Goal: Task Accomplishment & Management: Manage account settings

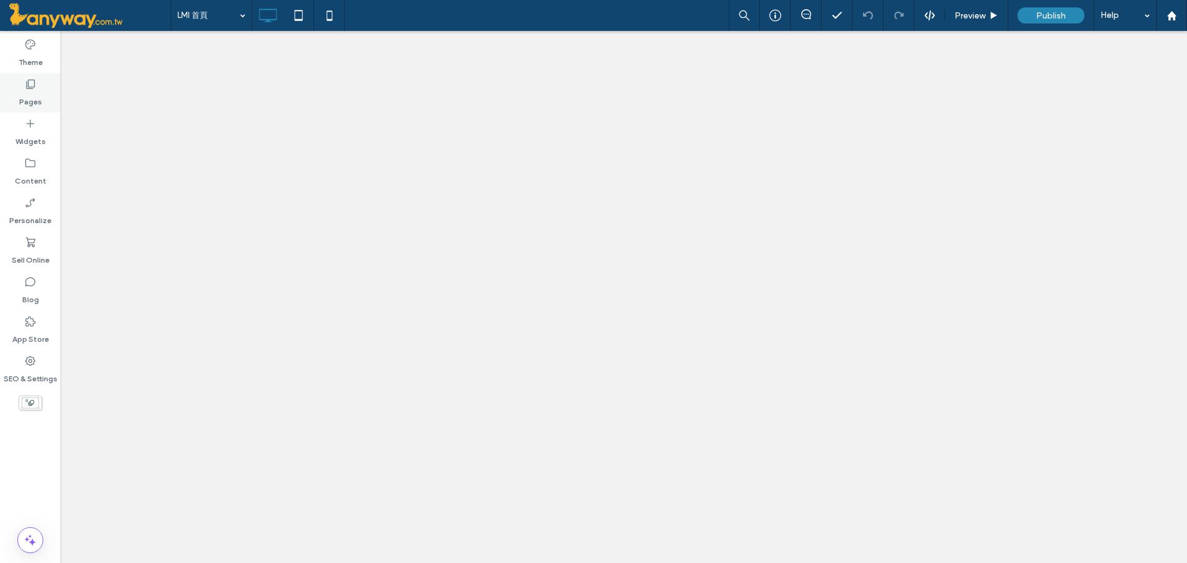
drag, startPoint x: 0, startPoint y: 0, endPoint x: 30, endPoint y: 98, distance: 102.1
click at [27, 98] on label "Pages" at bounding box center [30, 98] width 23 height 17
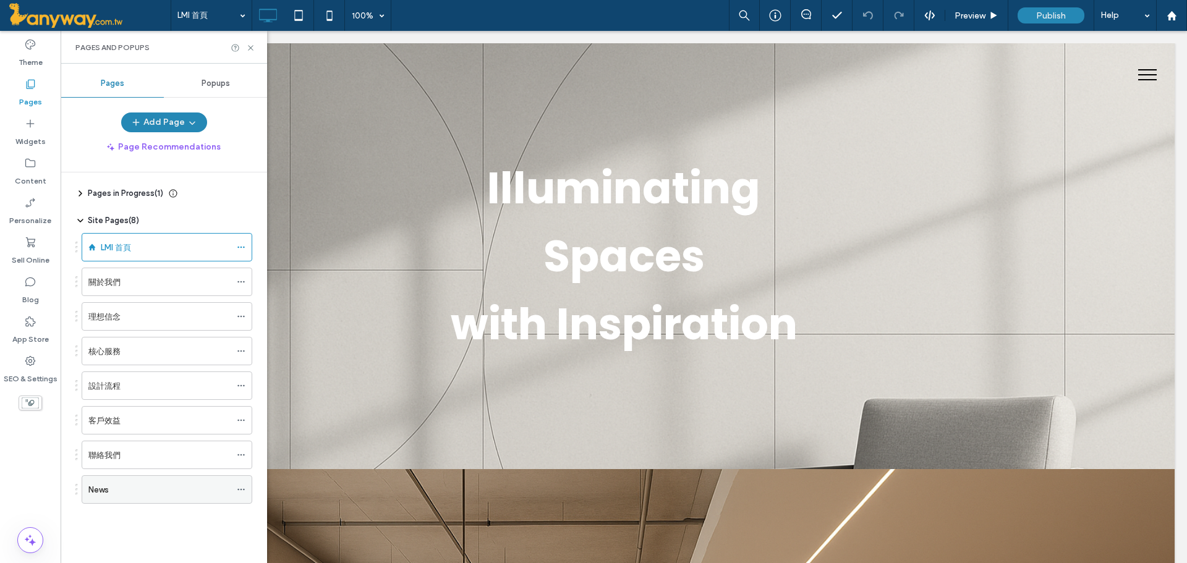
click at [241, 488] on icon at bounding box center [241, 489] width 9 height 9
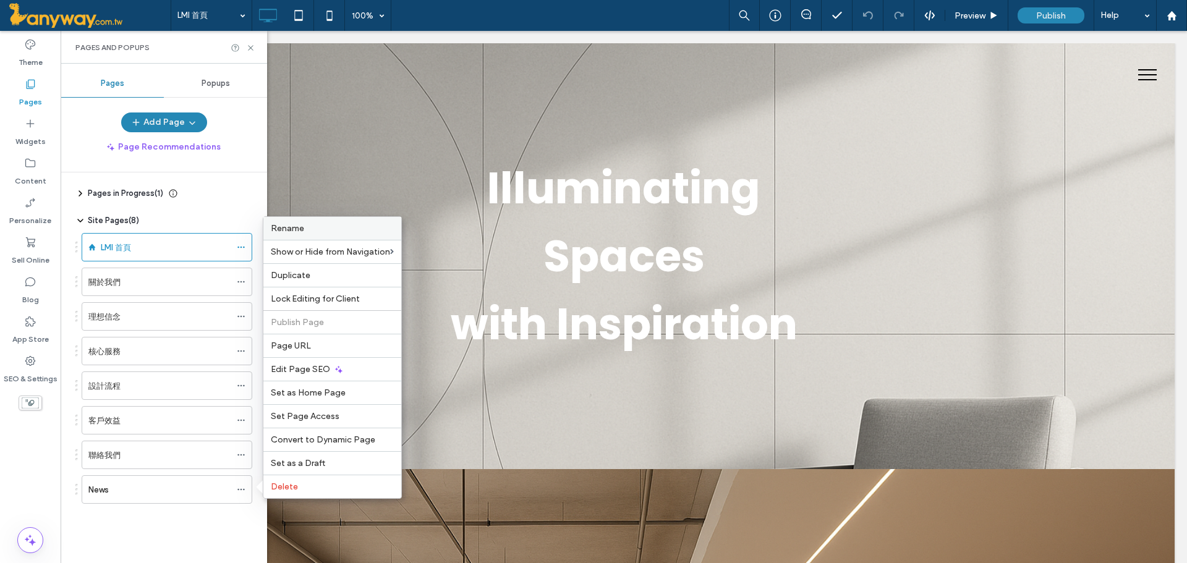
click at [296, 226] on span "Rename" at bounding box center [287, 228] width 33 height 11
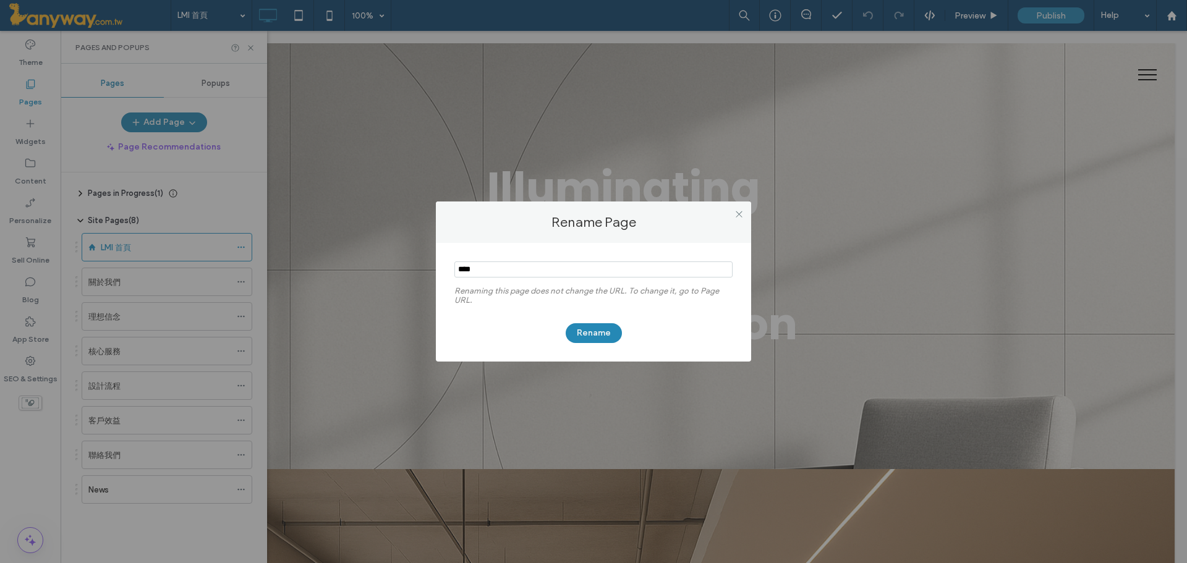
drag, startPoint x: 482, startPoint y: 273, endPoint x: 417, endPoint y: 247, distance: 69.7
click at [417, 247] on div "Rename Page Renaming this page does not change the URL. To change it, go to Pag…" at bounding box center [593, 281] width 1187 height 563
type input "****"
click at [591, 332] on button "Rename" at bounding box center [594, 333] width 56 height 20
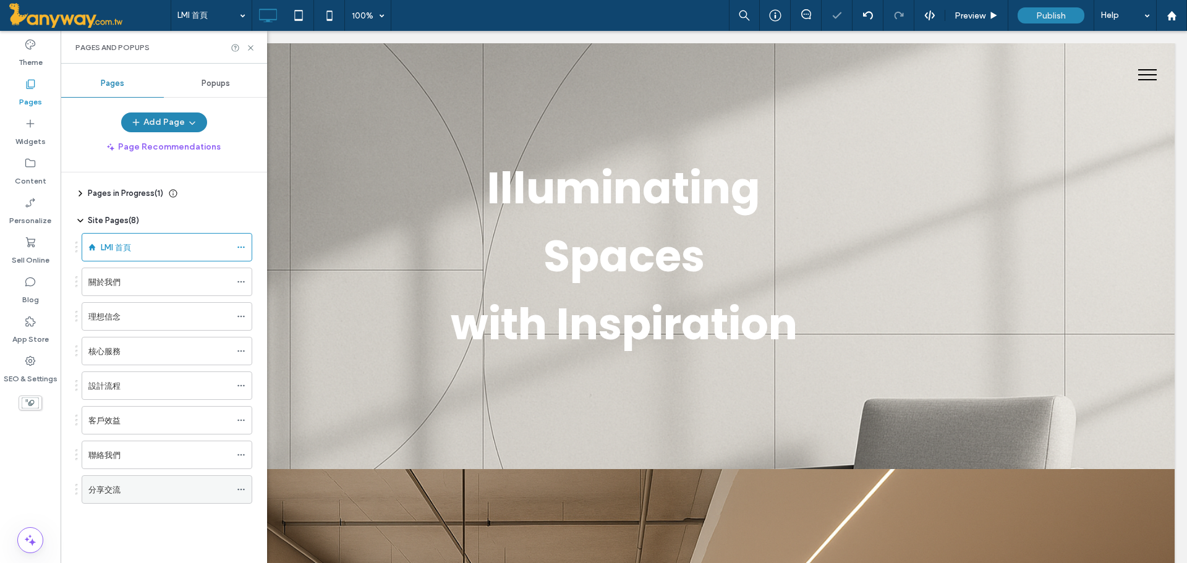
click at [237, 487] on div "分享交流" at bounding box center [167, 489] width 171 height 28
click at [239, 489] on use at bounding box center [240, 490] width 7 height 2
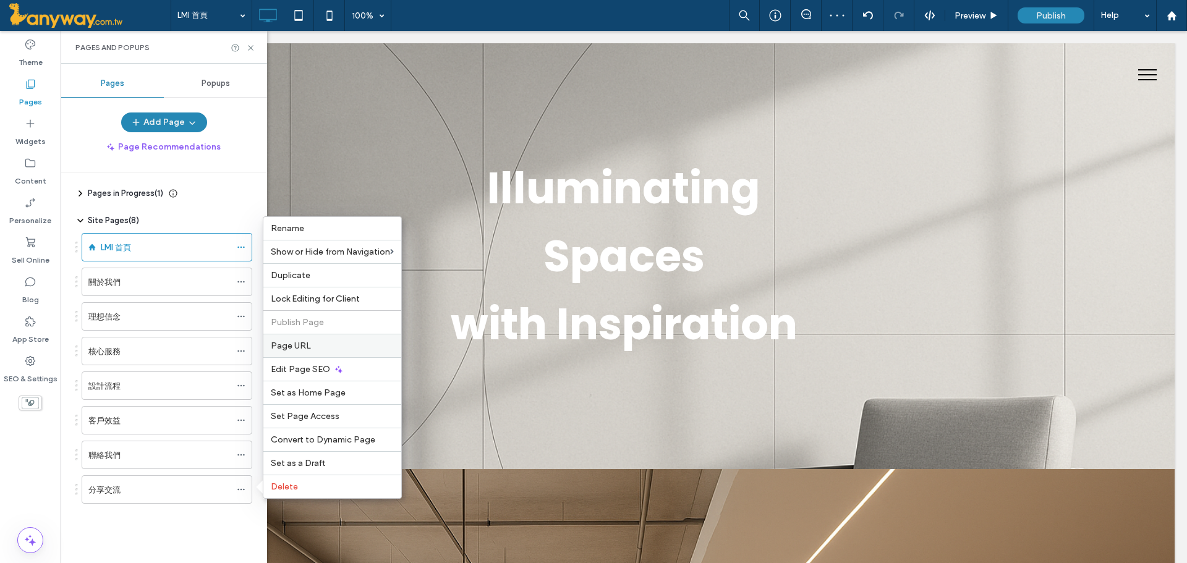
click at [284, 346] on span "Page URL" at bounding box center [291, 346] width 40 height 11
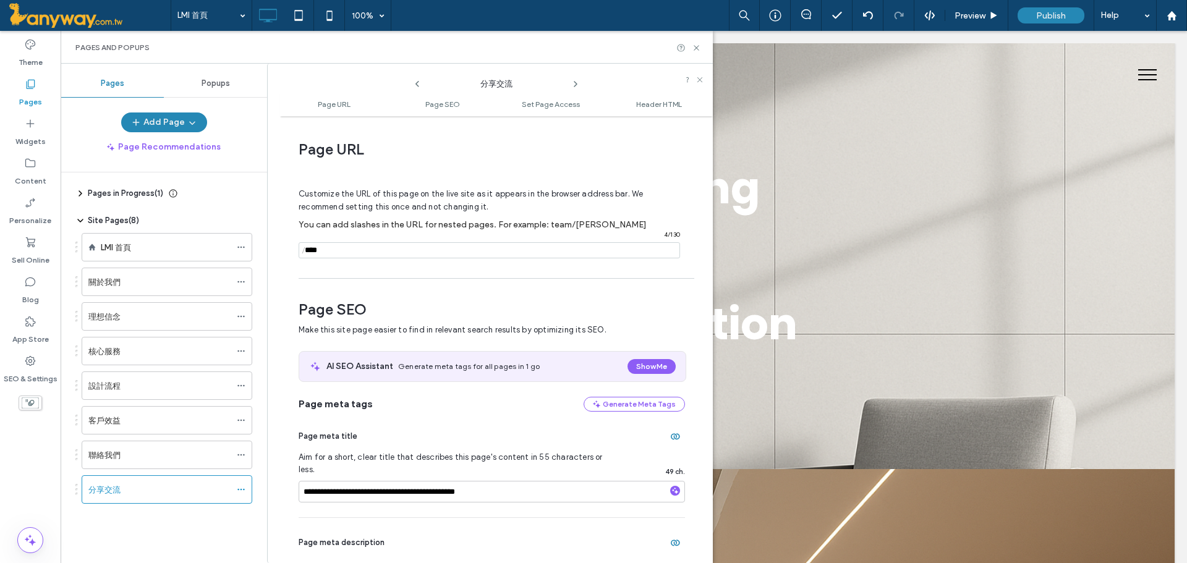
drag, startPoint x: 348, startPoint y: 255, endPoint x: 299, endPoint y: 243, distance: 49.8
click at [299, 243] on div "/ 4 / 130" at bounding box center [490, 250] width 382 height 16
paste input "****"
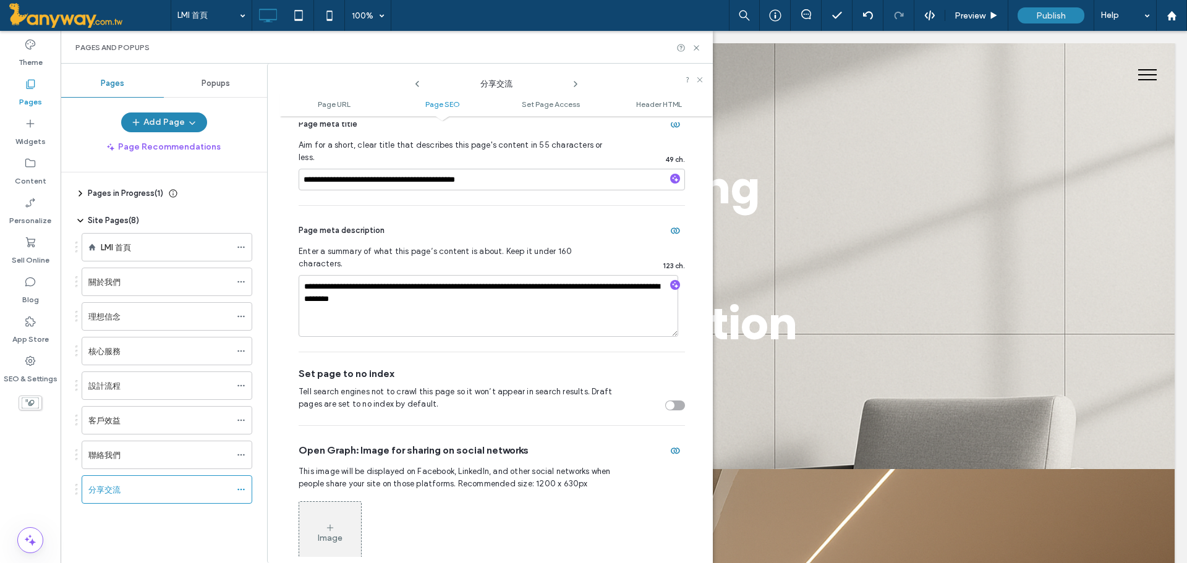
scroll to position [206, 0]
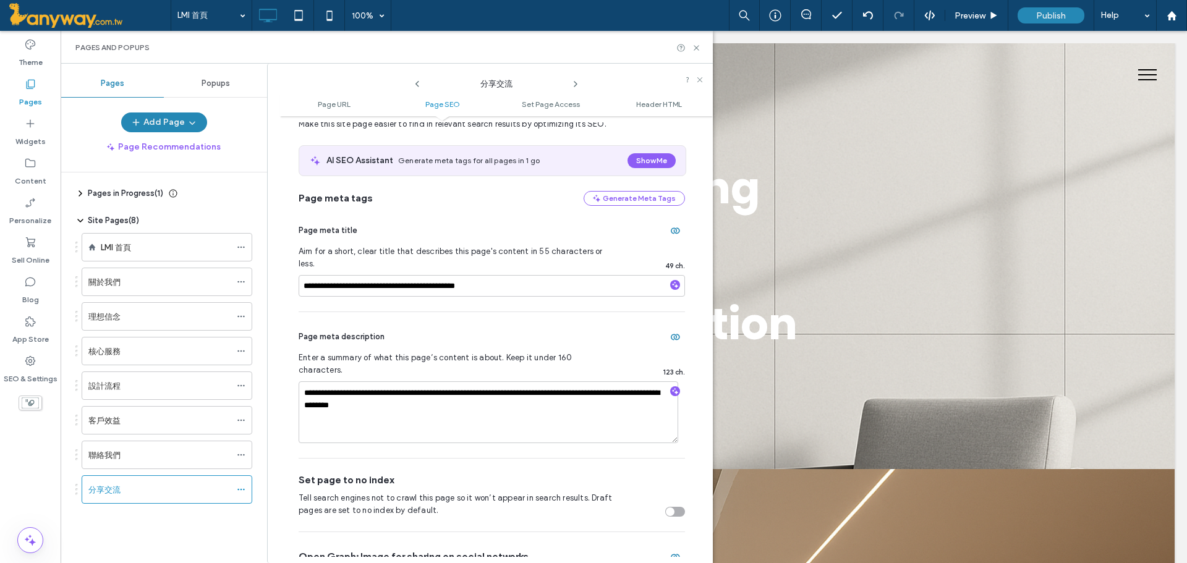
type input "****"
click at [302, 281] on input "**********" at bounding box center [492, 286] width 386 height 22
paste input "****"
type input "**********"
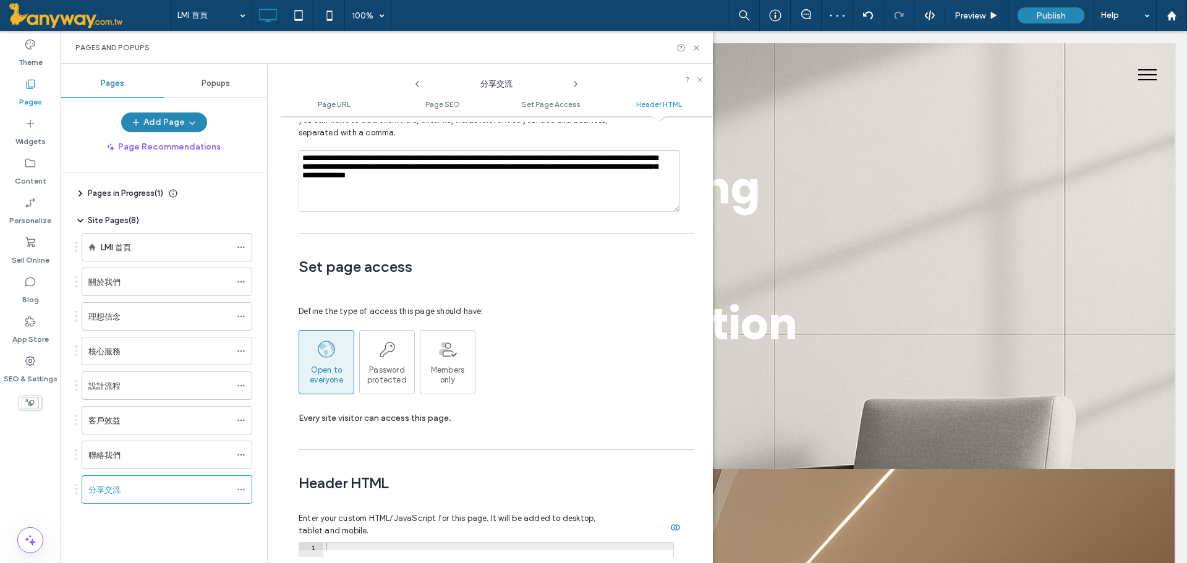
scroll to position [1380, 0]
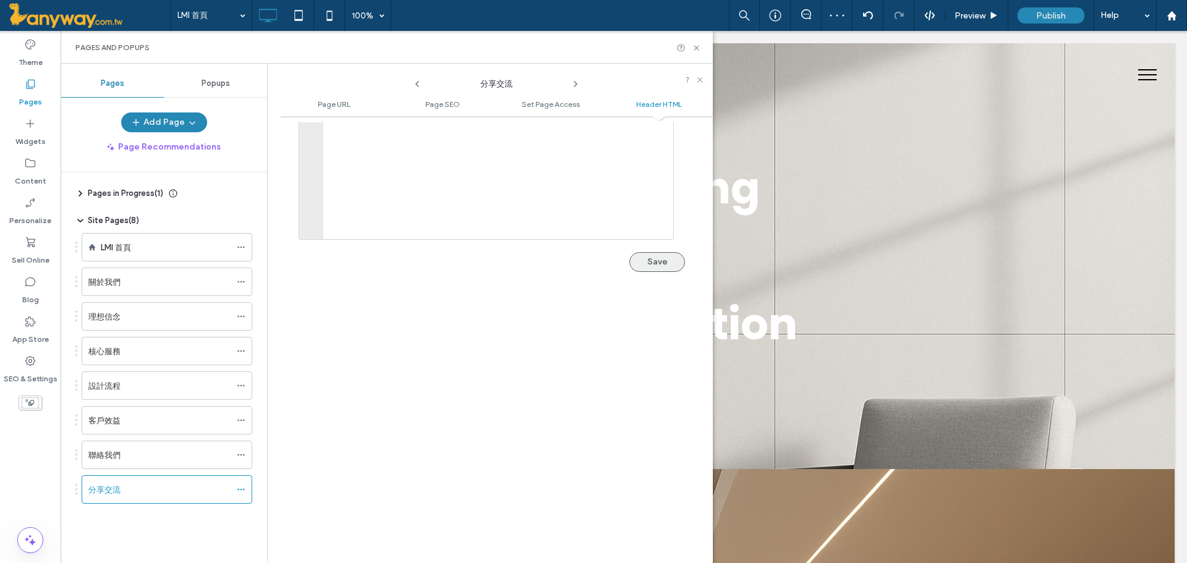
click at [668, 252] on button "Save" at bounding box center [657, 262] width 56 height 20
click at [697, 46] on use at bounding box center [696, 47] width 5 height 5
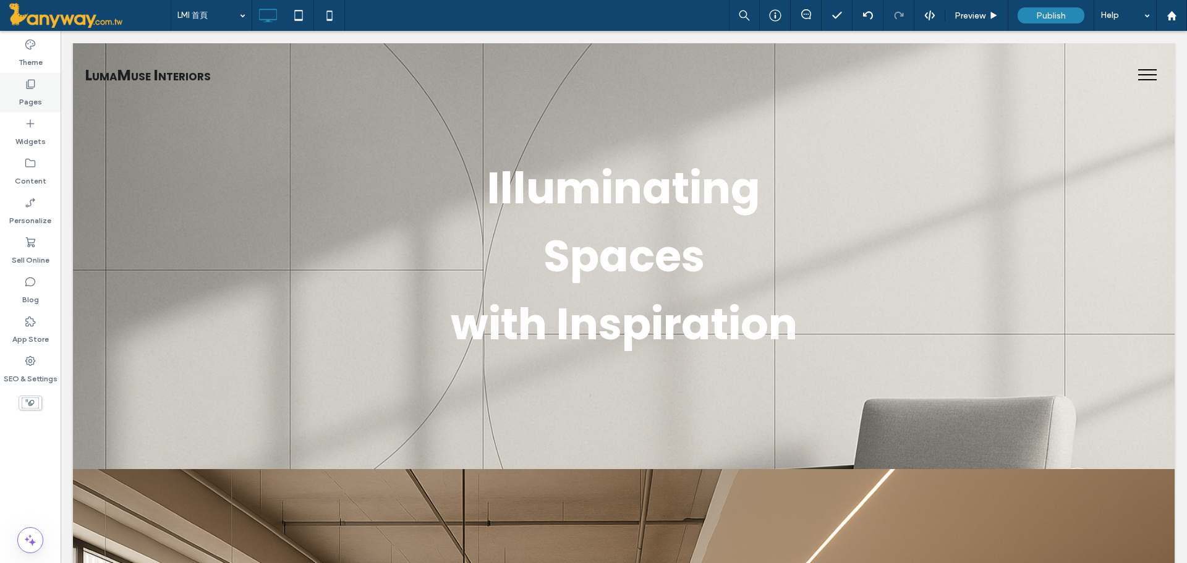
click at [25, 87] on icon at bounding box center [30, 84] width 12 height 12
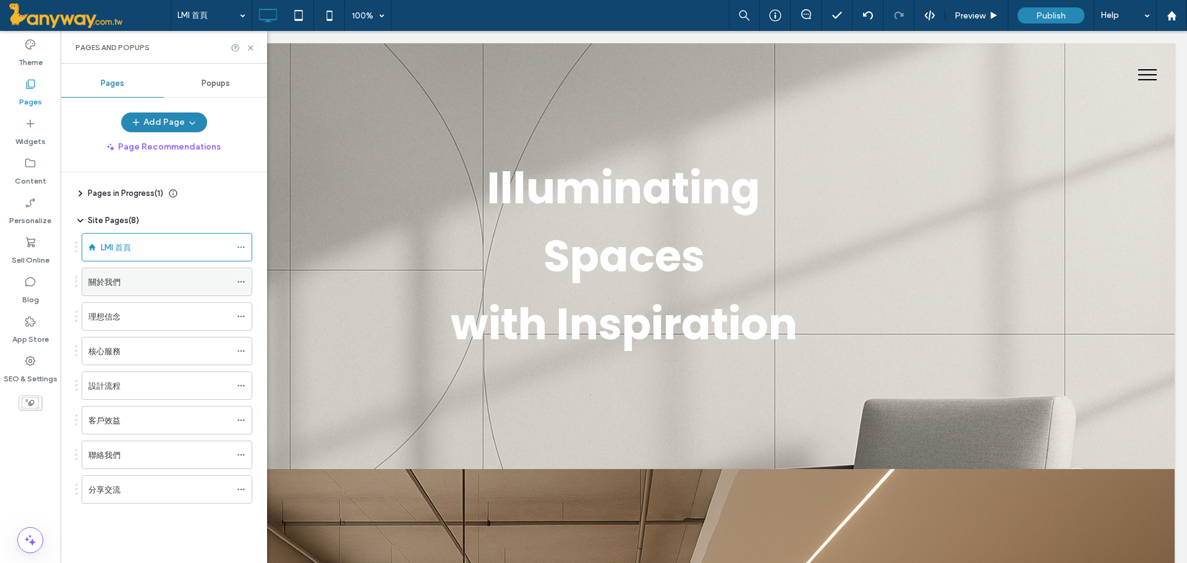
click at [165, 288] on div "關於我們" at bounding box center [159, 282] width 142 height 13
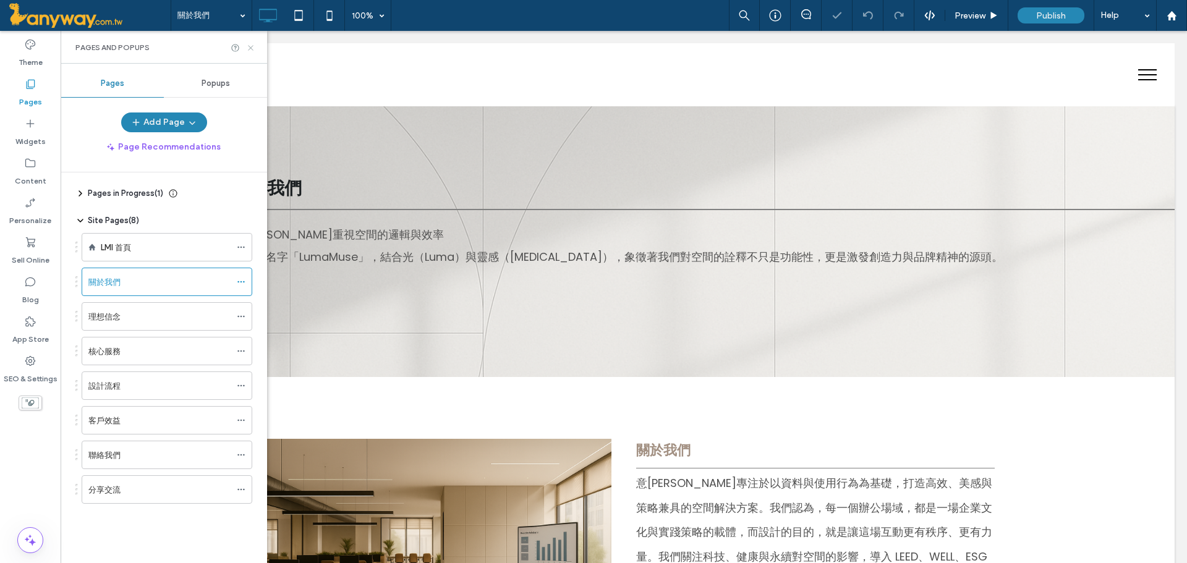
click at [254, 46] on icon at bounding box center [250, 47] width 9 height 9
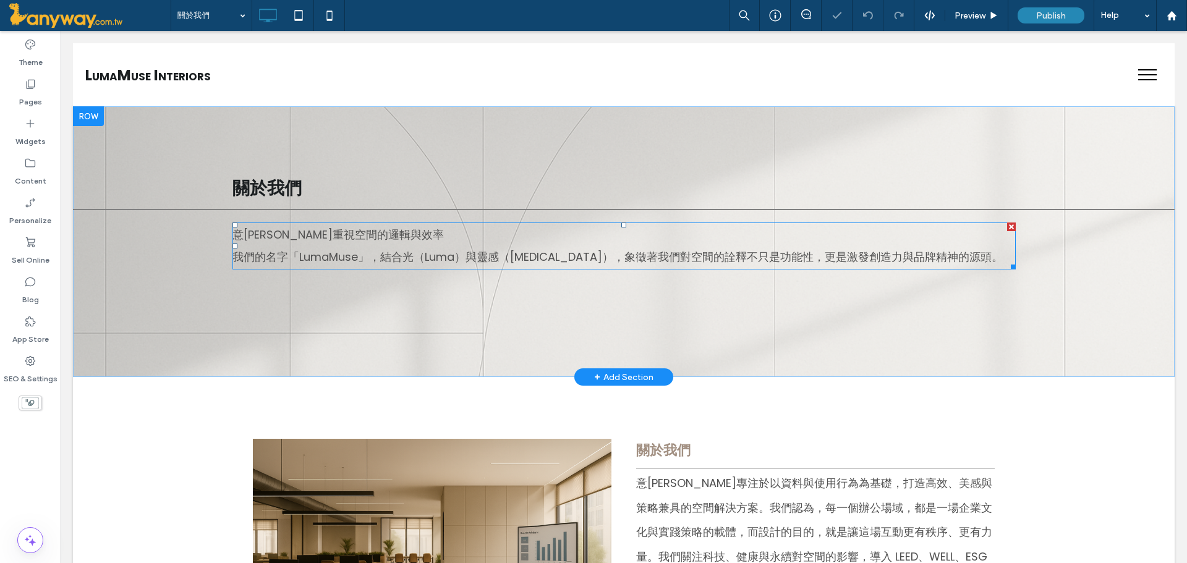
scroll to position [206, 0]
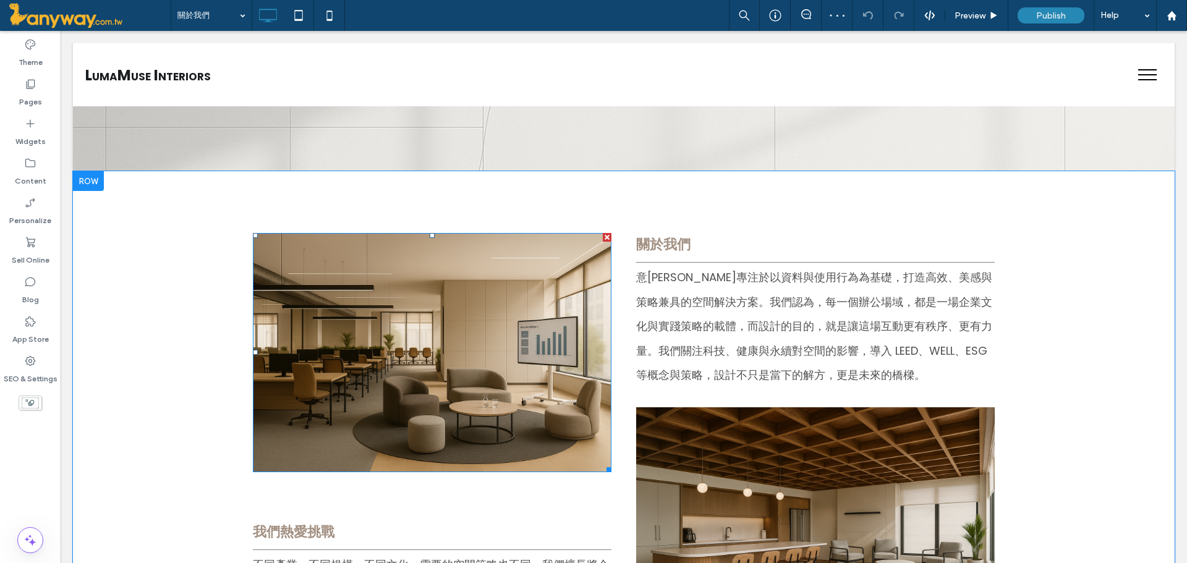
click at [351, 313] on img at bounding box center [432, 352] width 359 height 239
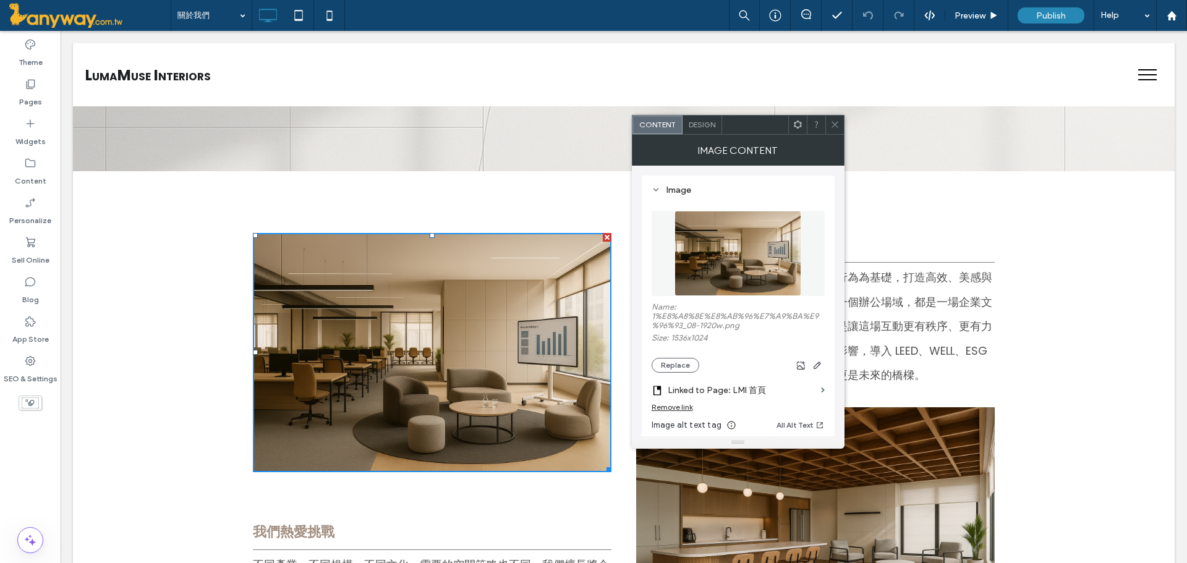
click at [839, 125] on icon at bounding box center [834, 124] width 9 height 9
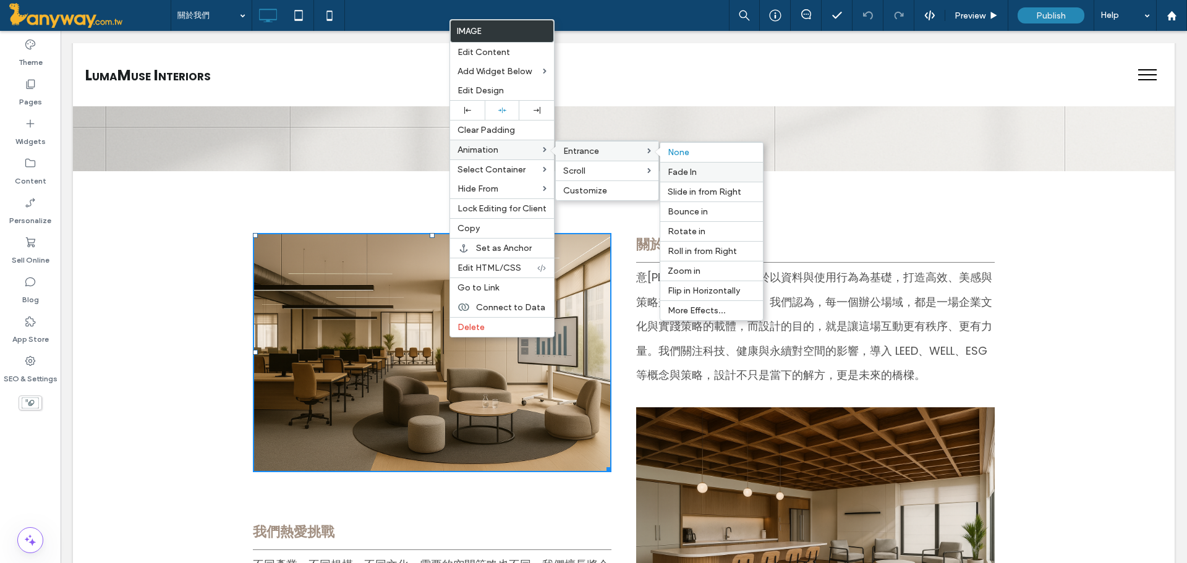
click at [706, 174] on label "Fade In" at bounding box center [712, 172] width 88 height 11
click at [717, 187] on span "Slide in from Right" at bounding box center [705, 192] width 74 height 11
click at [704, 245] on div "Roll in from Right" at bounding box center [711, 251] width 103 height 20
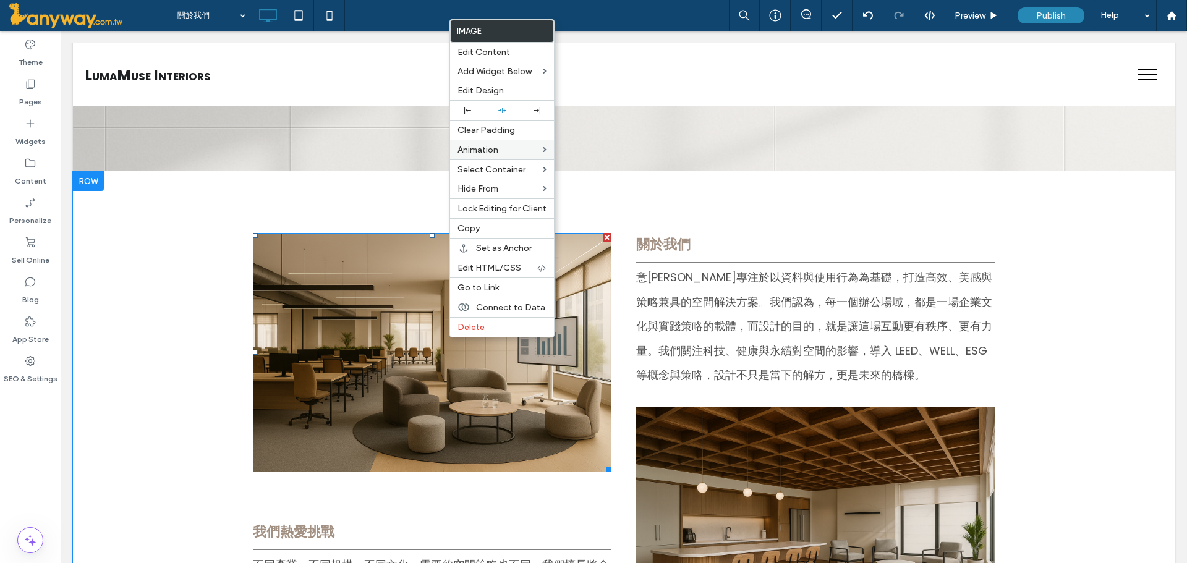
scroll to position [412, 0]
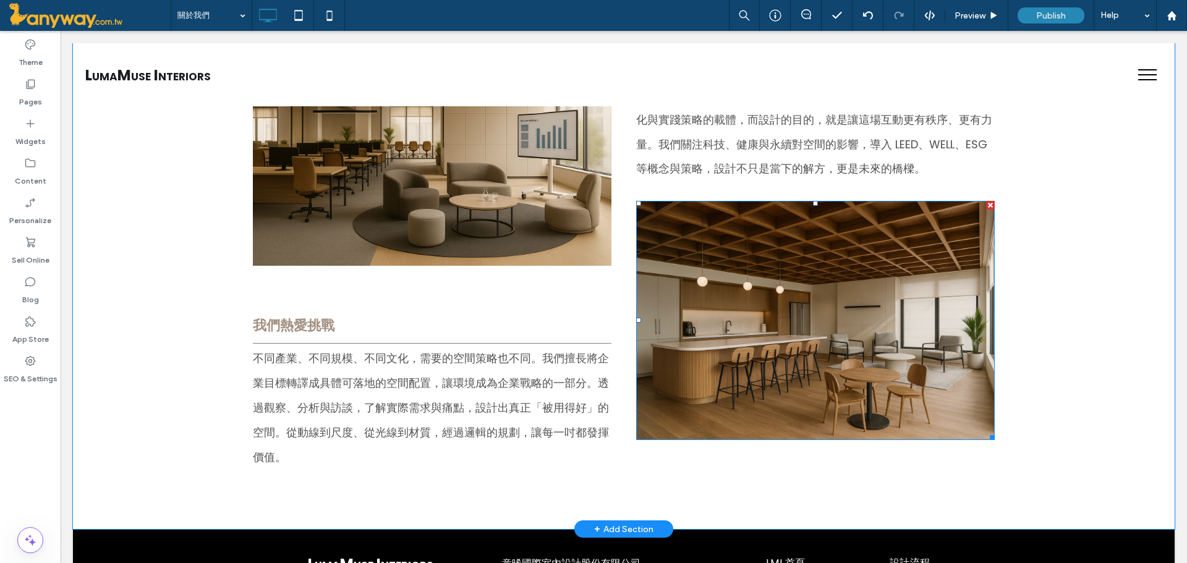
click at [741, 250] on img at bounding box center [815, 320] width 359 height 239
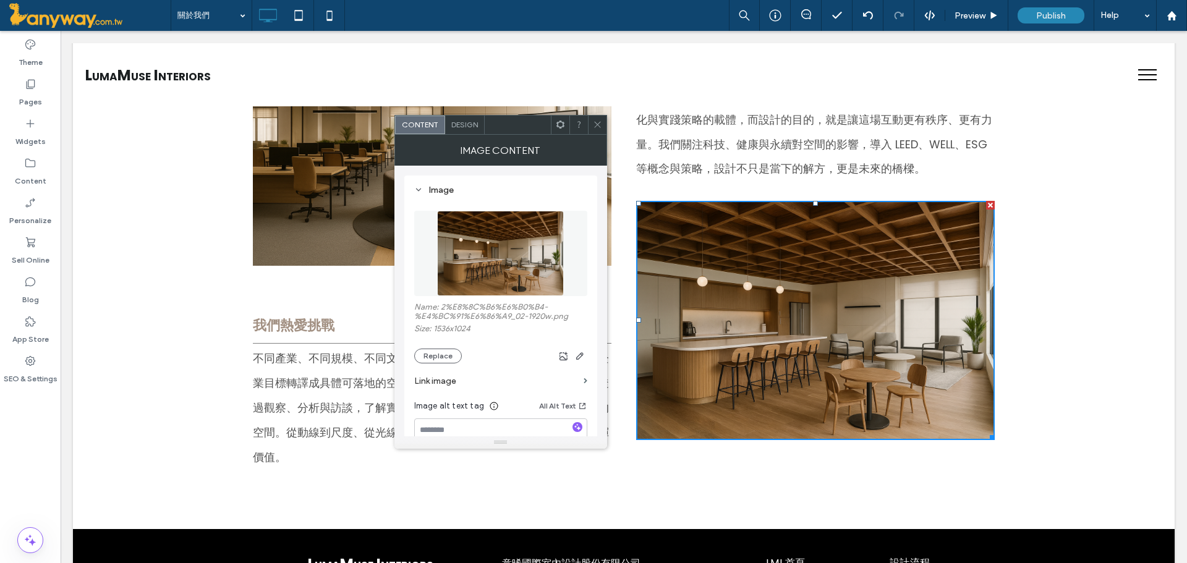
click at [593, 121] on icon at bounding box center [597, 124] width 9 height 9
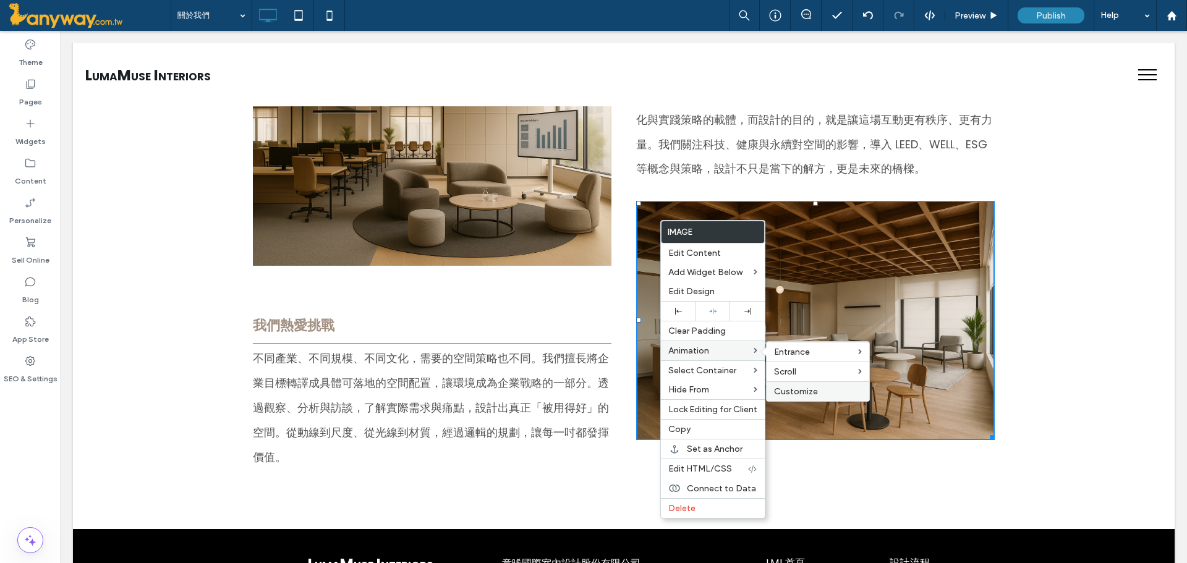
click at [817, 396] on span "Customize" at bounding box center [796, 391] width 44 height 11
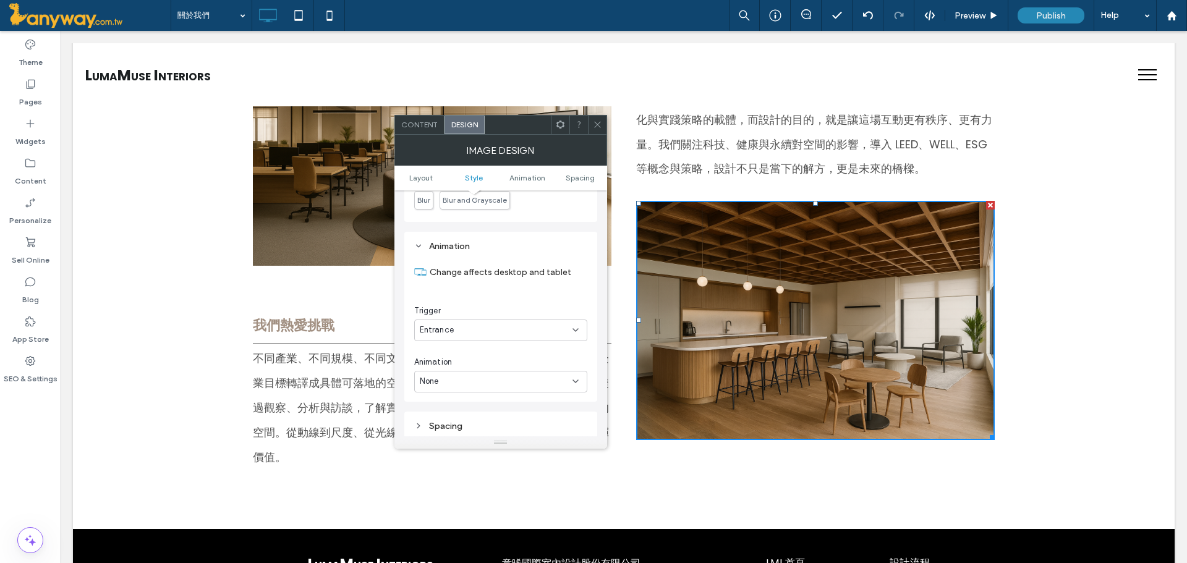
scroll to position [583, 0]
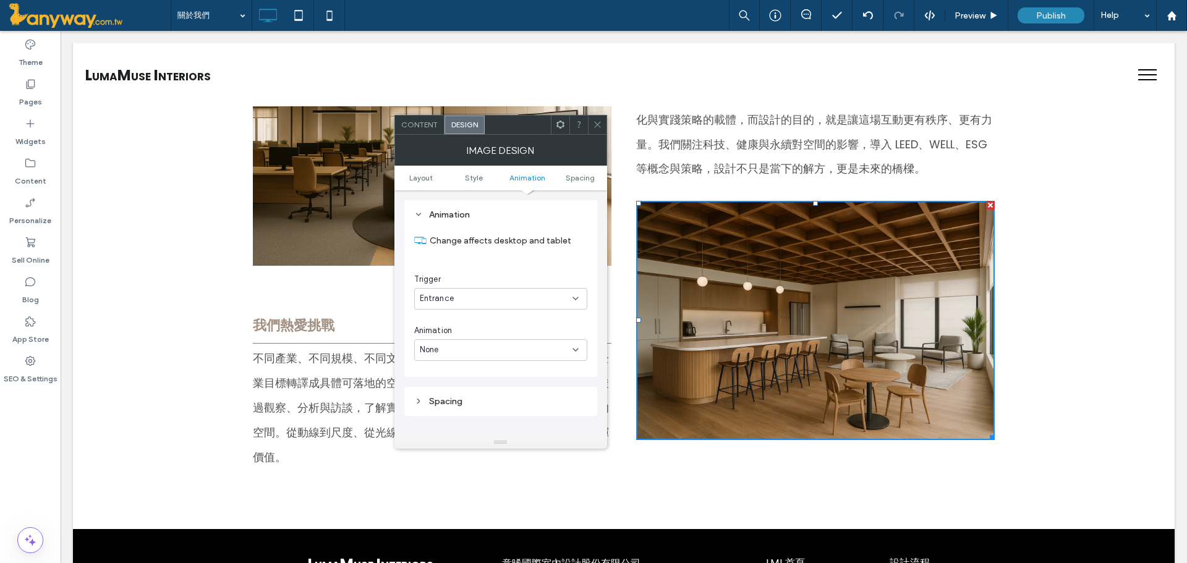
click at [554, 349] on div "None" at bounding box center [496, 350] width 153 height 12
click at [529, 405] on div "Slide In" at bounding box center [501, 415] width 172 height 22
click at [599, 128] on icon at bounding box center [597, 124] width 9 height 9
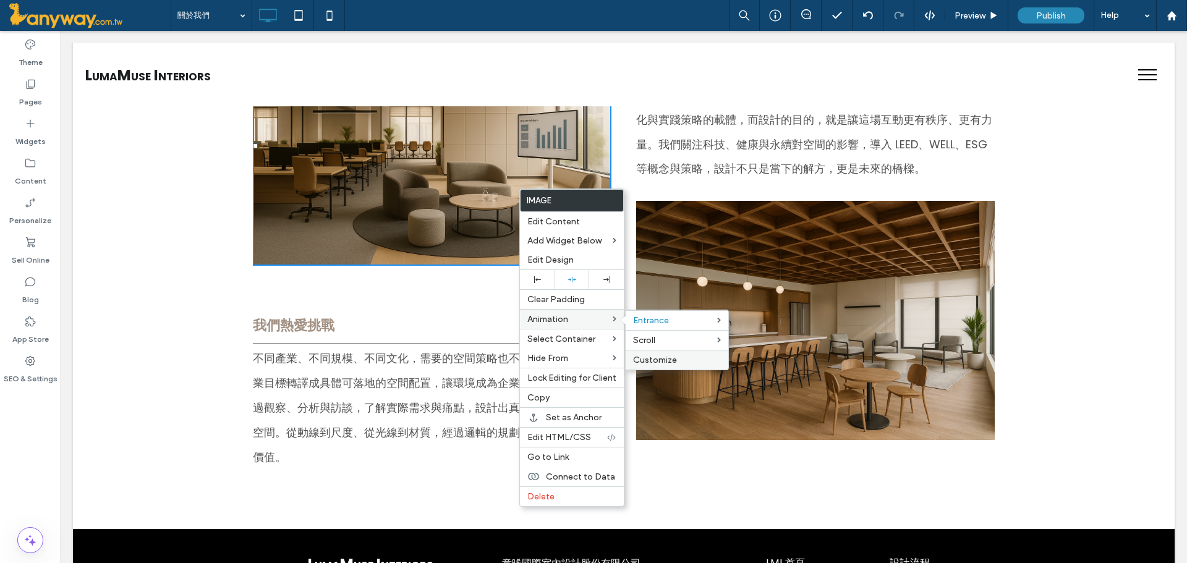
click at [663, 359] on span "Customize" at bounding box center [655, 360] width 44 height 11
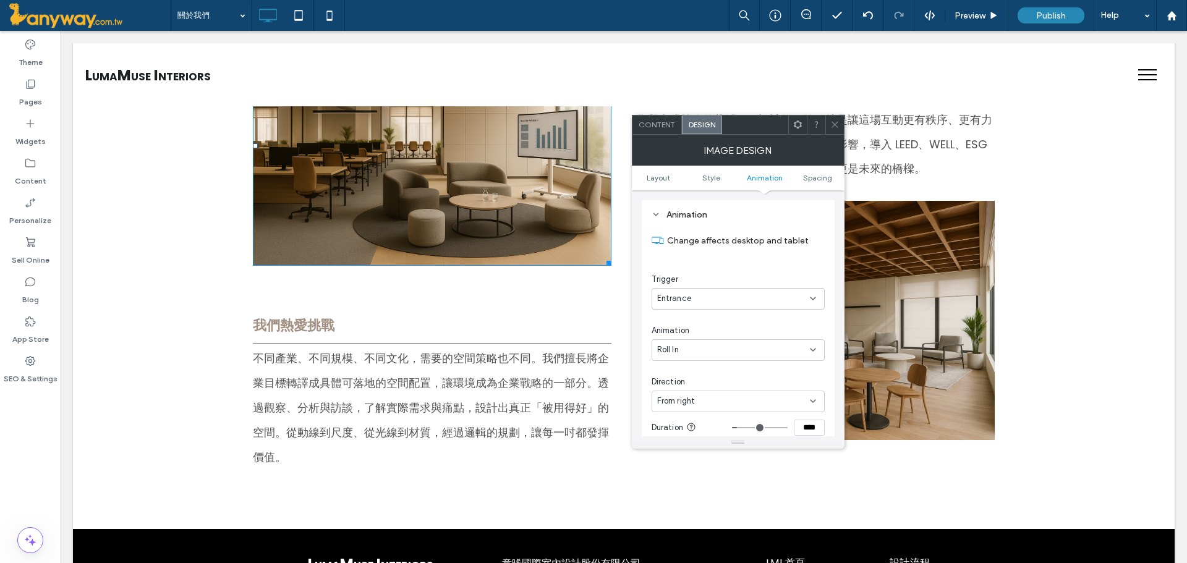
click at [687, 348] on div "Roll In" at bounding box center [733, 350] width 153 height 12
click at [707, 414] on div "Slide In" at bounding box center [738, 415] width 172 height 22
click at [714, 404] on div "From right" at bounding box center [733, 401] width 153 height 12
click at [698, 448] on div "From left" at bounding box center [738, 445] width 172 height 22
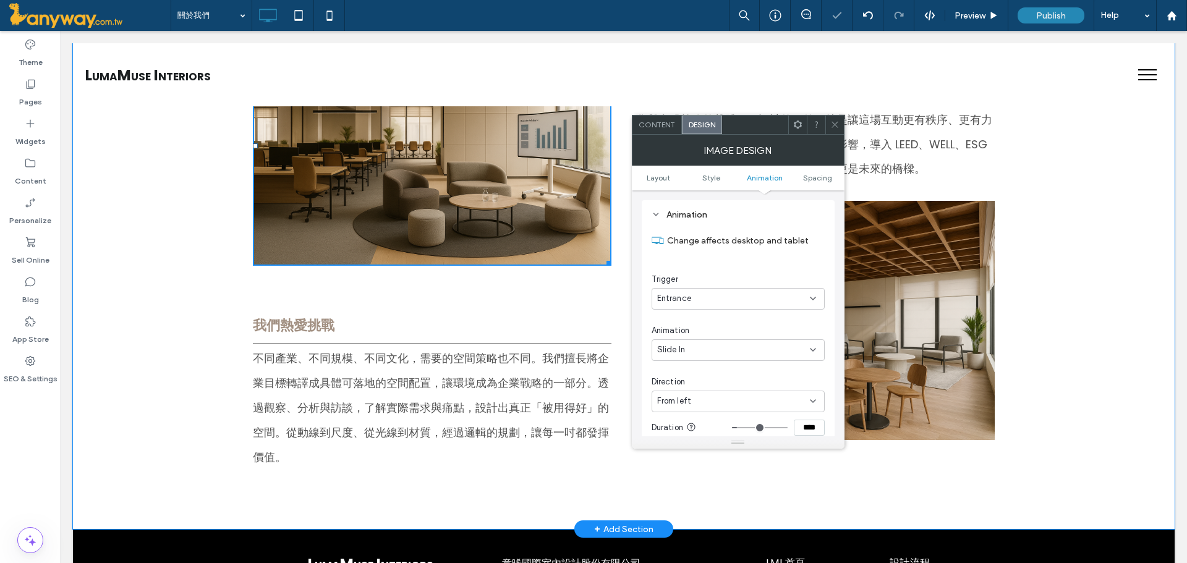
click at [834, 126] on icon at bounding box center [834, 124] width 9 height 9
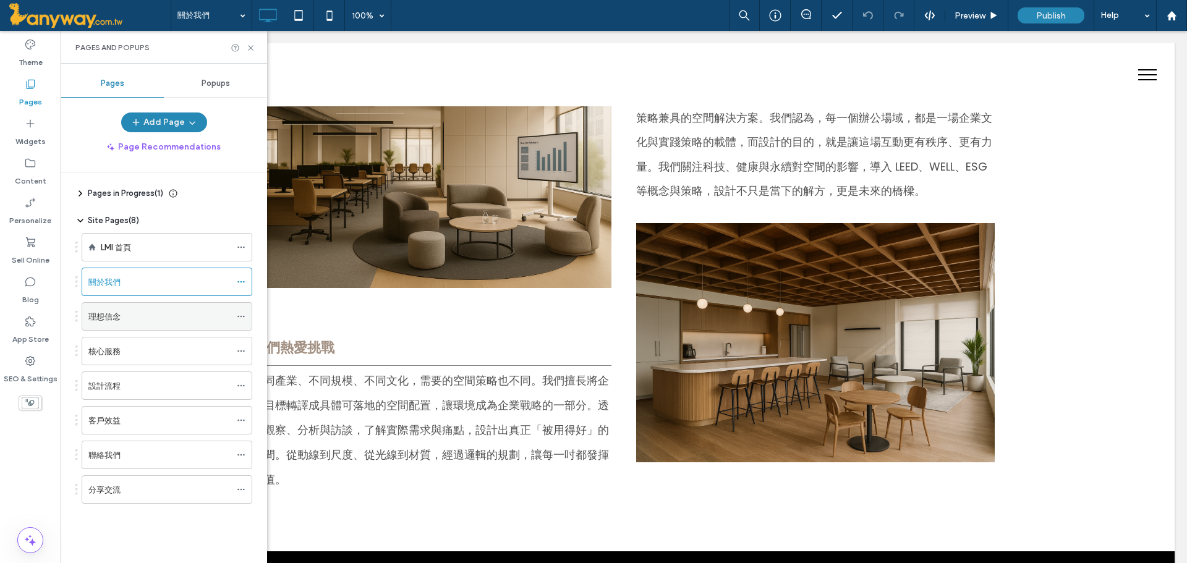
click at [137, 325] on div "理想信念" at bounding box center [159, 316] width 142 height 27
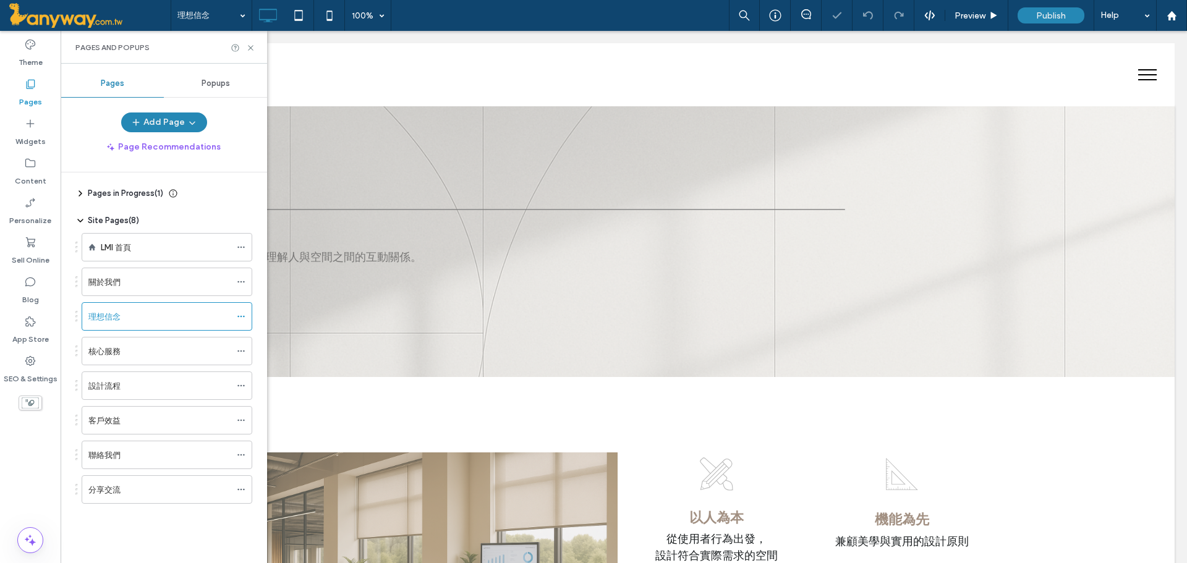
click at [247, 55] on div "Pages and Popups" at bounding box center [164, 47] width 207 height 33
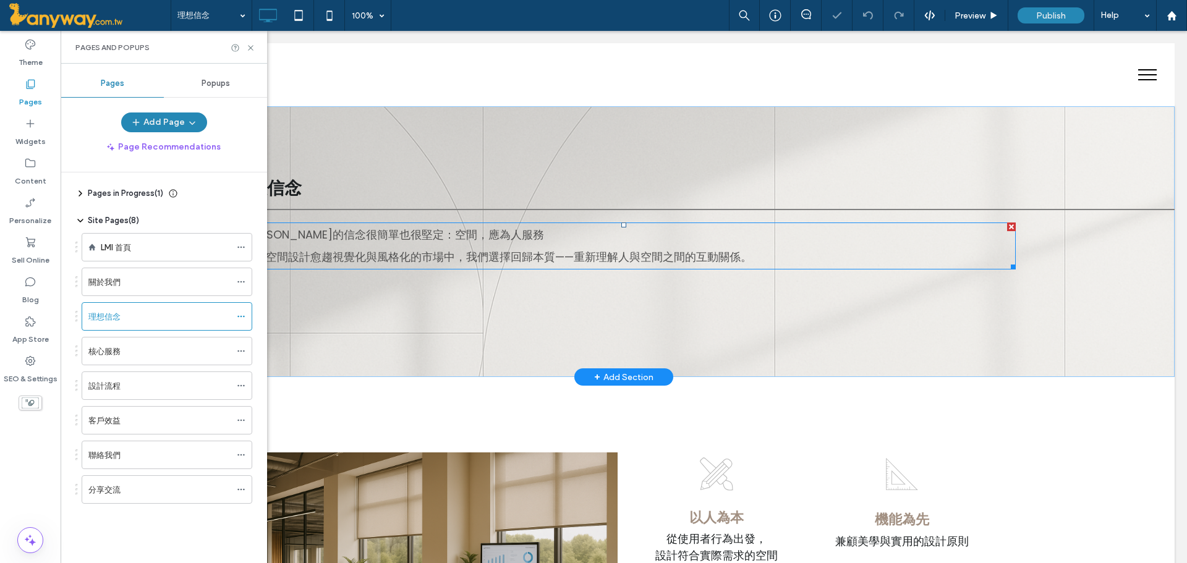
scroll to position [206, 0]
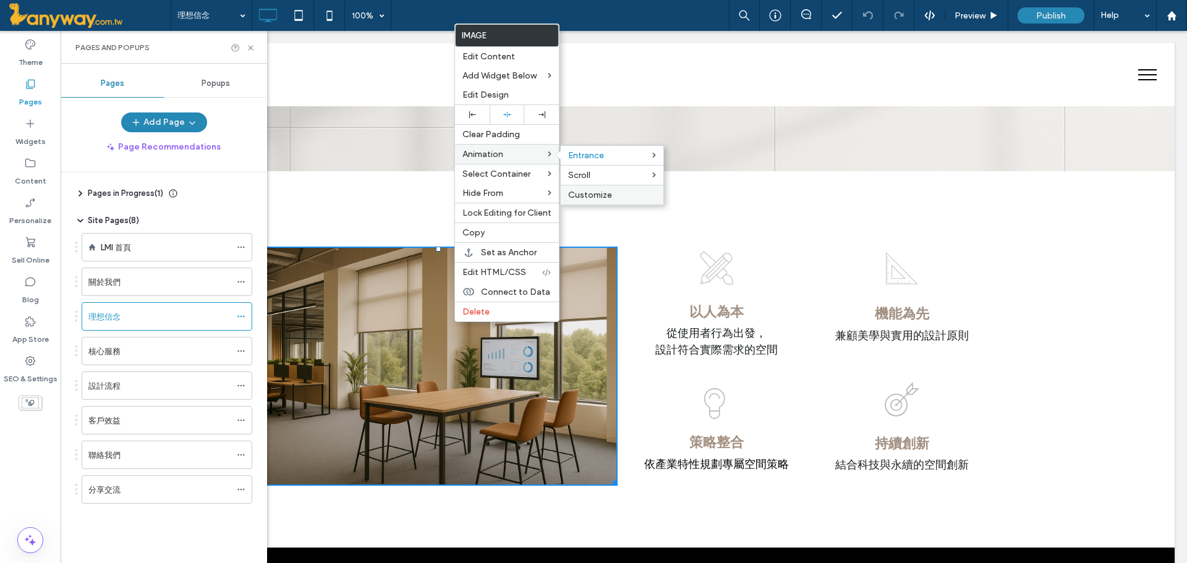
click at [648, 190] on label "Customize" at bounding box center [612, 195] width 88 height 11
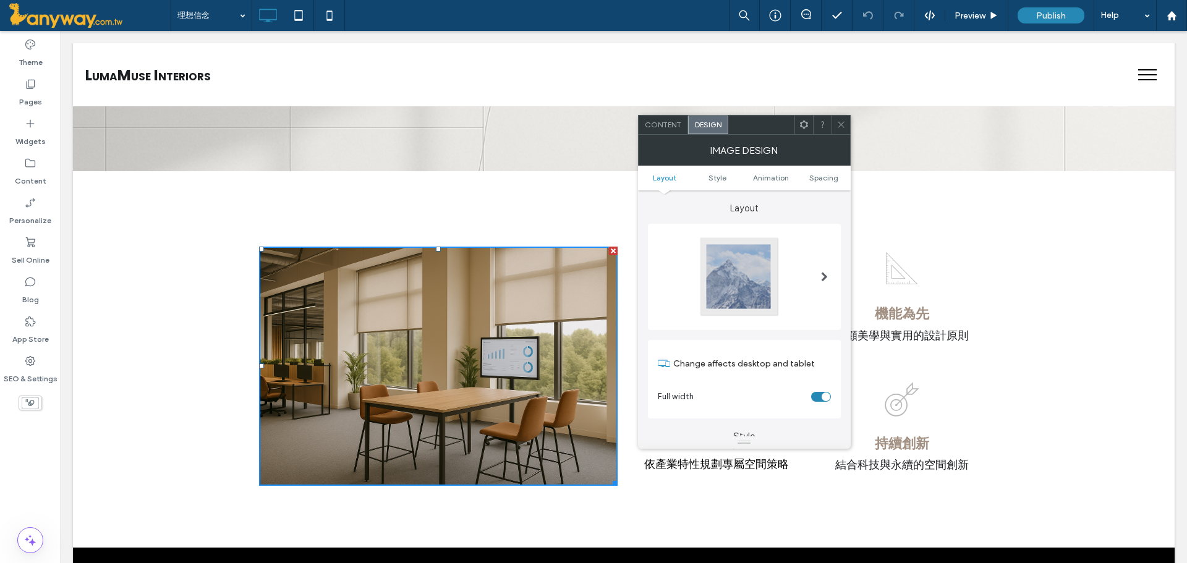
scroll to position [552, 0]
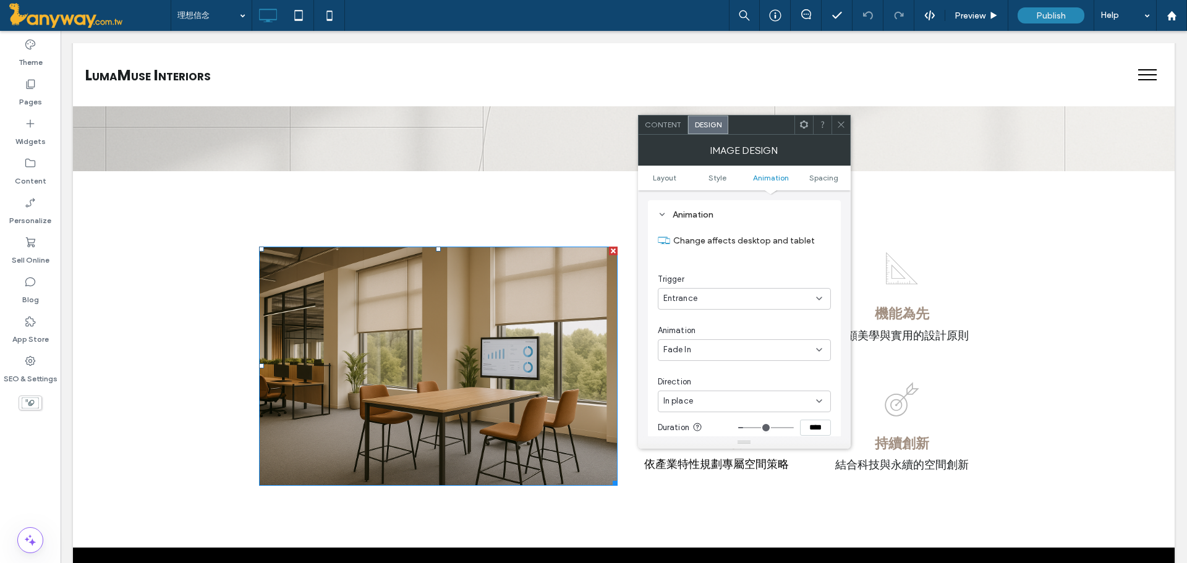
click at [759, 341] on div "Fade In" at bounding box center [744, 350] width 173 height 22
click at [718, 435] on div "Bounce In" at bounding box center [745, 437] width 172 height 22
click at [838, 119] on span at bounding box center [841, 125] width 9 height 19
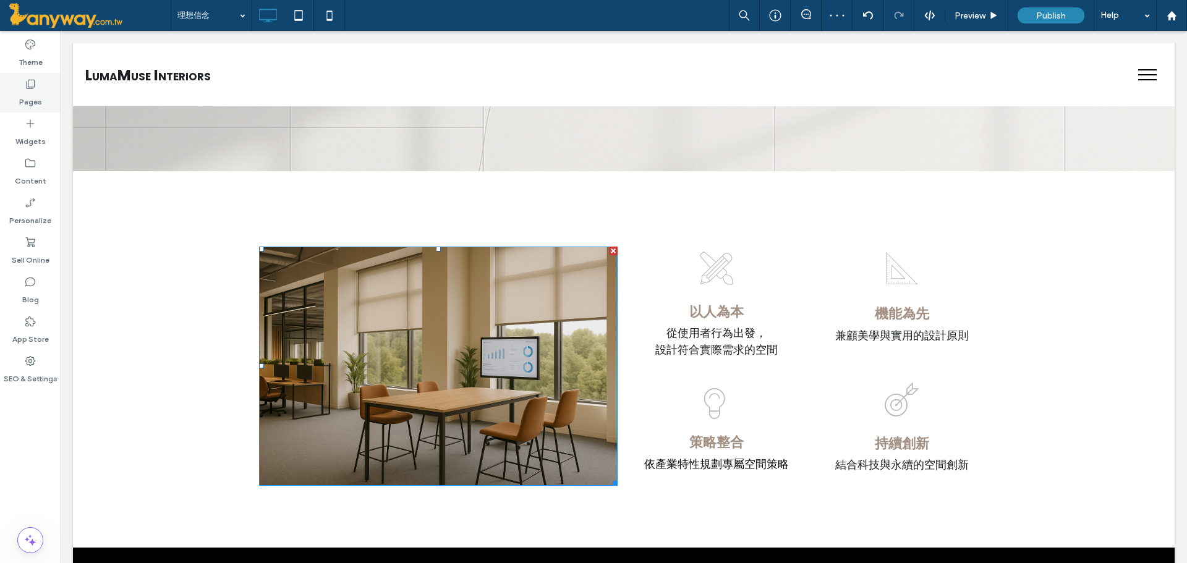
click at [37, 104] on label "Pages" at bounding box center [30, 98] width 23 height 17
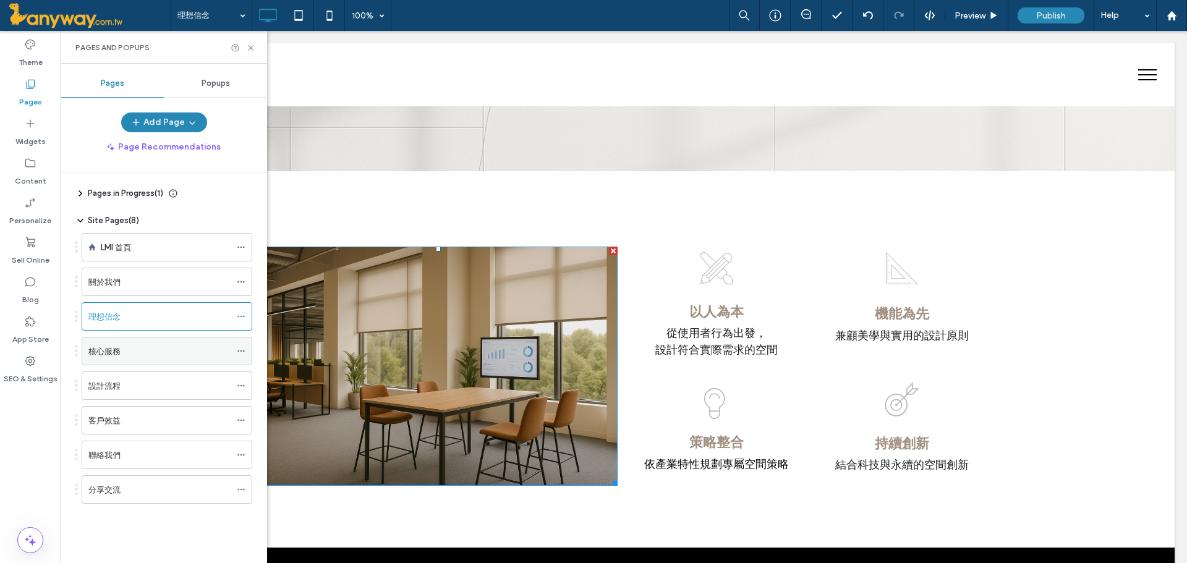
click at [122, 357] on div "核心服務" at bounding box center [159, 351] width 142 height 13
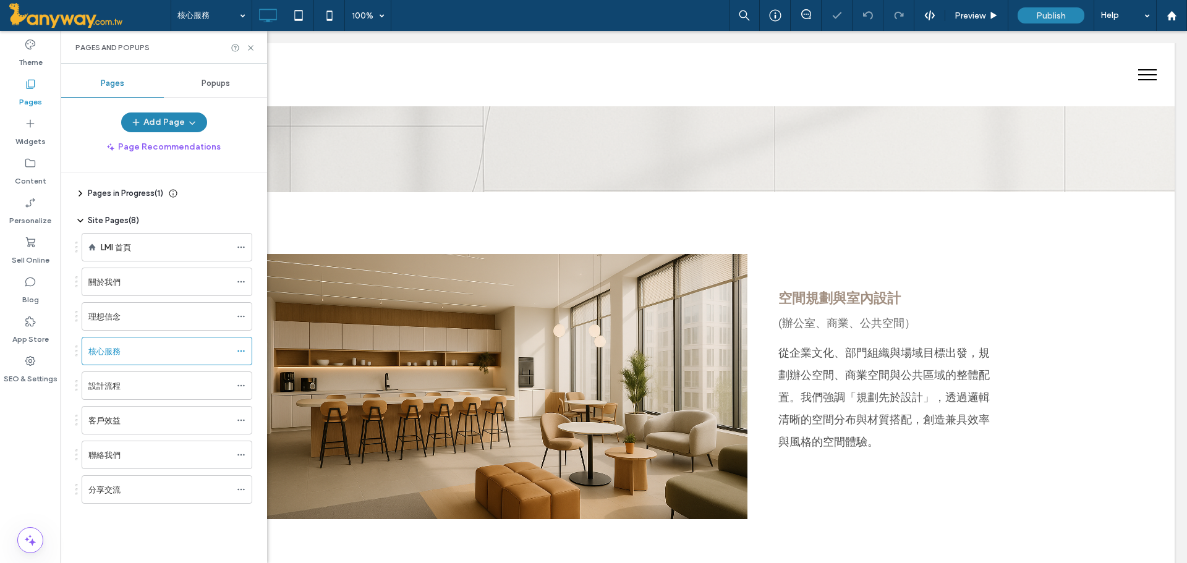
scroll to position [412, 0]
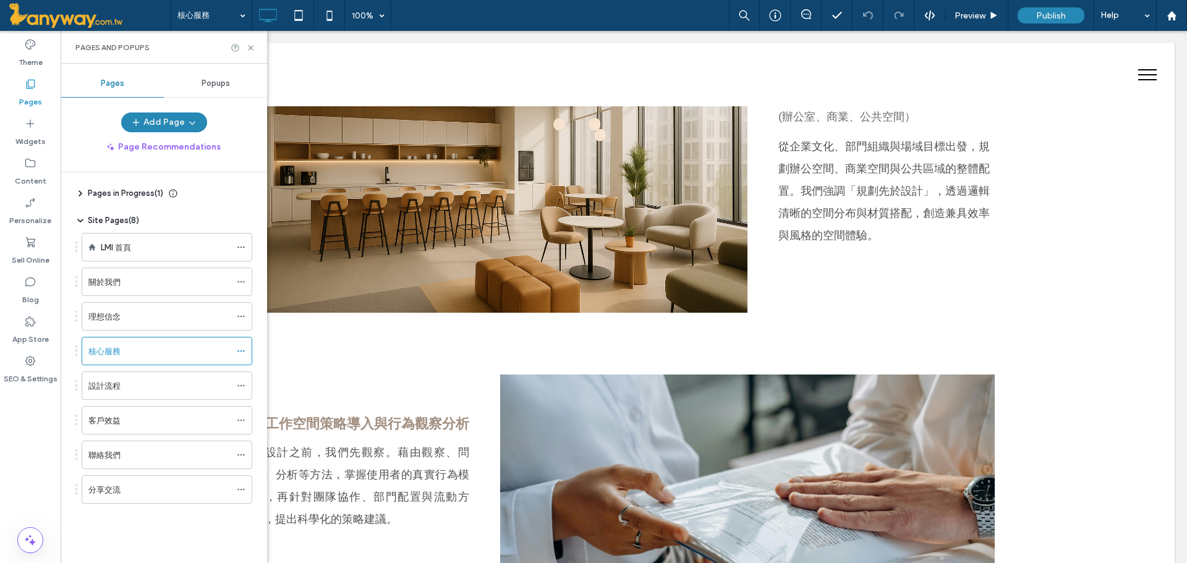
click at [243, 47] on div at bounding box center [243, 47] width 25 height 9
click at [247, 51] on icon at bounding box center [250, 47] width 9 height 9
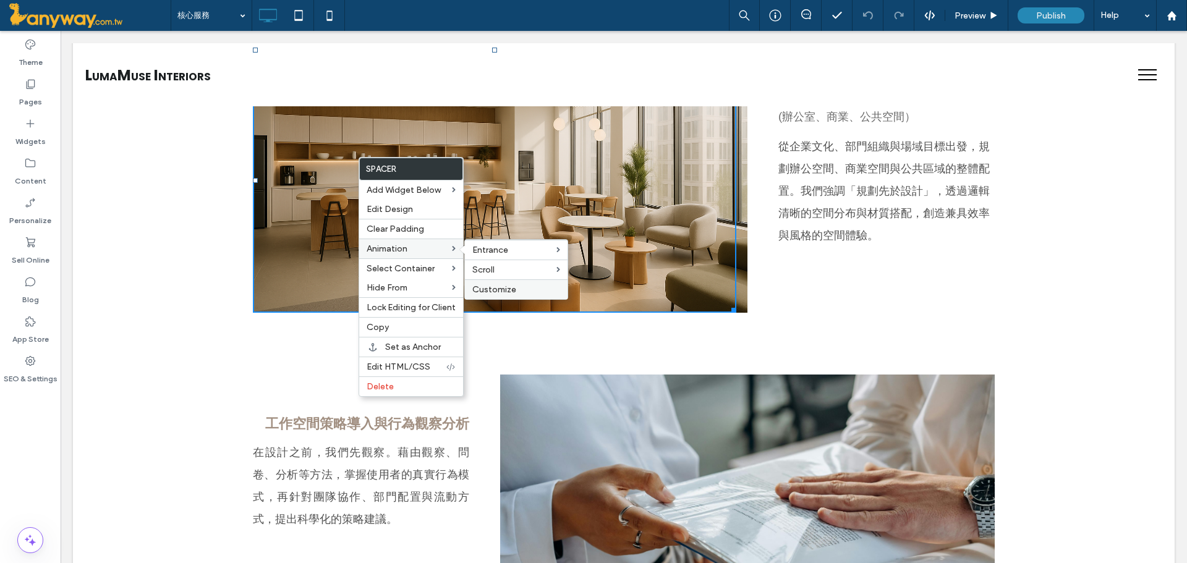
click at [488, 286] on span "Customize" at bounding box center [494, 289] width 44 height 11
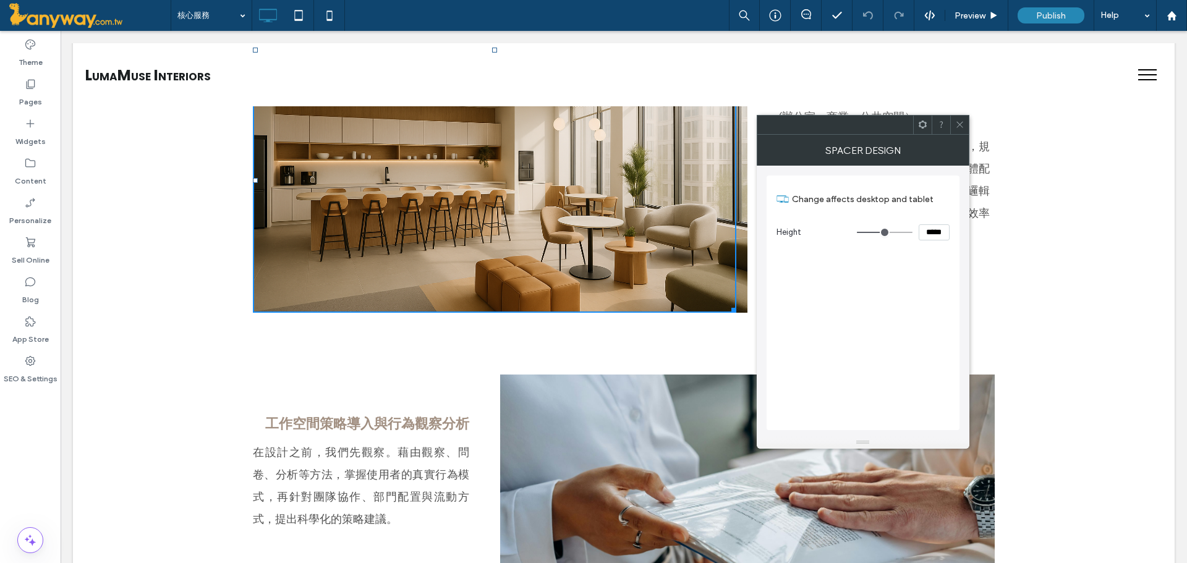
click at [959, 126] on use at bounding box center [960, 125] width 6 height 6
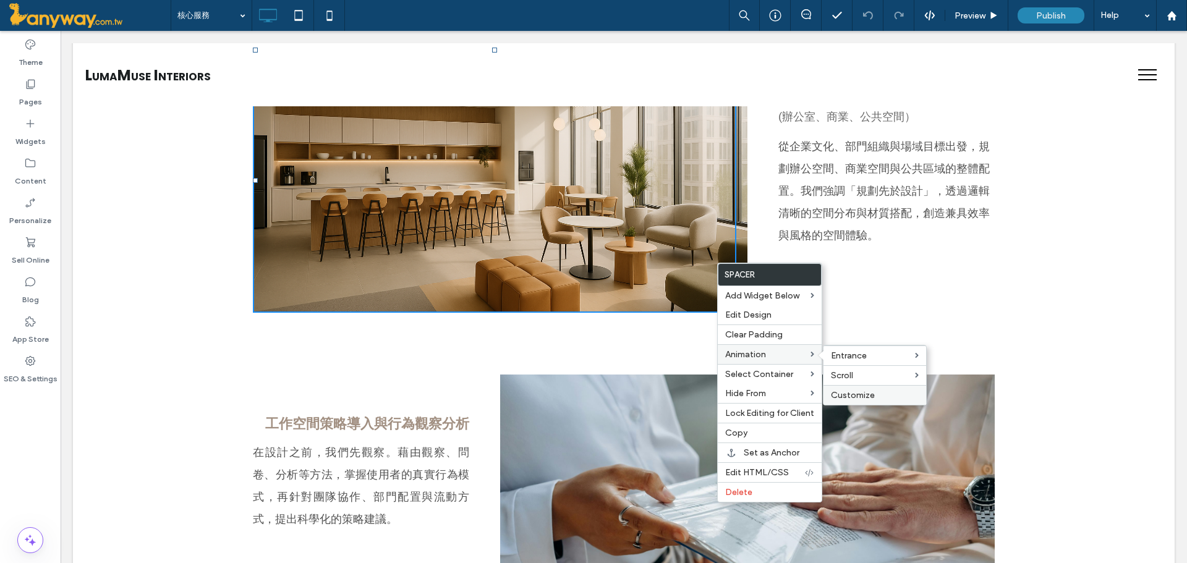
click at [877, 390] on label "Customize" at bounding box center [875, 395] width 88 height 11
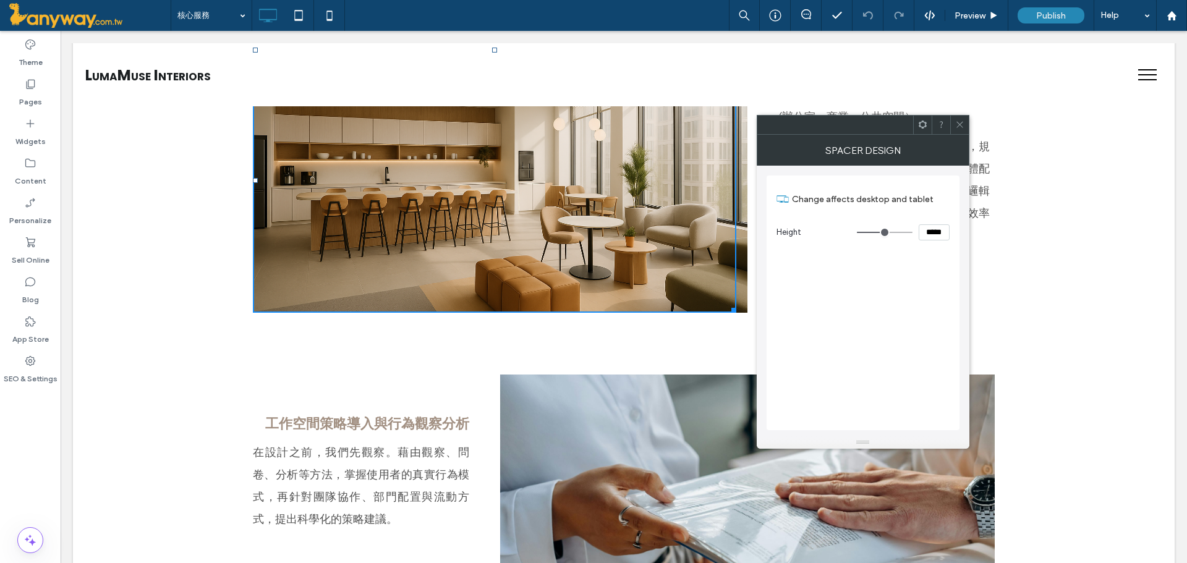
click at [968, 120] on div at bounding box center [959, 125] width 19 height 19
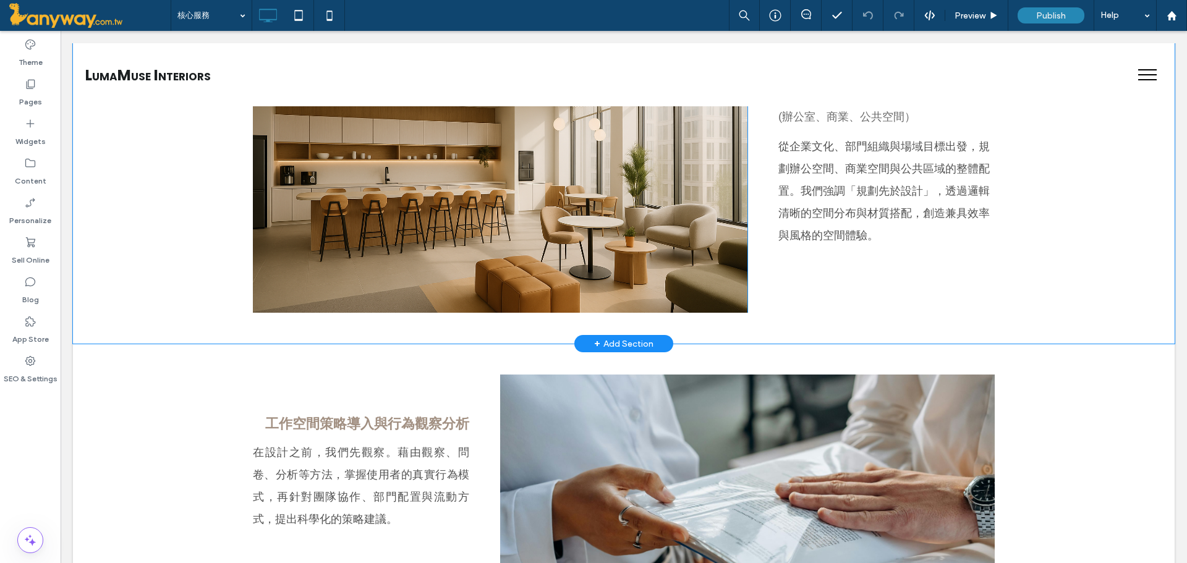
click at [733, 269] on div "Click To Paste" at bounding box center [500, 180] width 495 height 265
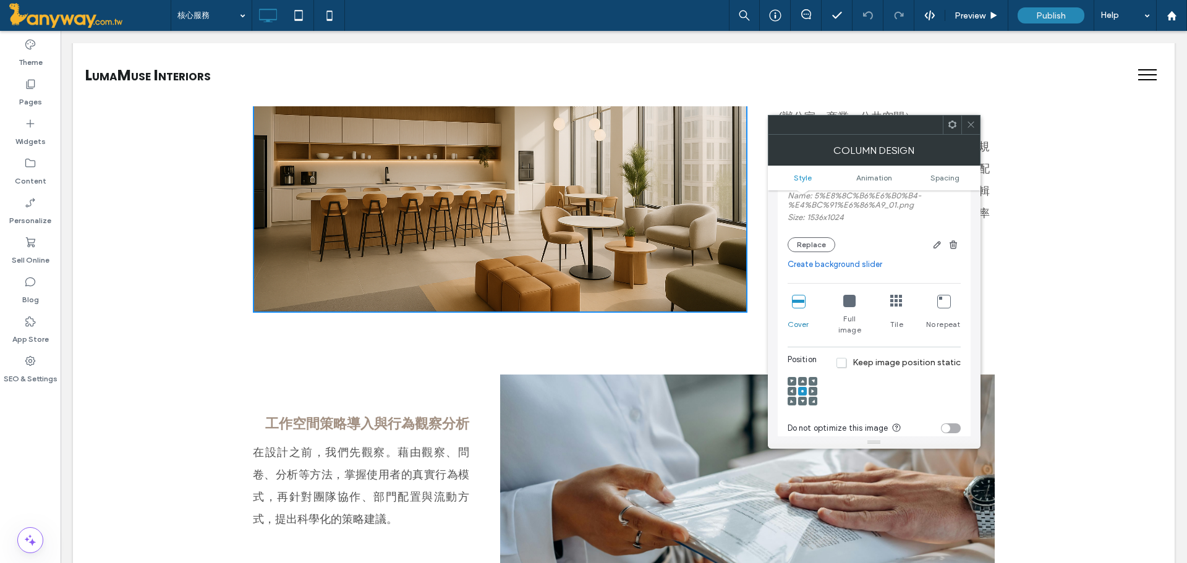
scroll to position [206, 0]
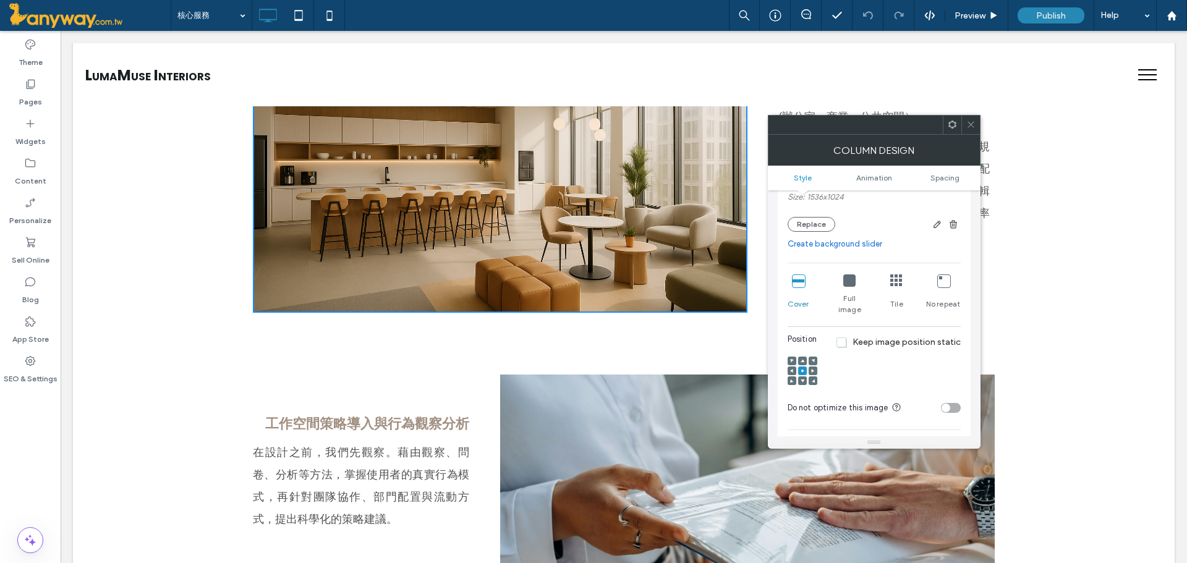
click at [966, 124] on icon at bounding box center [970, 124] width 9 height 9
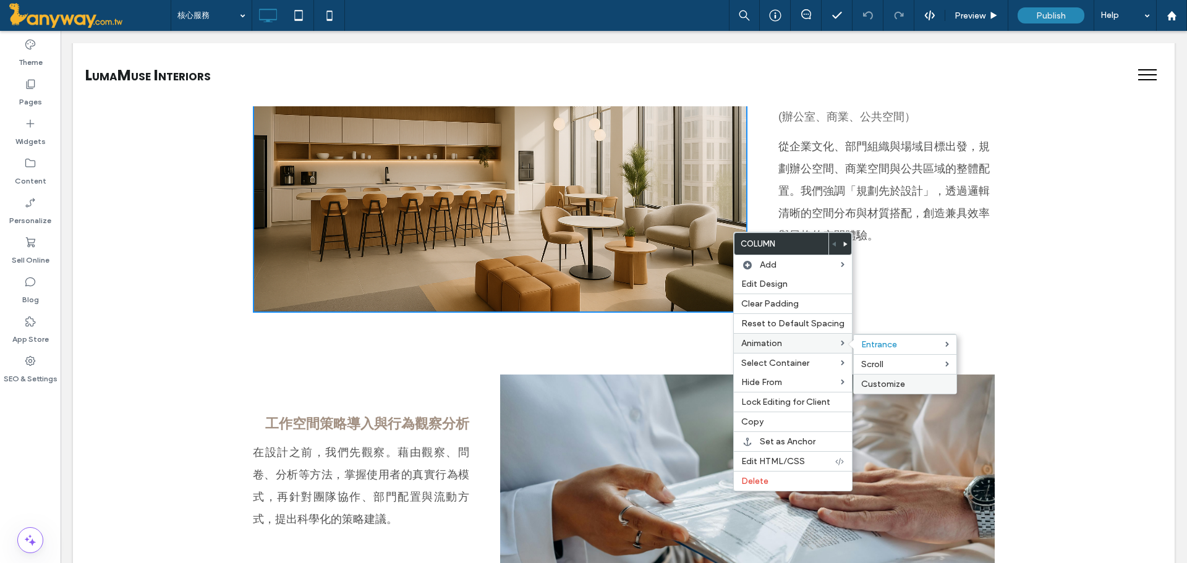
click at [913, 382] on label "Customize" at bounding box center [905, 384] width 88 height 11
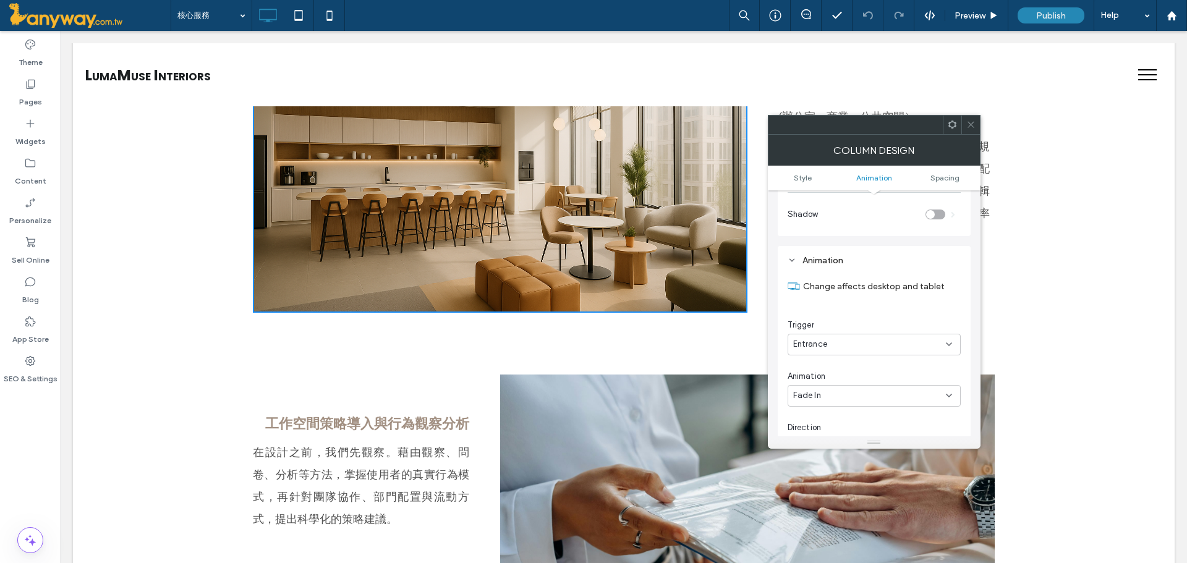
scroll to position [623, 0]
click at [881, 406] on div "In place" at bounding box center [869, 412] width 153 height 12
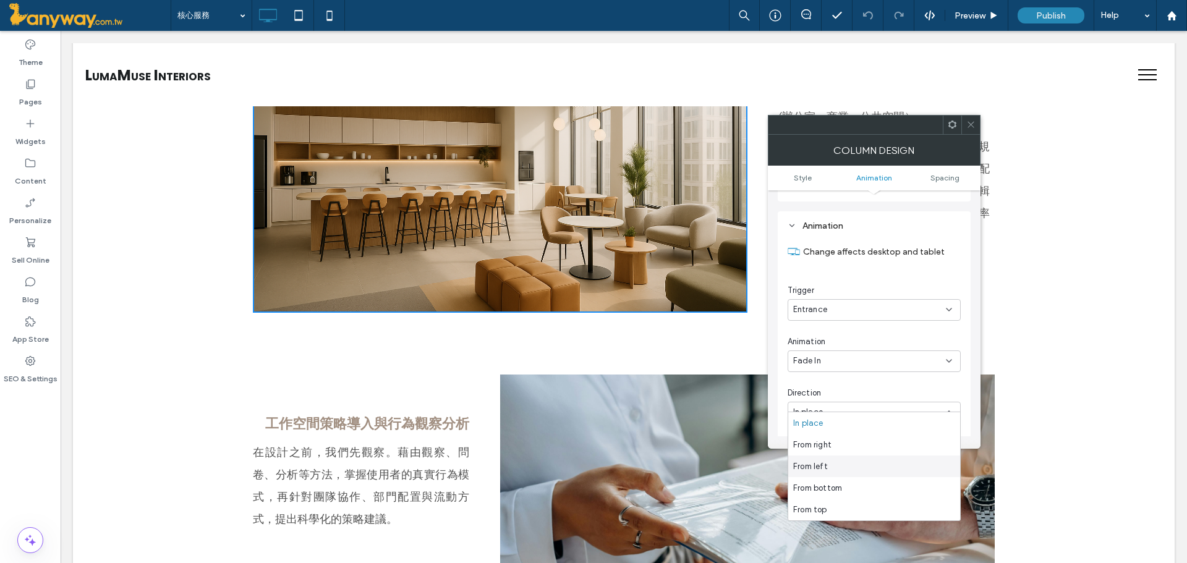
click at [854, 458] on div "From left" at bounding box center [874, 467] width 172 height 22
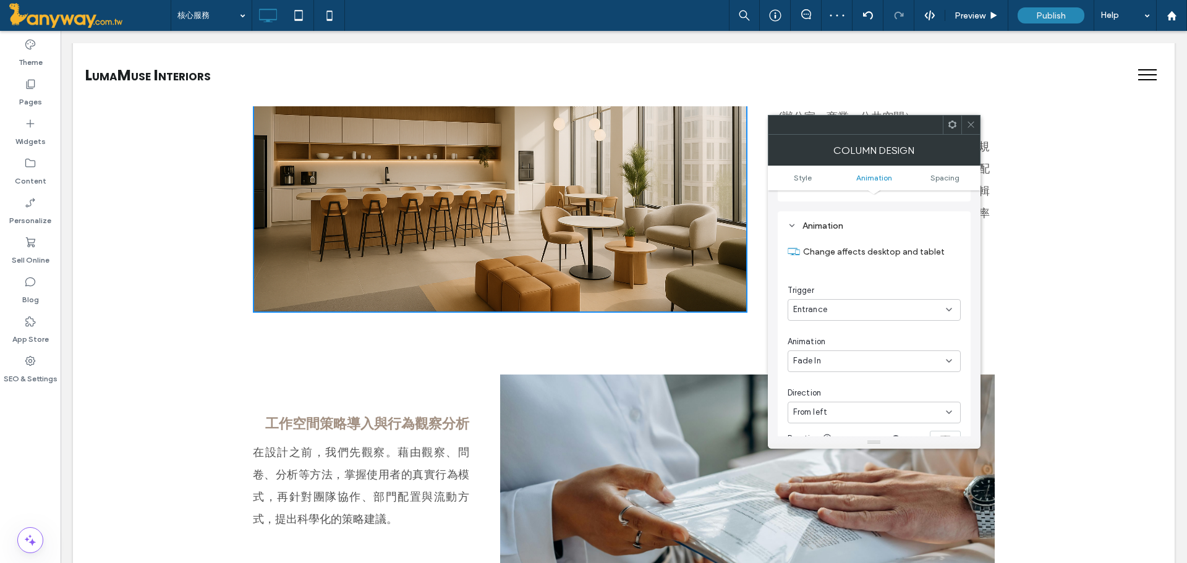
click at [971, 122] on icon at bounding box center [970, 124] width 9 height 9
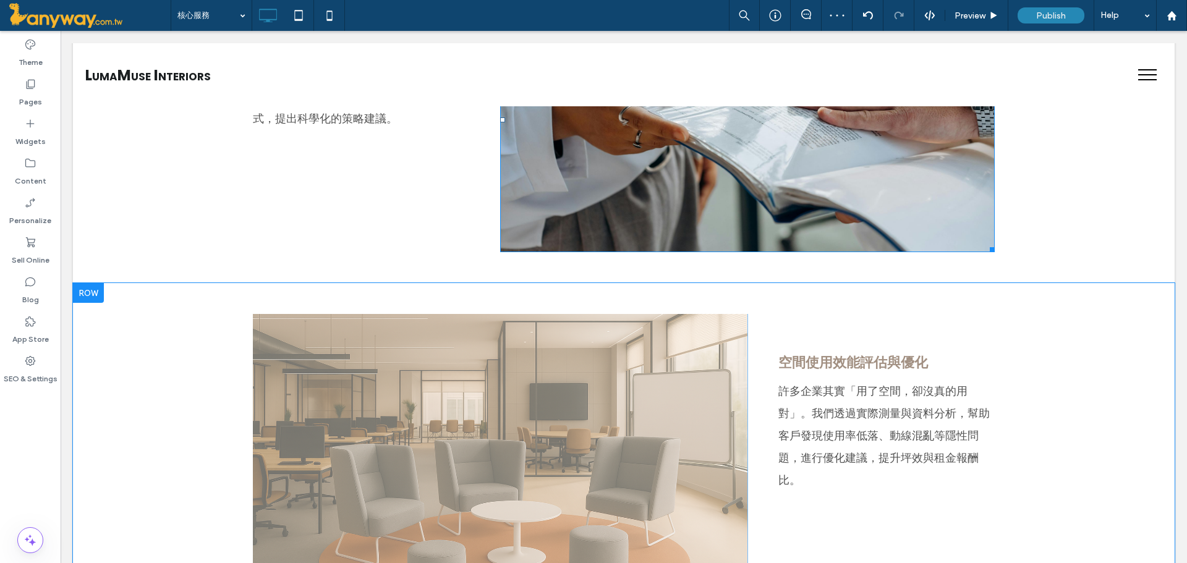
scroll to position [824, 0]
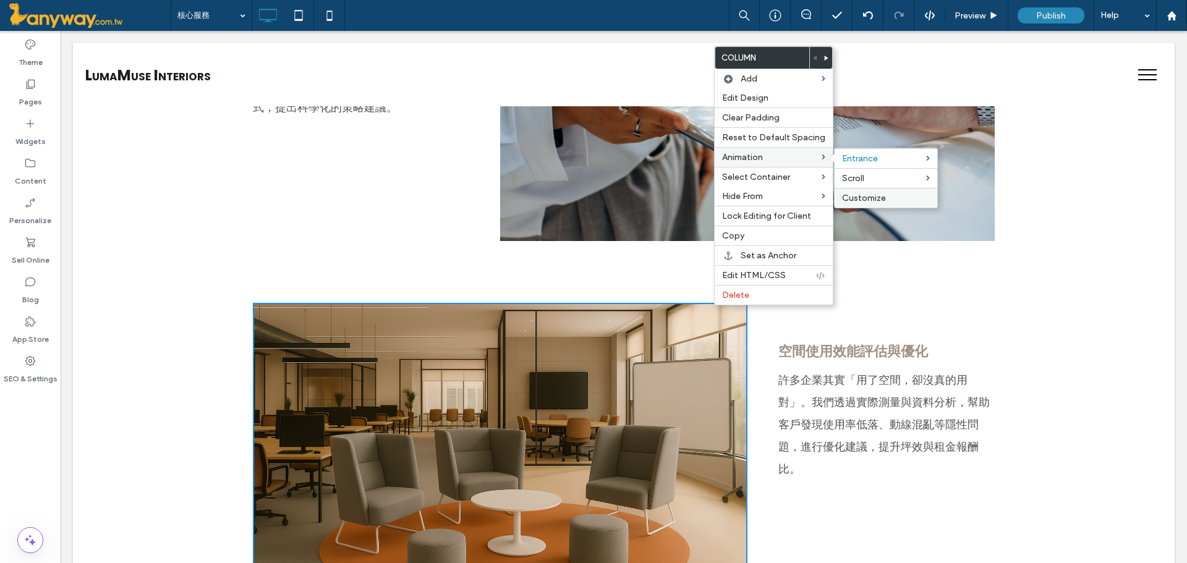
click at [889, 200] on label "Customize" at bounding box center [886, 198] width 88 height 11
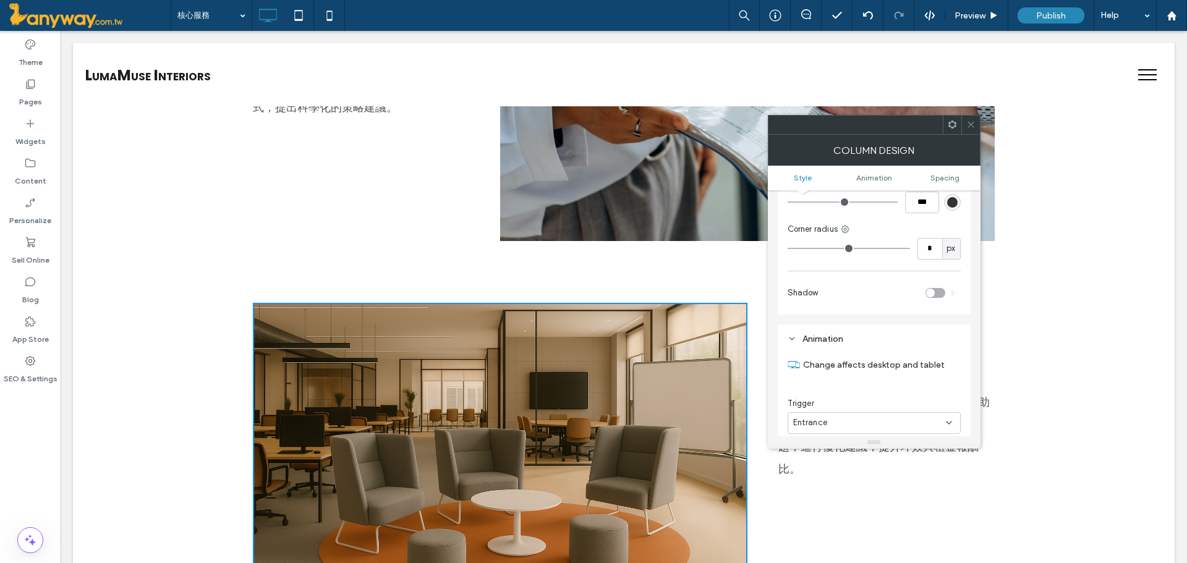
scroll to position [632, 0]
click at [842, 355] on div "Fade In" at bounding box center [869, 361] width 153 height 12
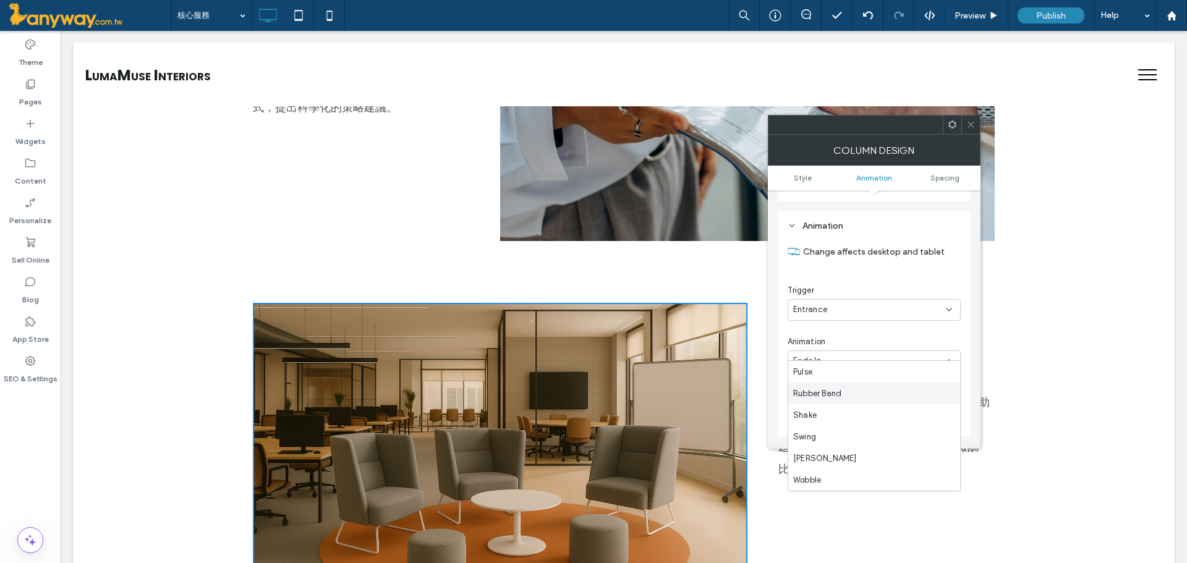
scroll to position [0, 0]
click at [777, 378] on div "Style Background Color Image Video Name: 1%E8%A8%8E%E8%AB%96%E7%A9%BA%E9%96%93_…" at bounding box center [874, 313] width 213 height 246
click at [805, 406] on span "In place" at bounding box center [808, 412] width 30 height 12
click at [838, 468] on div "From left" at bounding box center [874, 467] width 172 height 22
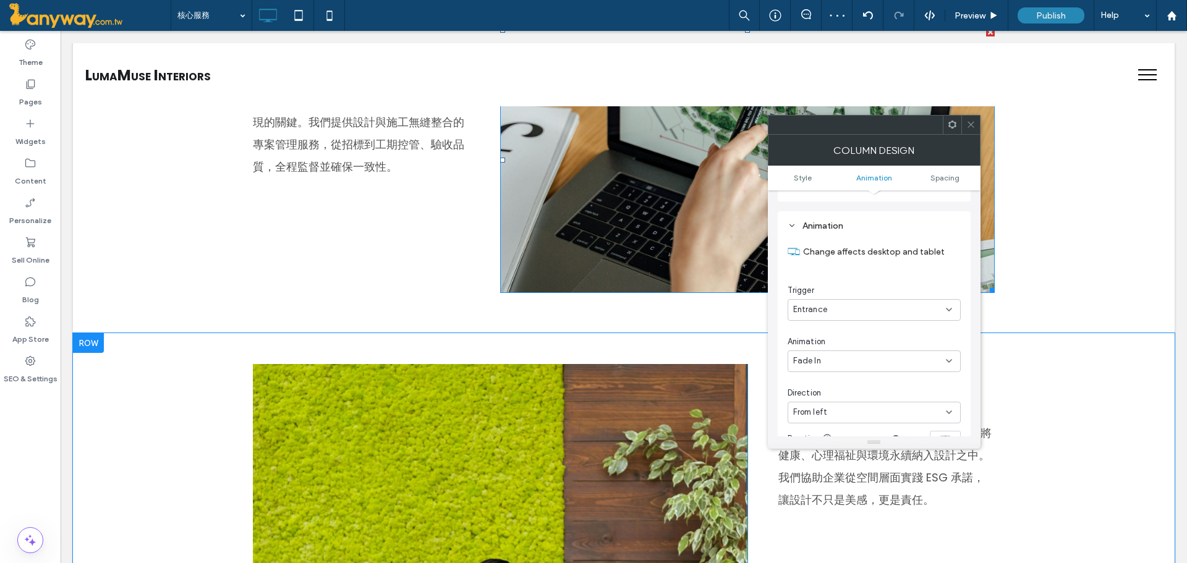
scroll to position [1443, 0]
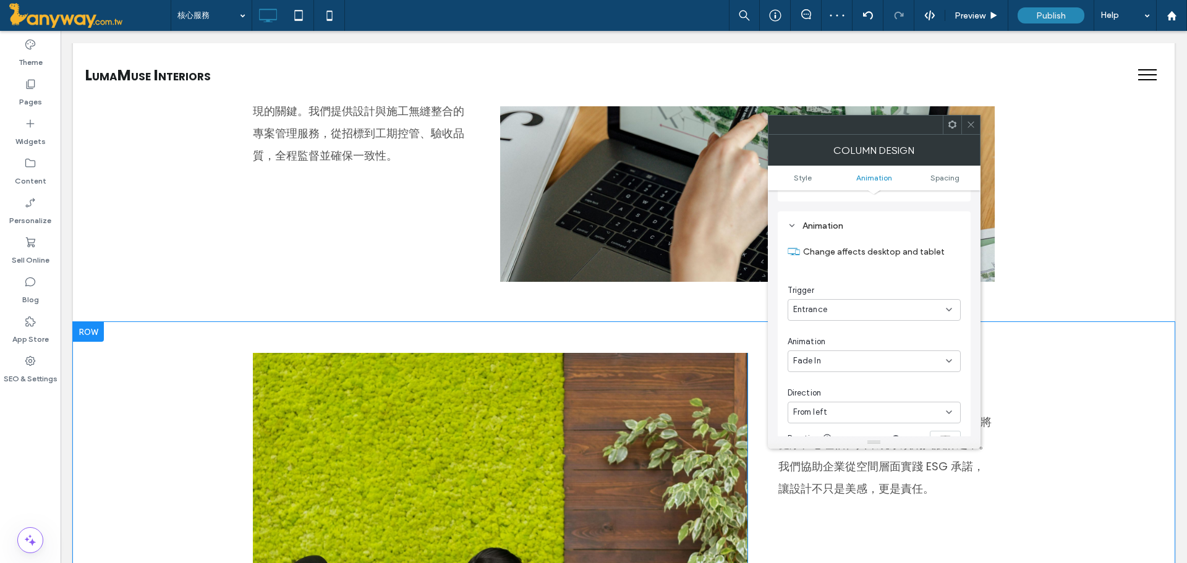
click at [687, 356] on div "Click To Paste" at bounding box center [500, 492] width 495 height 278
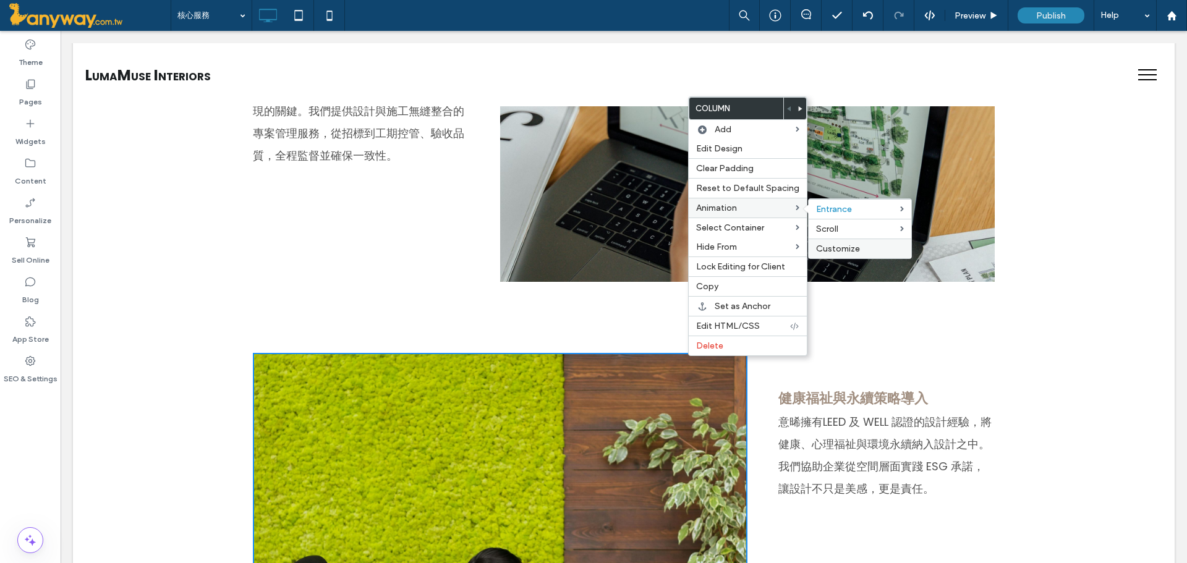
click at [823, 244] on span "Customize" at bounding box center [838, 249] width 44 height 11
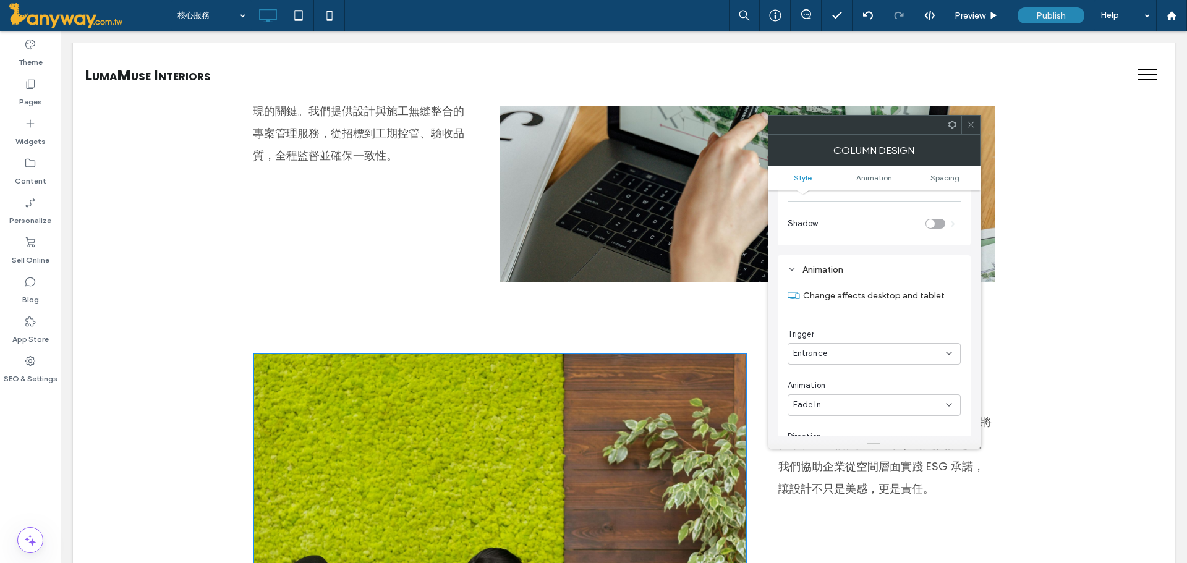
scroll to position [613, 0]
click at [848, 365] on div "Fade In" at bounding box center [869, 371] width 153 height 12
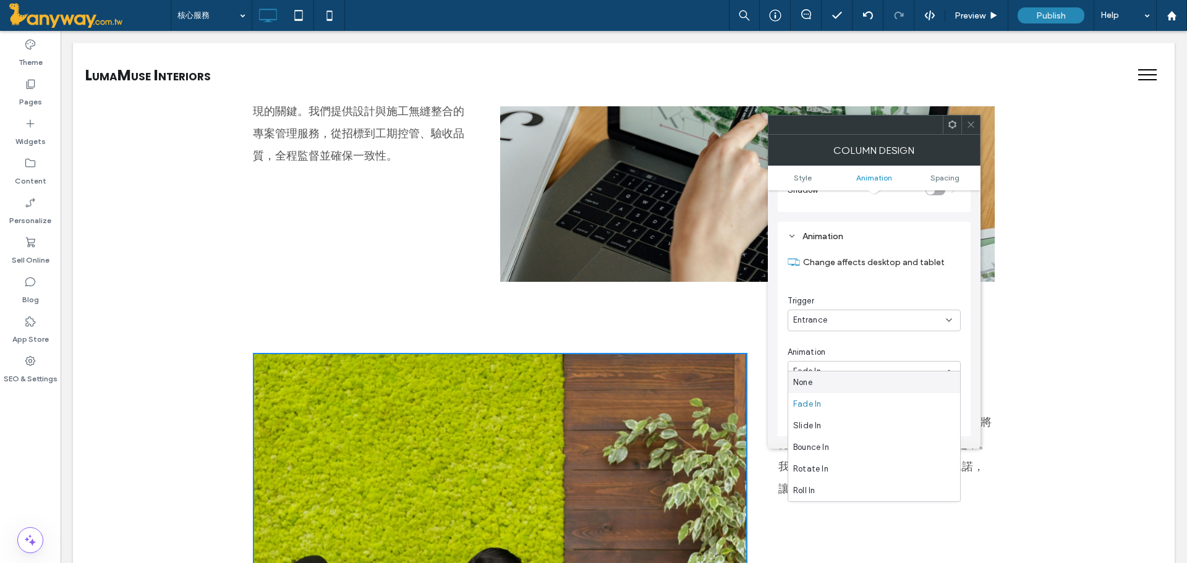
click at [863, 346] on div "Animation" at bounding box center [874, 352] width 173 height 12
click at [853, 412] on div "In place" at bounding box center [874, 423] width 173 height 22
click at [837, 475] on div "From left" at bounding box center [874, 477] width 172 height 22
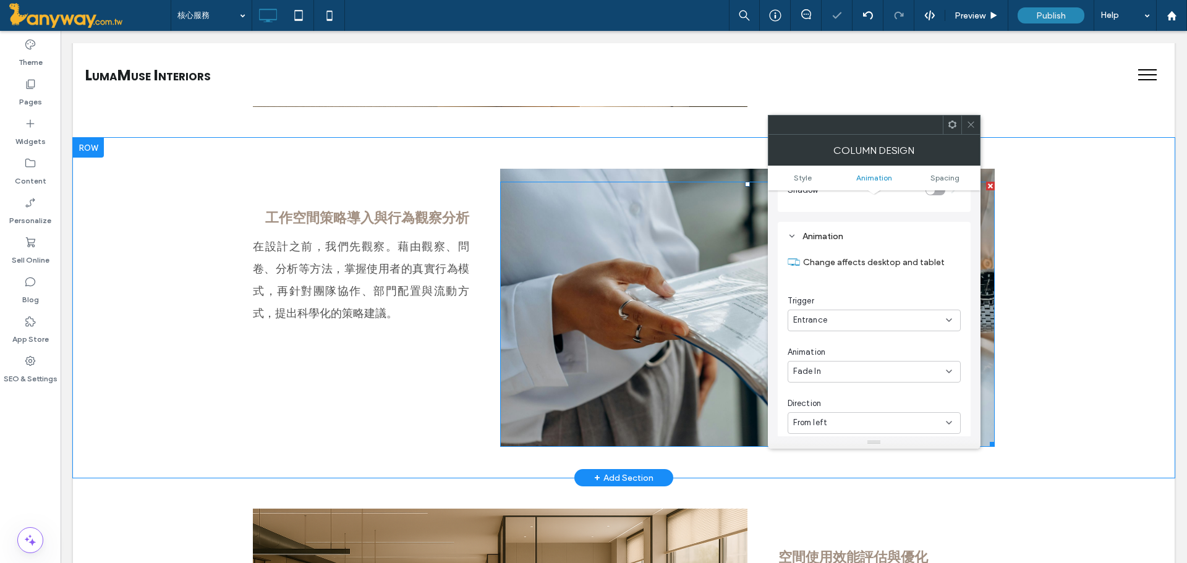
scroll to position [412, 0]
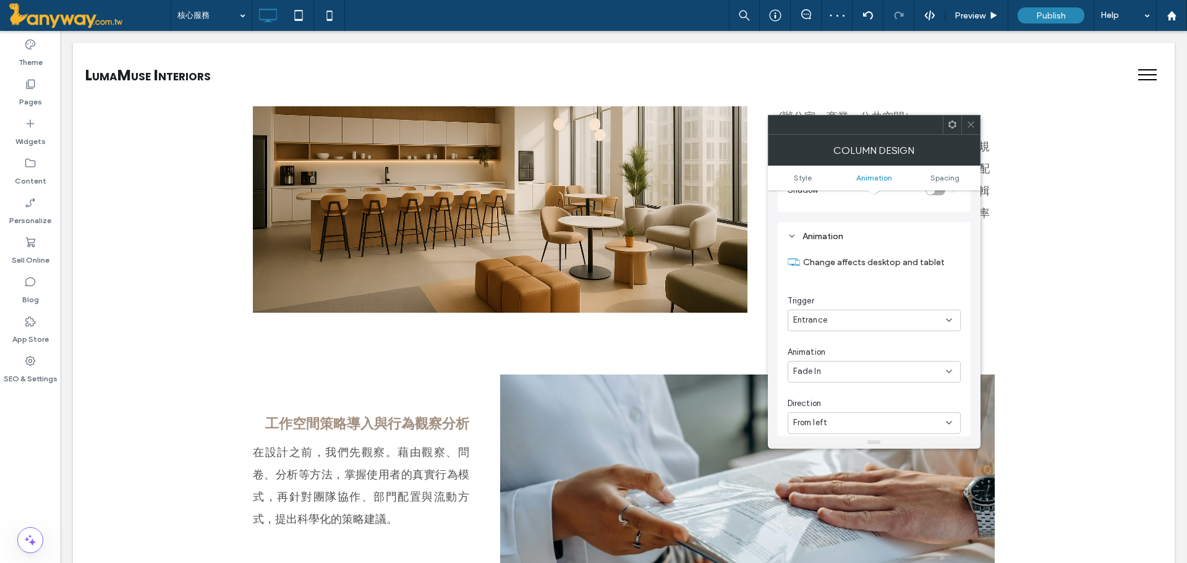
click at [974, 118] on span at bounding box center [970, 125] width 9 height 19
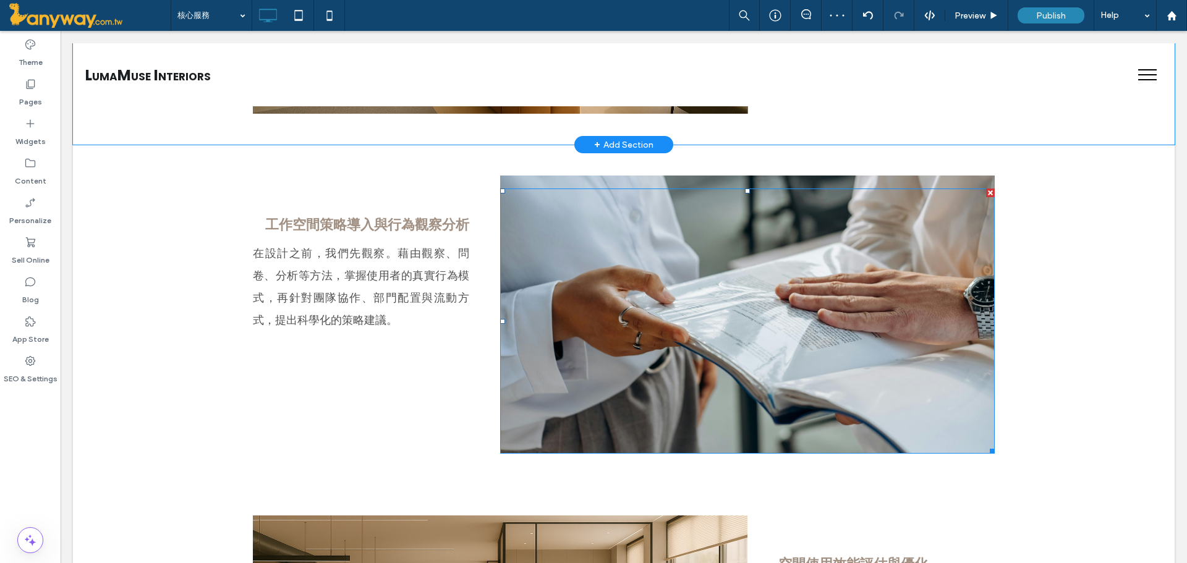
scroll to position [618, 0]
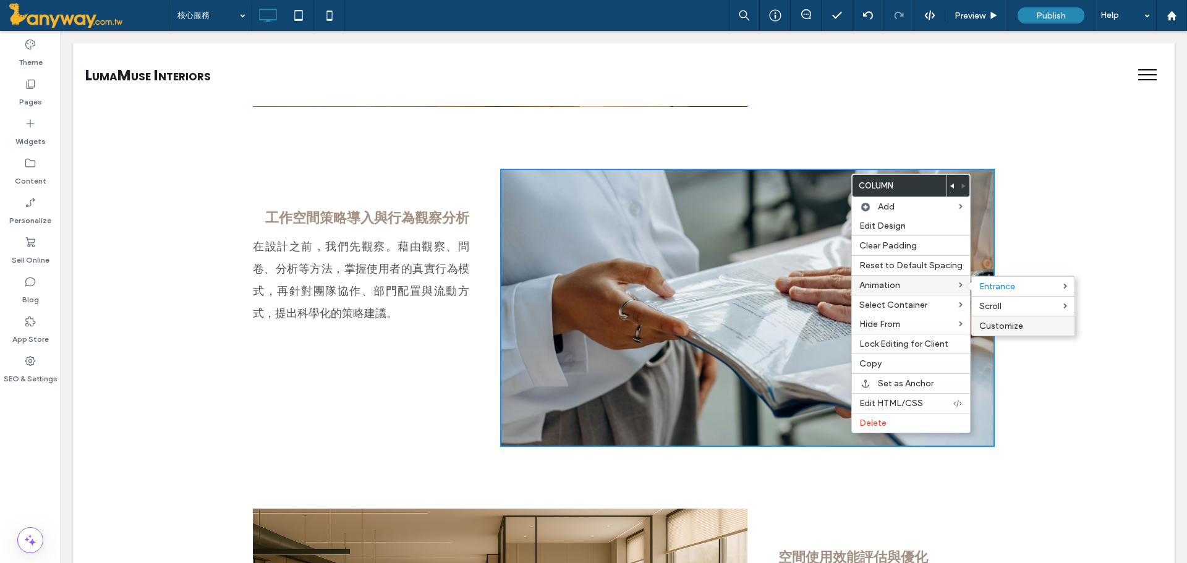
click at [994, 326] on span "Customize" at bounding box center [1001, 326] width 44 height 11
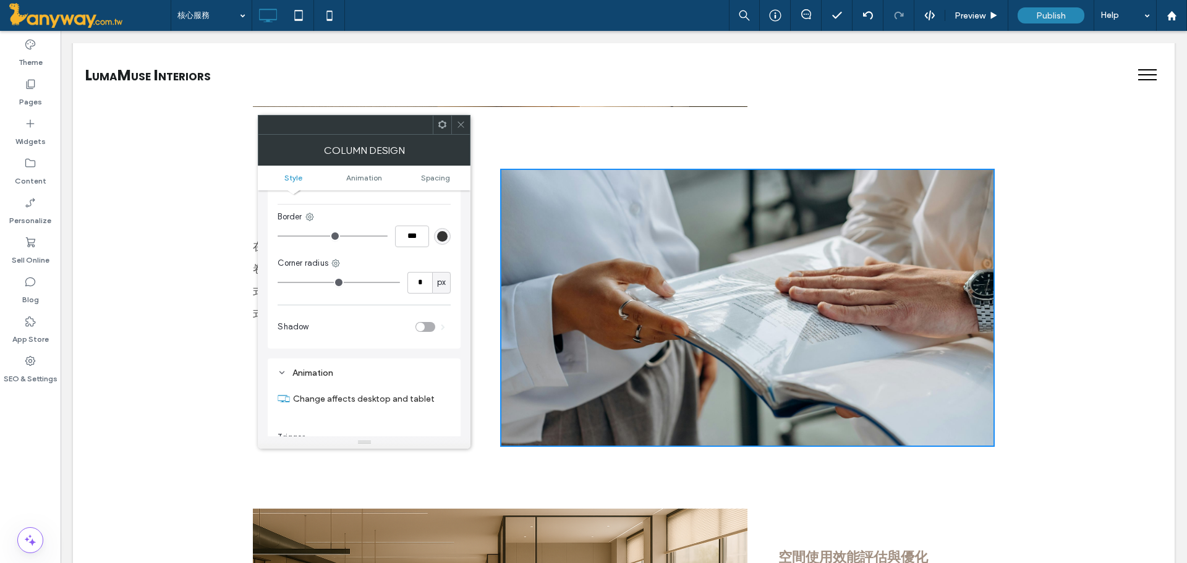
scroll to position [613, 0]
click at [424, 417] on div "In place" at bounding box center [359, 423] width 153 height 12
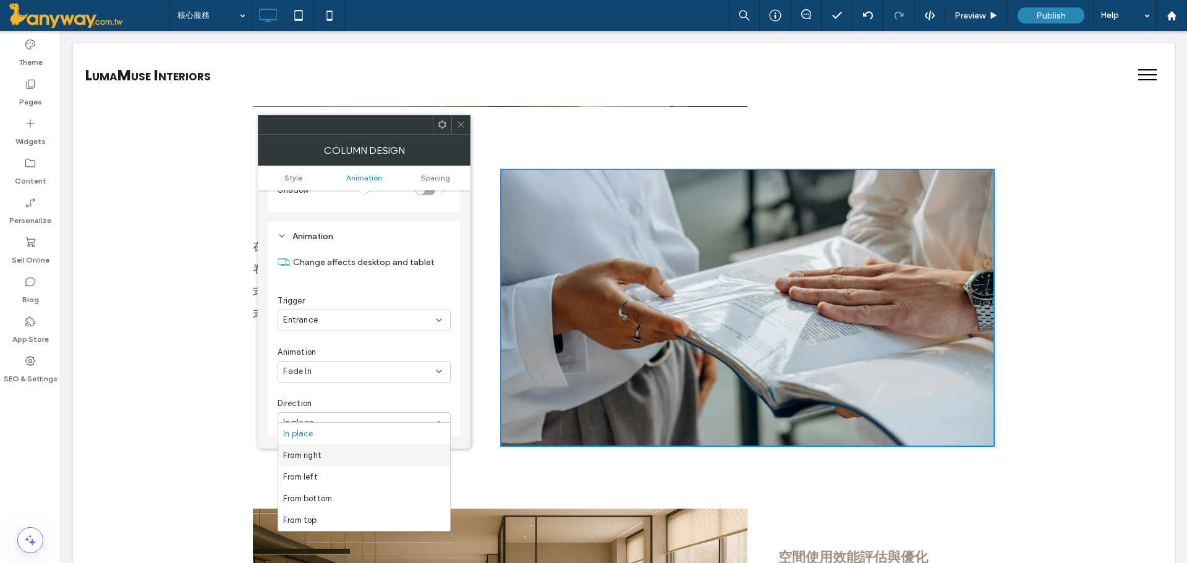
click at [407, 453] on div "From right" at bounding box center [364, 456] width 172 height 22
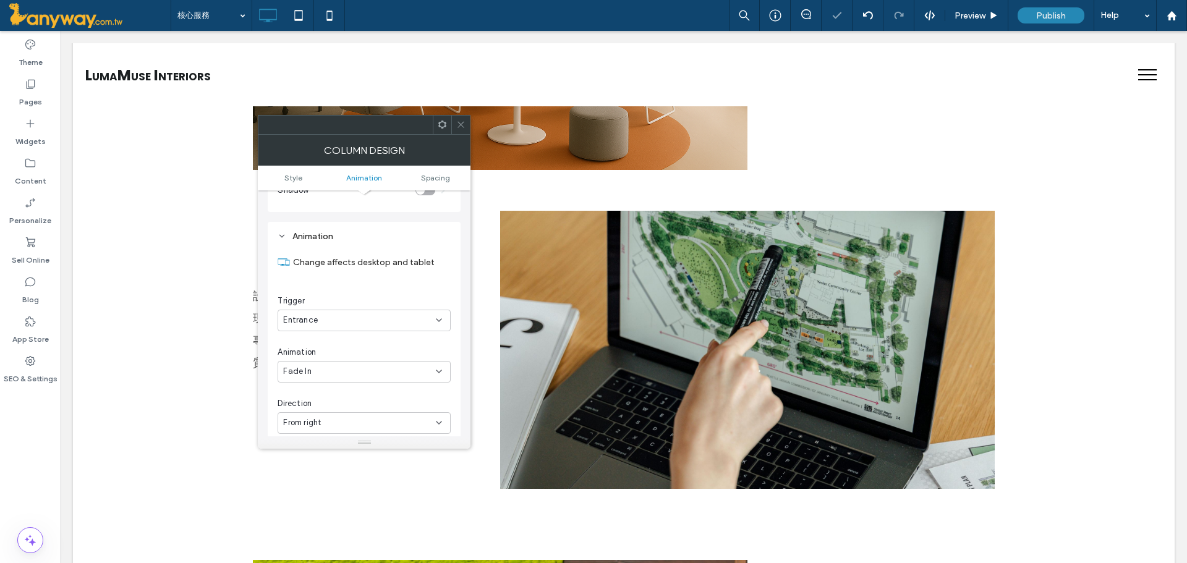
scroll to position [1237, 0]
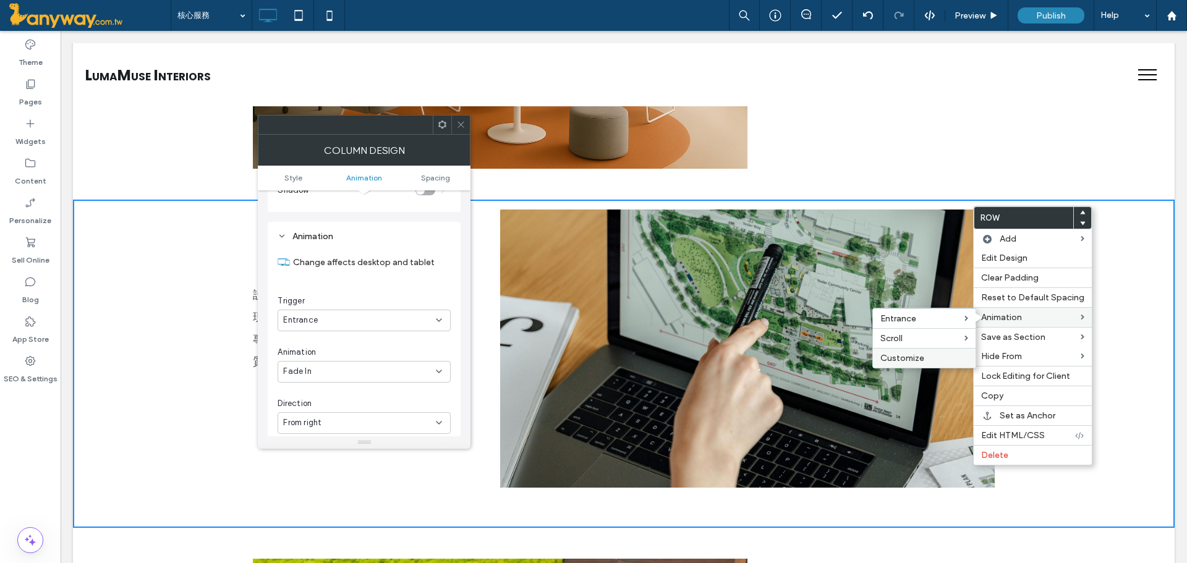
click at [915, 354] on span "Customize" at bounding box center [902, 358] width 44 height 11
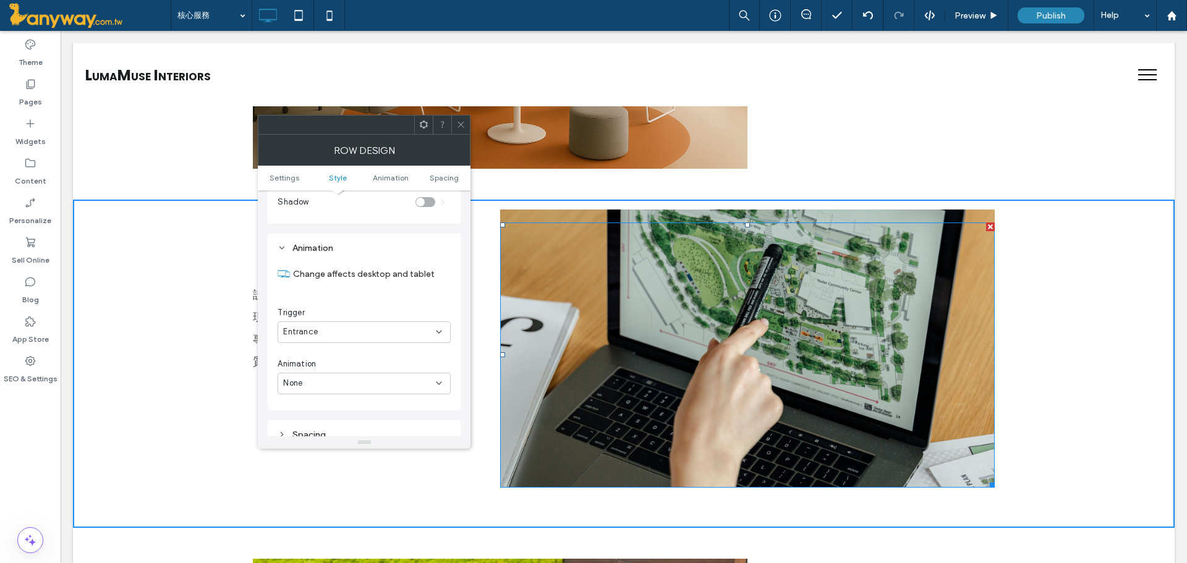
scroll to position [310, 0]
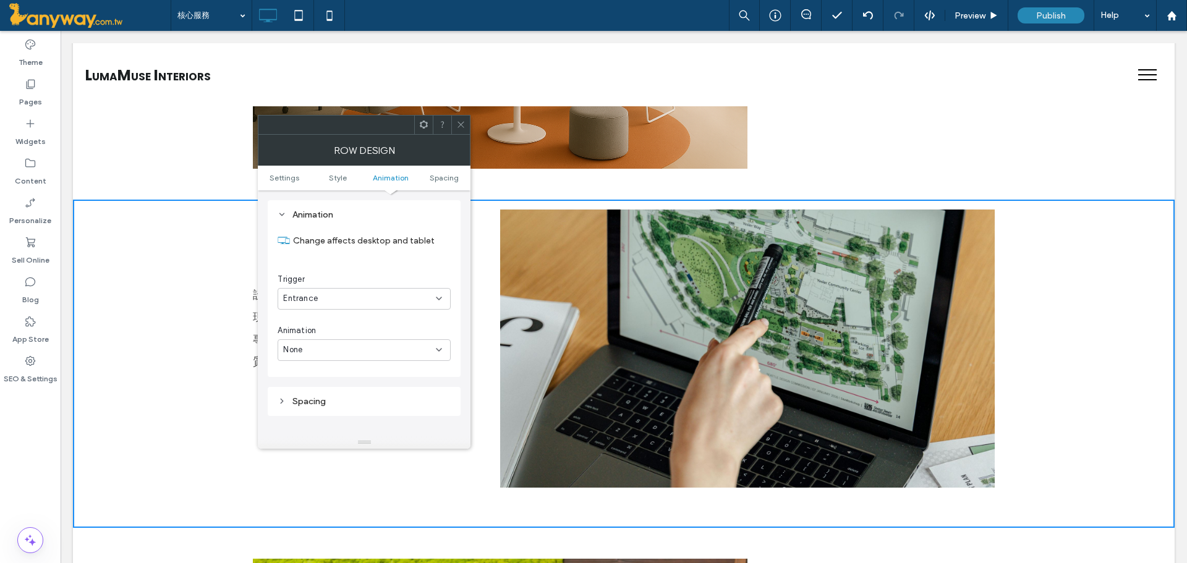
click at [443, 351] on icon at bounding box center [439, 350] width 10 height 10
click at [338, 396] on div "Fade In" at bounding box center [364, 394] width 172 height 22
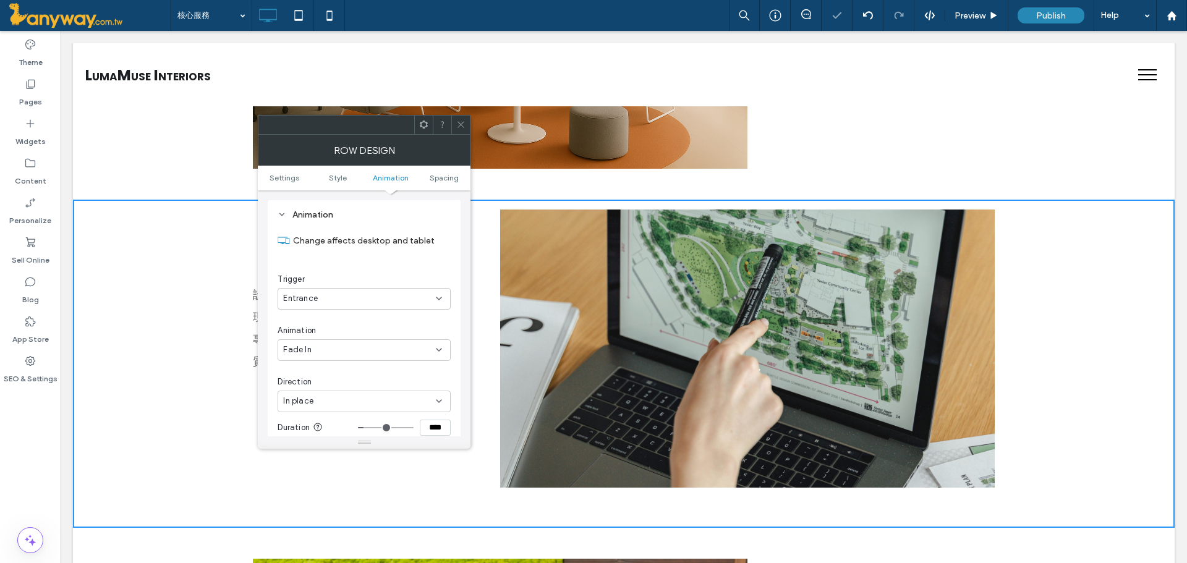
click at [338, 396] on div "In place" at bounding box center [359, 401] width 153 height 12
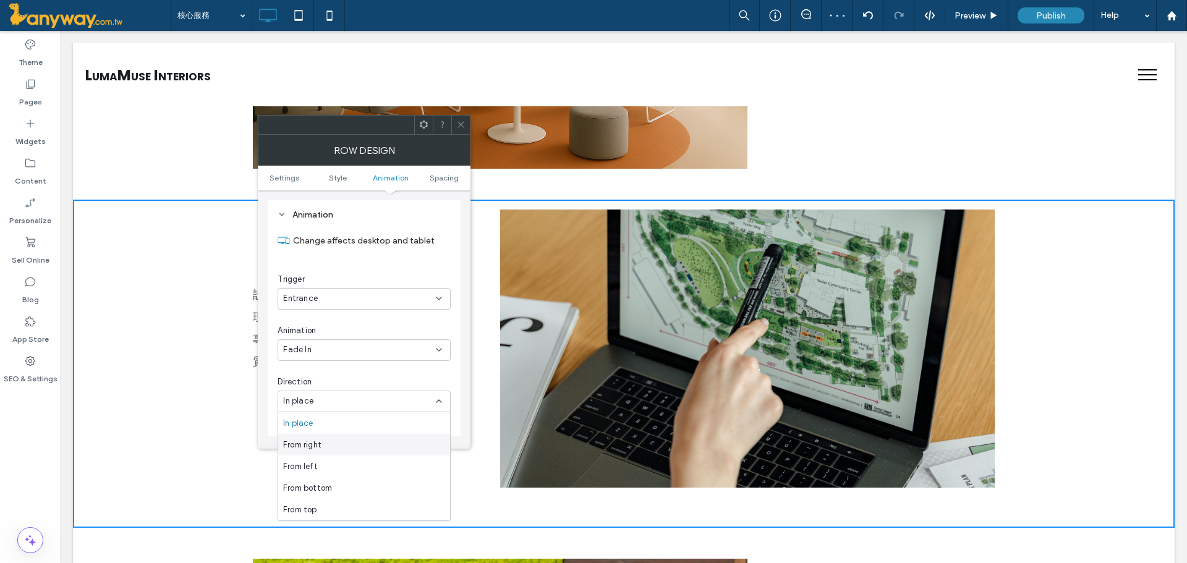
click at [313, 445] on span "From right" at bounding box center [302, 445] width 38 height 12
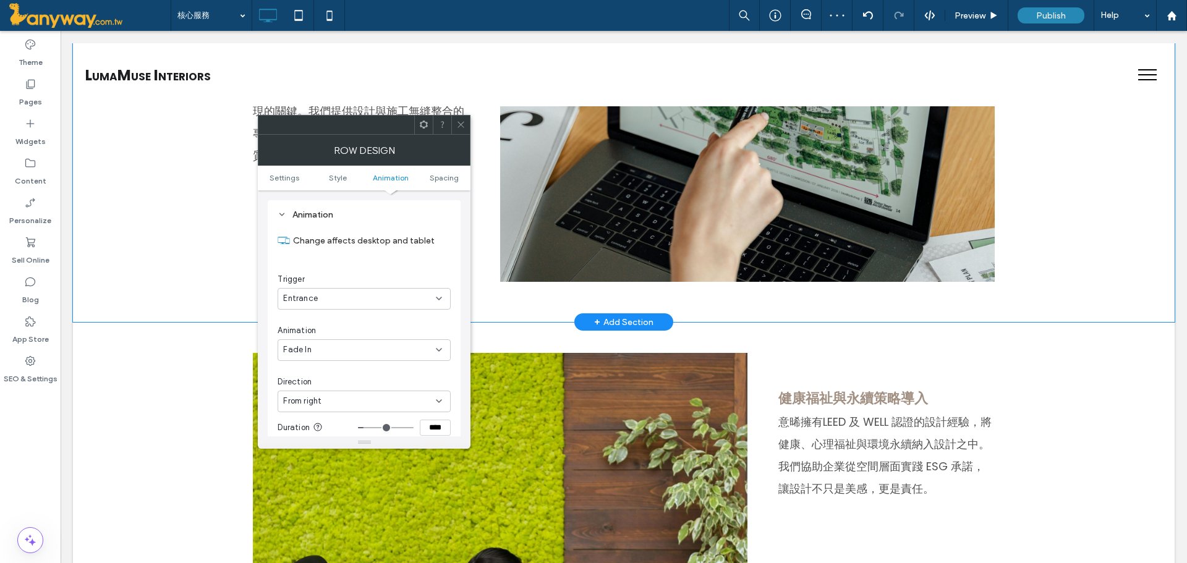
scroll to position [1649, 0]
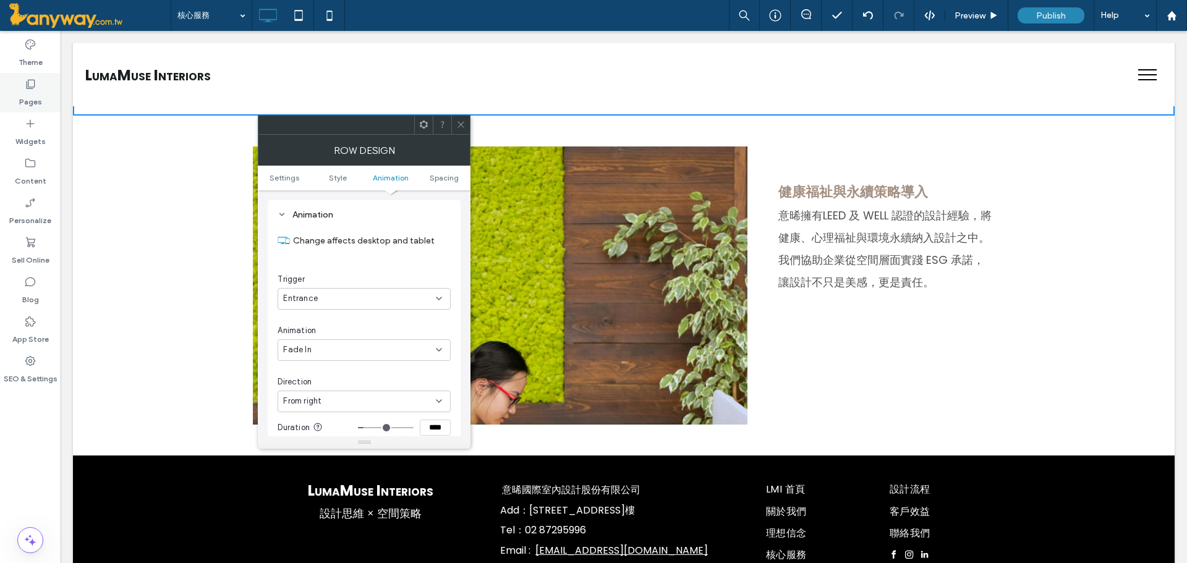
click at [30, 106] on label "Pages" at bounding box center [30, 98] width 23 height 17
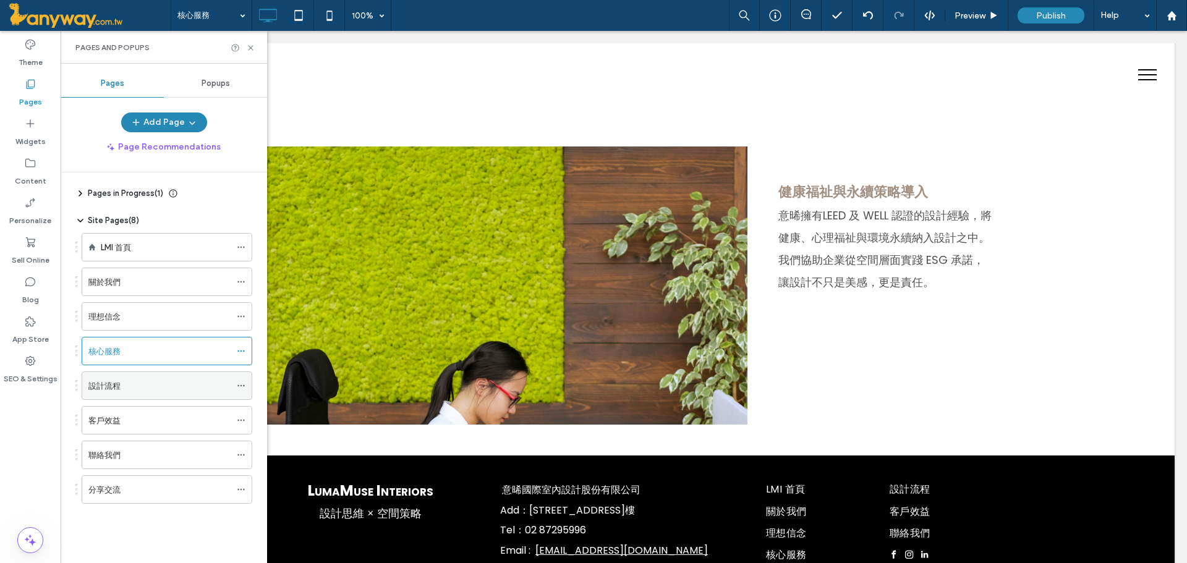
click at [136, 380] on div "設計流程" at bounding box center [159, 386] width 142 height 13
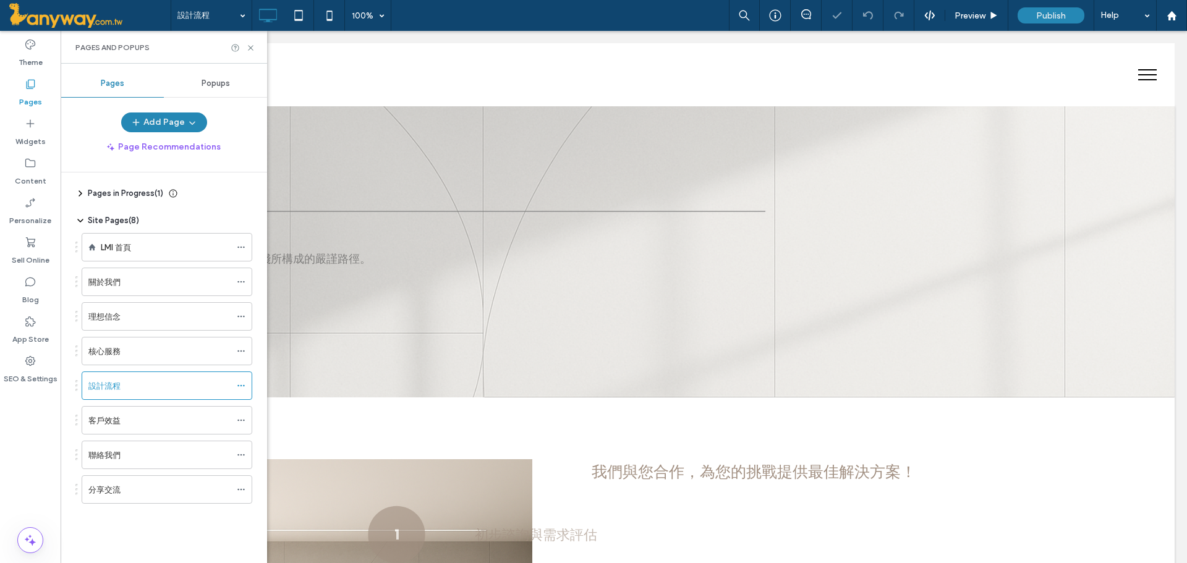
scroll to position [206, 0]
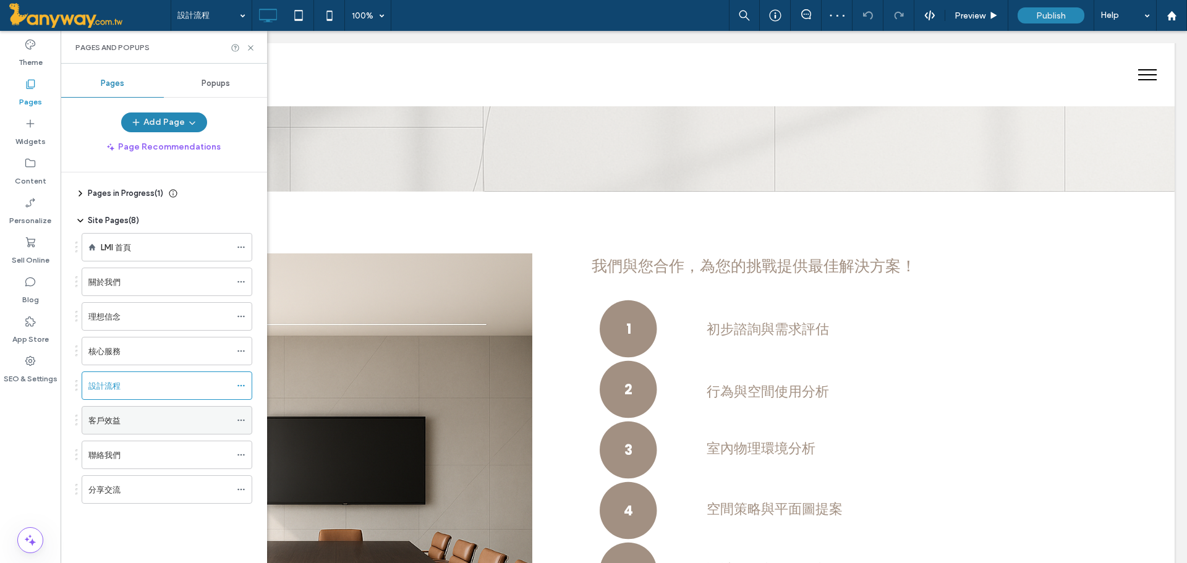
click at [113, 419] on label "客戶效益" at bounding box center [104, 421] width 32 height 22
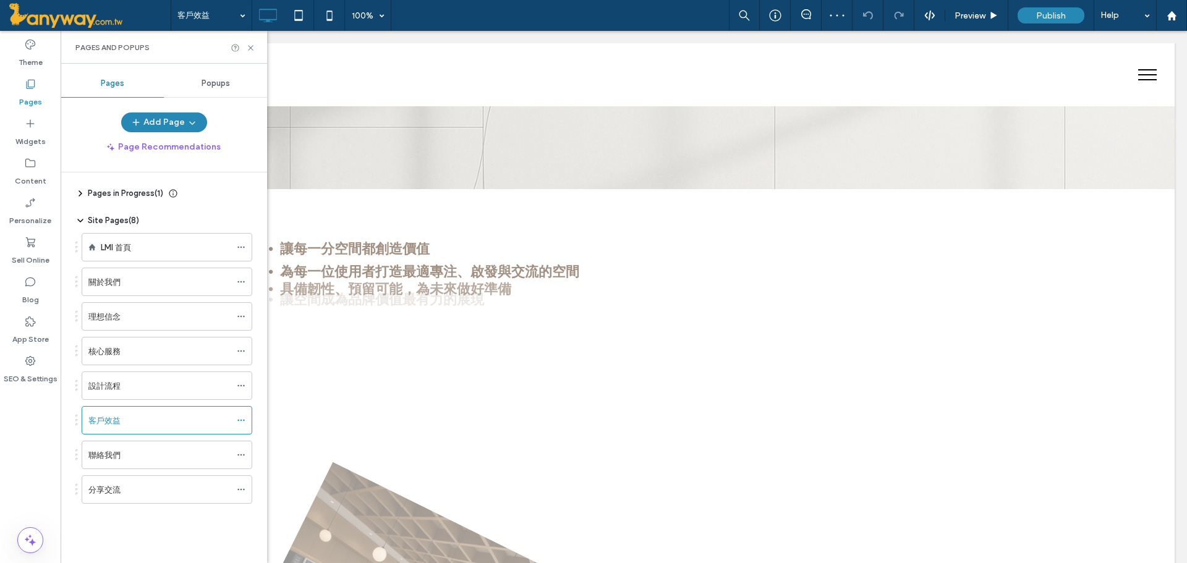
scroll to position [412, 0]
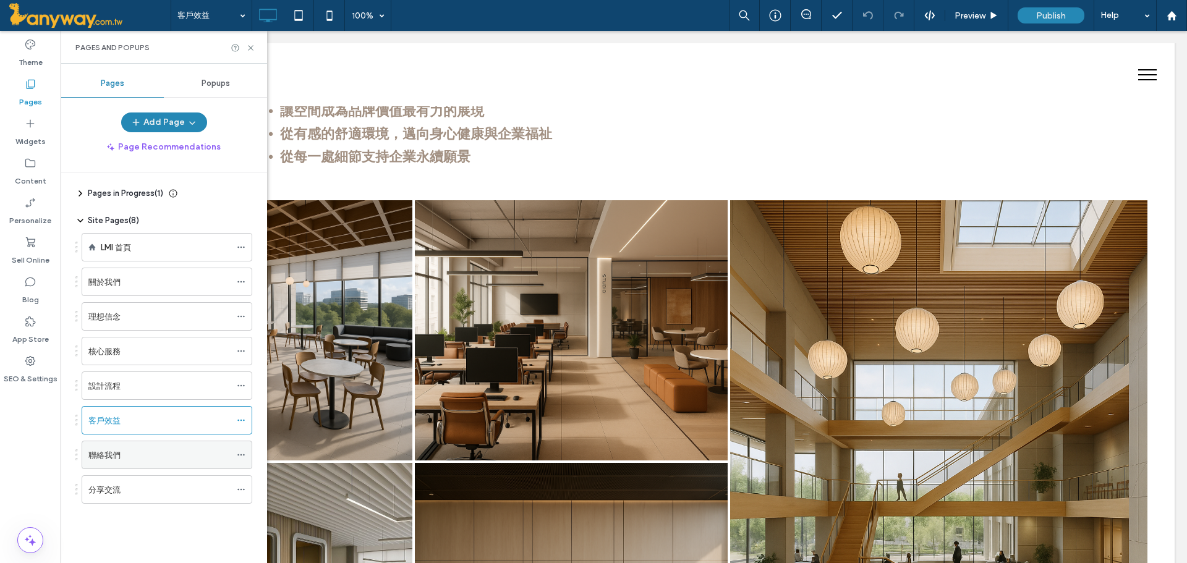
click at [160, 454] on div "聯絡我們" at bounding box center [159, 455] width 142 height 13
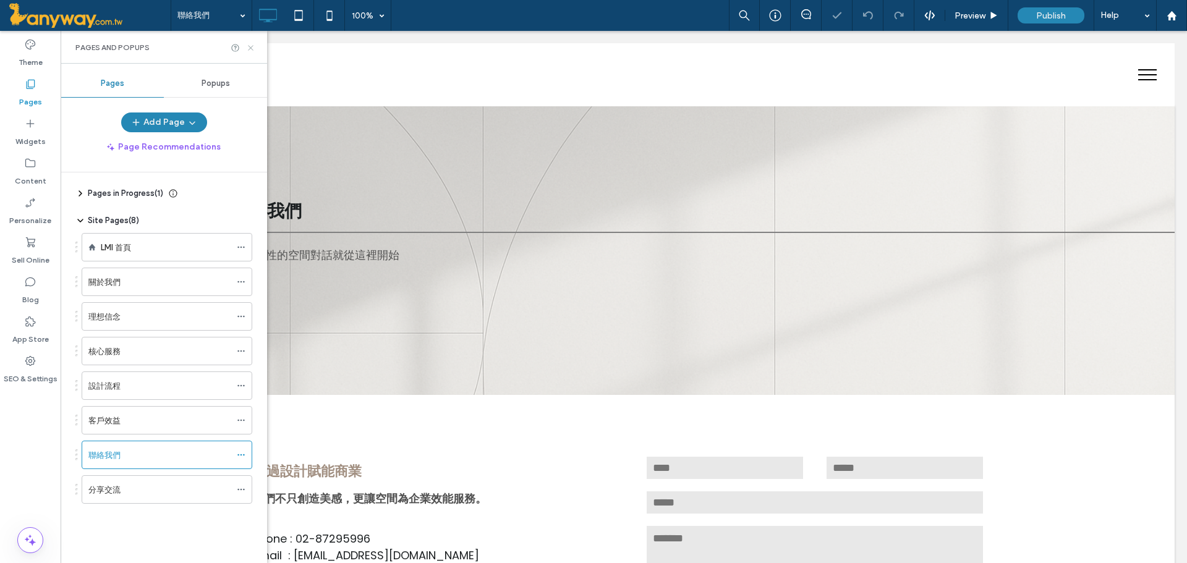
click at [248, 44] on icon at bounding box center [250, 47] width 9 height 9
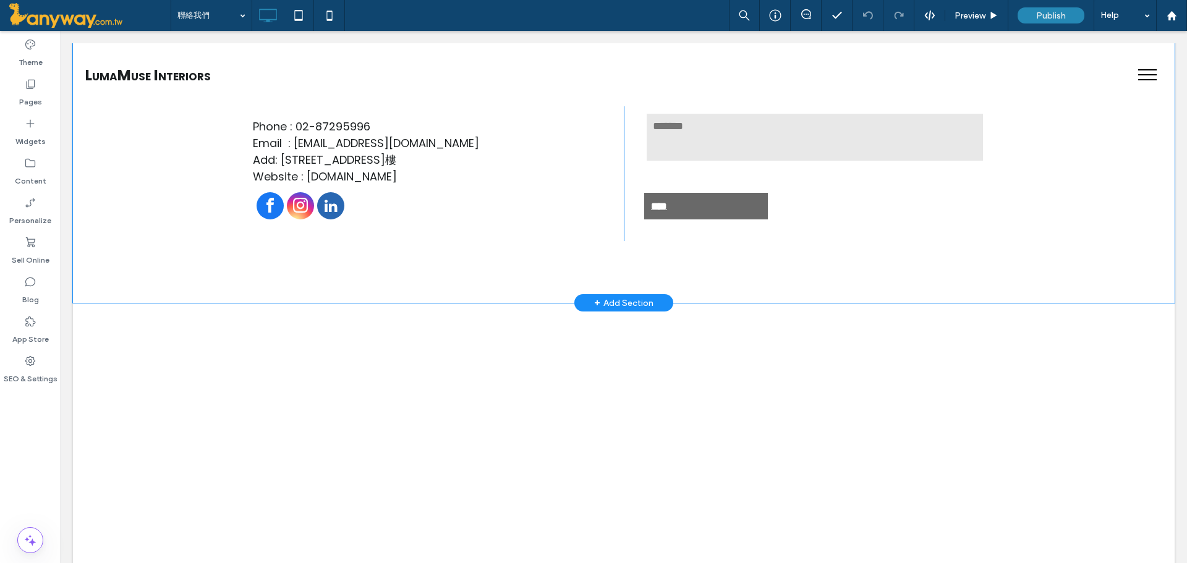
scroll to position [206, 0]
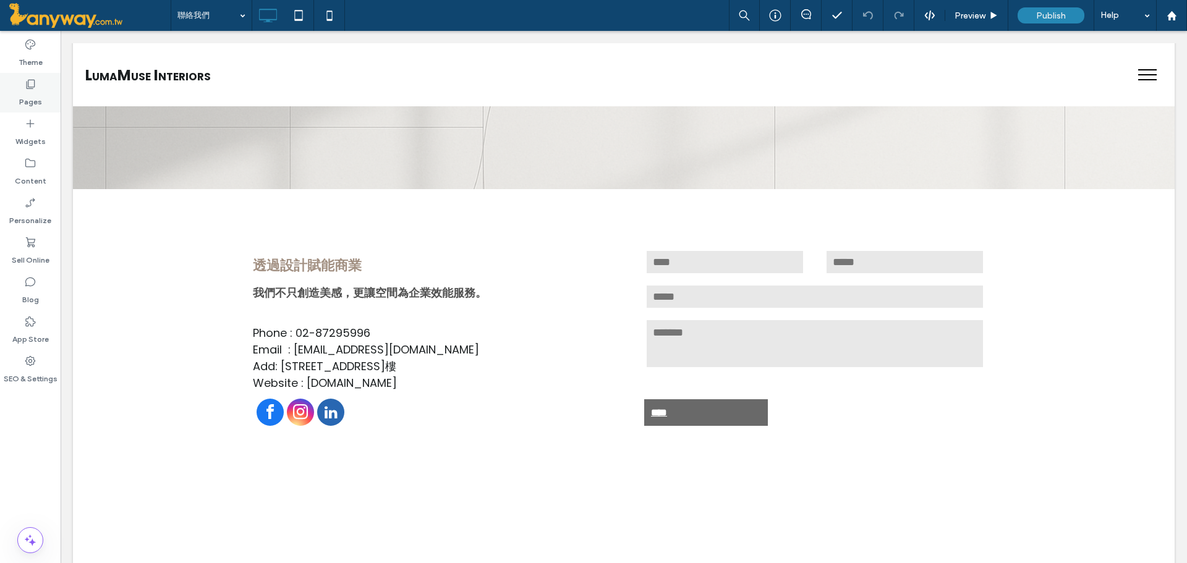
click at [24, 100] on label "Pages" at bounding box center [30, 98] width 23 height 17
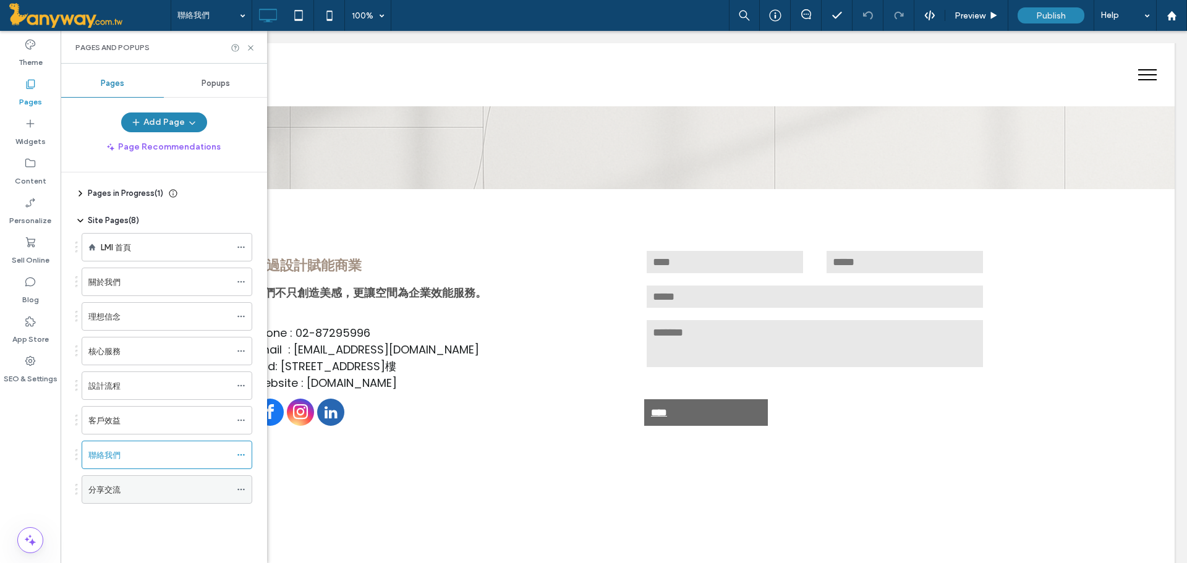
click at [153, 480] on div "分享交流" at bounding box center [159, 489] width 142 height 27
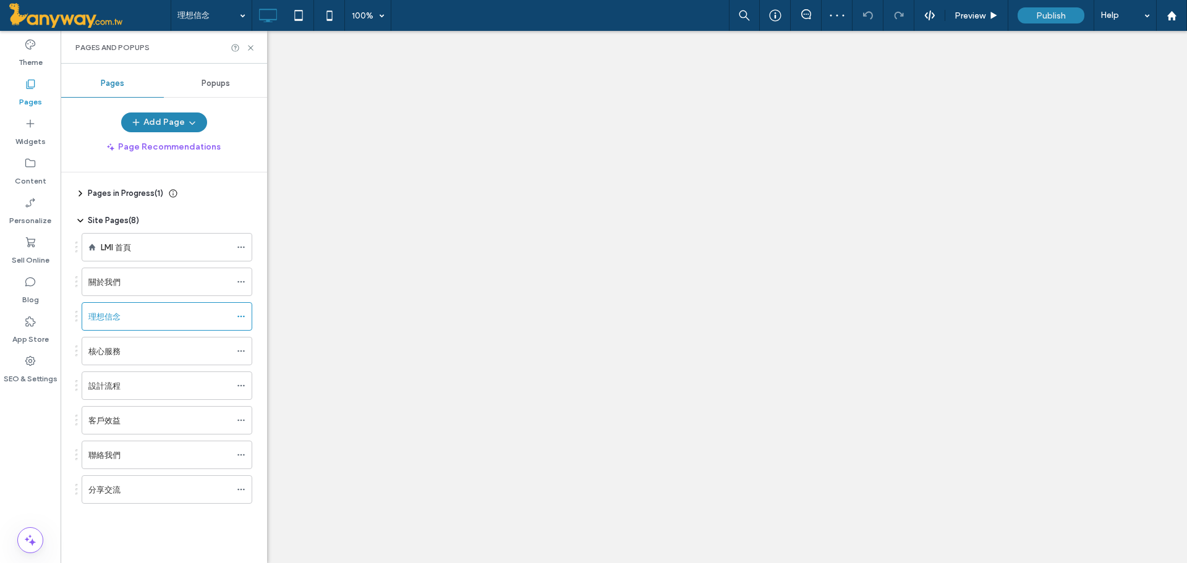
click at [145, 493] on div "分享交流" at bounding box center [159, 490] width 142 height 13
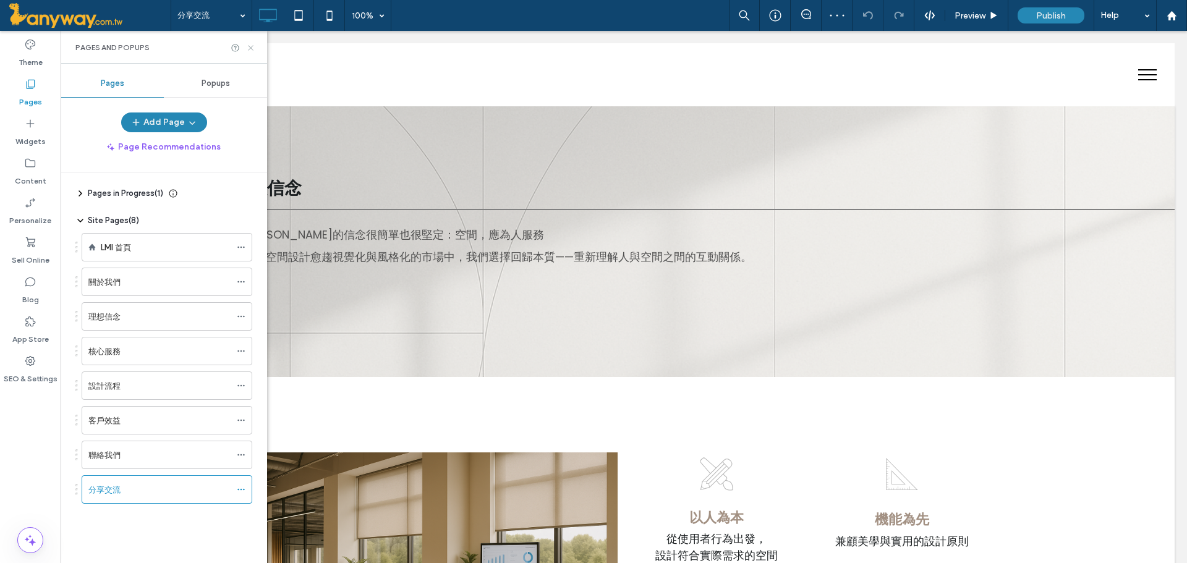
click at [252, 43] on icon at bounding box center [250, 47] width 9 height 9
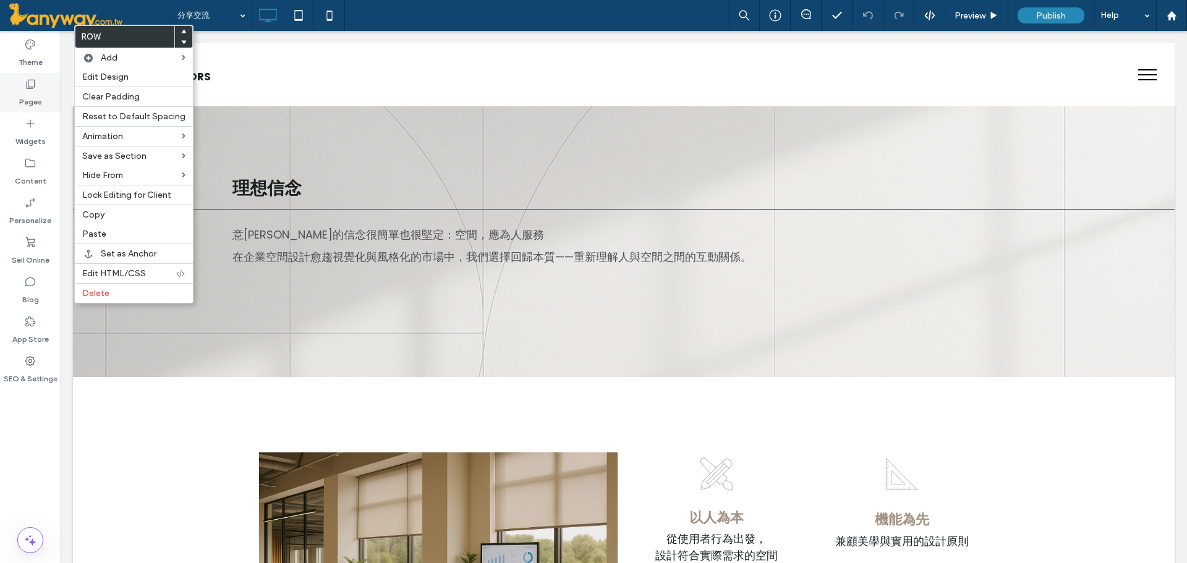
click at [35, 85] on div "Pages" at bounding box center [30, 93] width 61 height 40
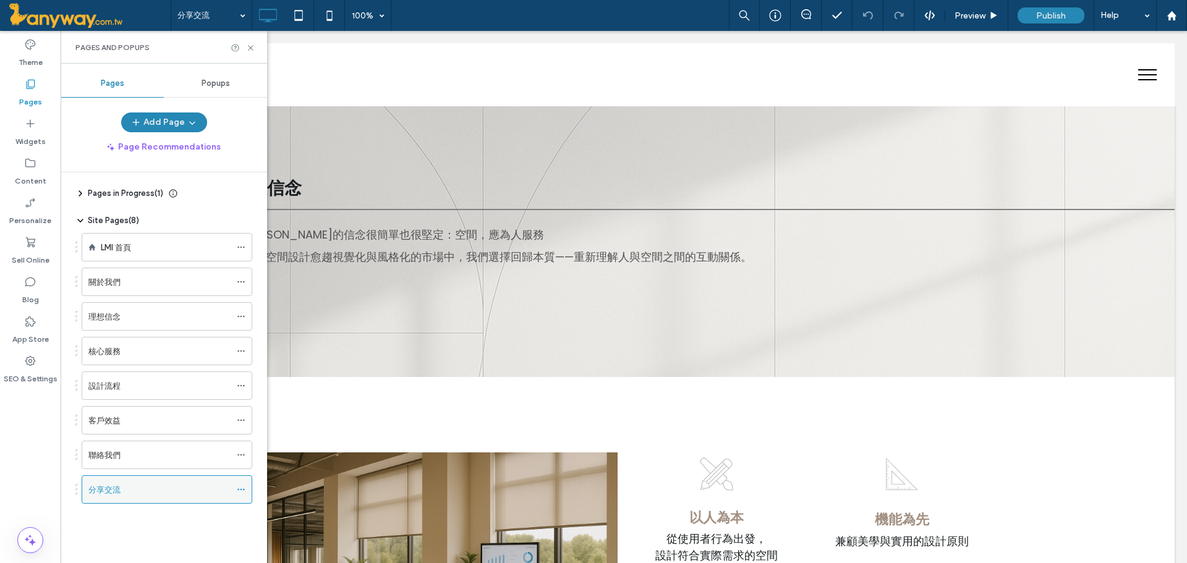
click at [244, 490] on use at bounding box center [240, 490] width 7 height 2
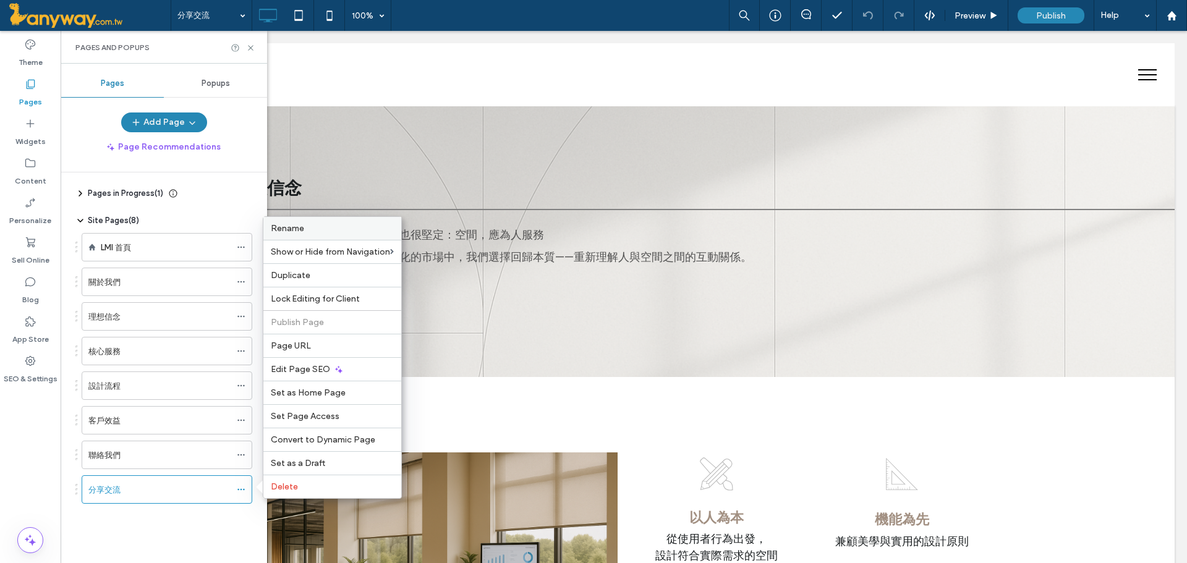
click at [301, 226] on span "Rename" at bounding box center [287, 228] width 33 height 11
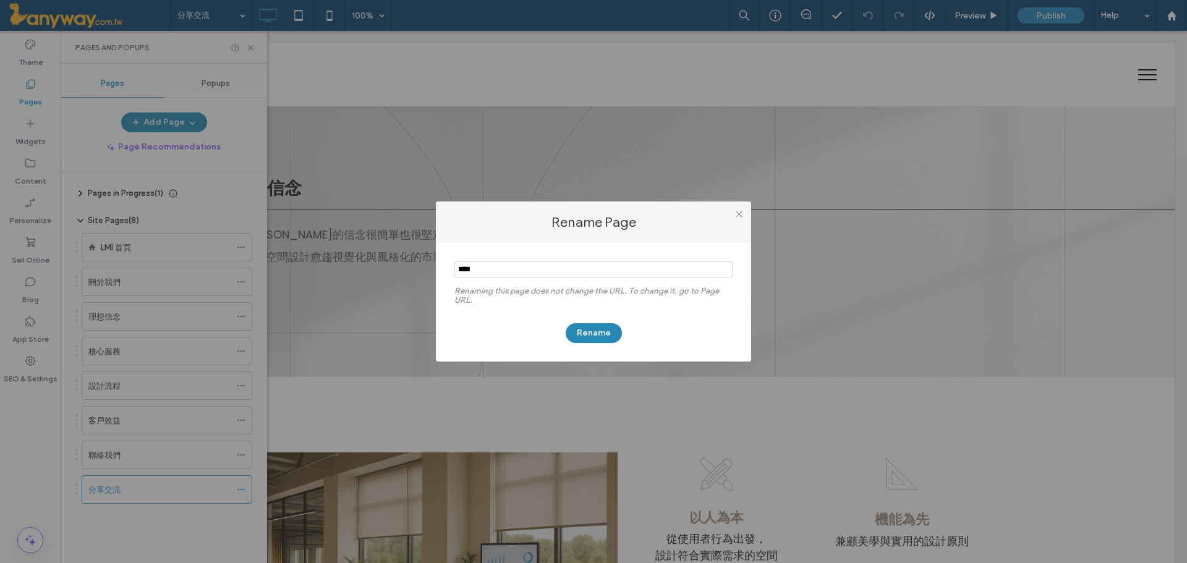
drag, startPoint x: 514, startPoint y: 262, endPoint x: 367, endPoint y: 257, distance: 147.2
click at [378, 255] on div "Rename Page Renaming this page does not change the URL. To change it, go to Pag…" at bounding box center [593, 281] width 1187 height 563
click at [597, 329] on button "Rename" at bounding box center [594, 333] width 56 height 20
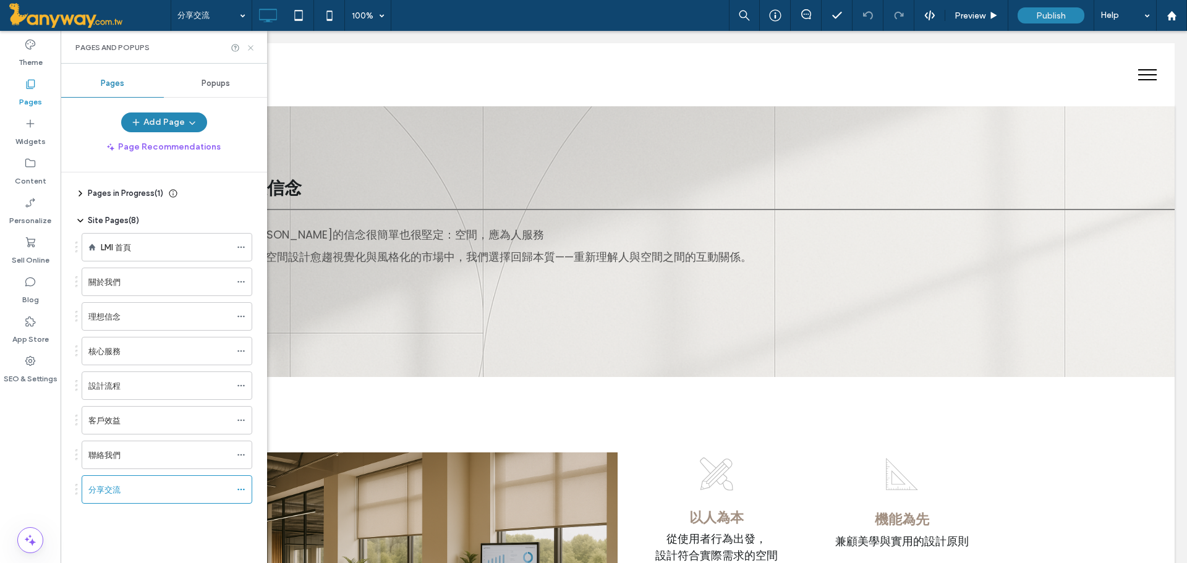
click at [253, 50] on use at bounding box center [250, 47] width 5 height 5
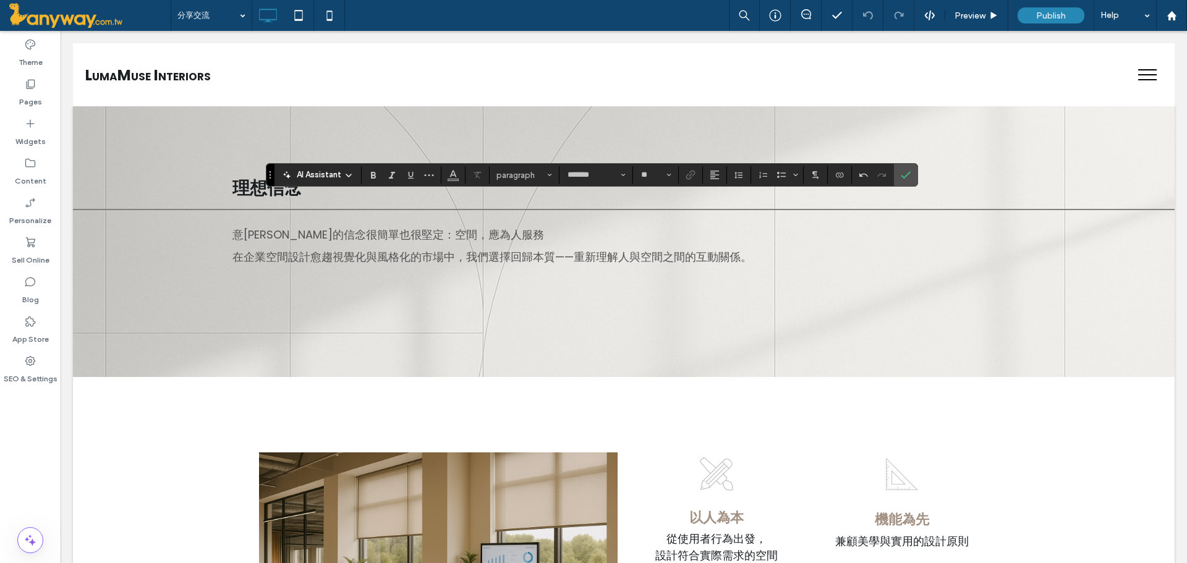
type input "**"
click at [908, 167] on span "Confirm" at bounding box center [906, 174] width 10 height 21
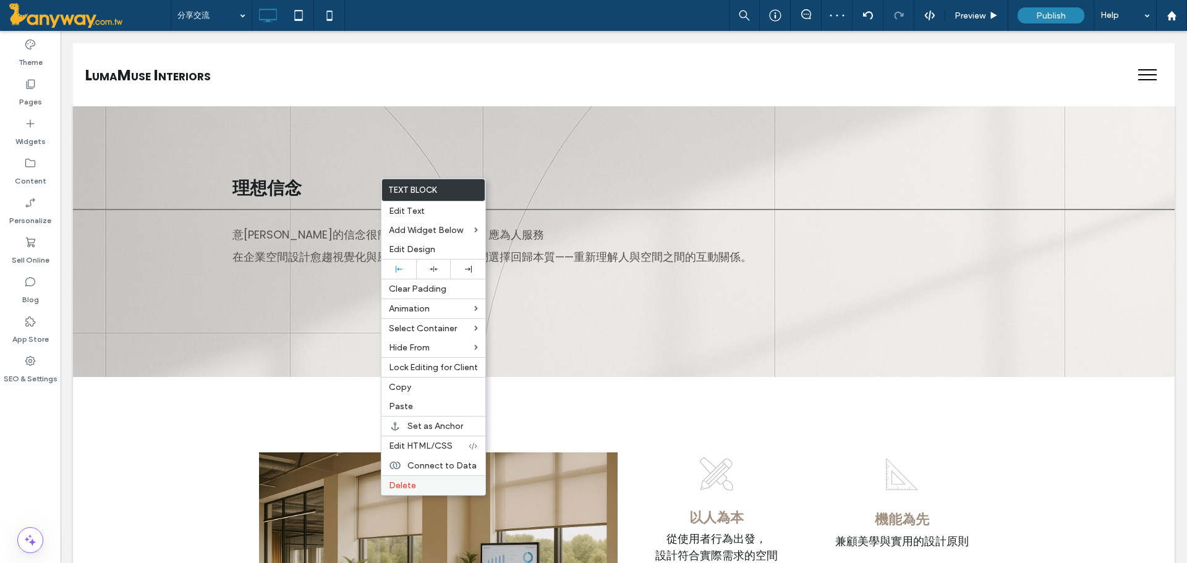
click at [411, 478] on div "Delete" at bounding box center [434, 485] width 104 height 20
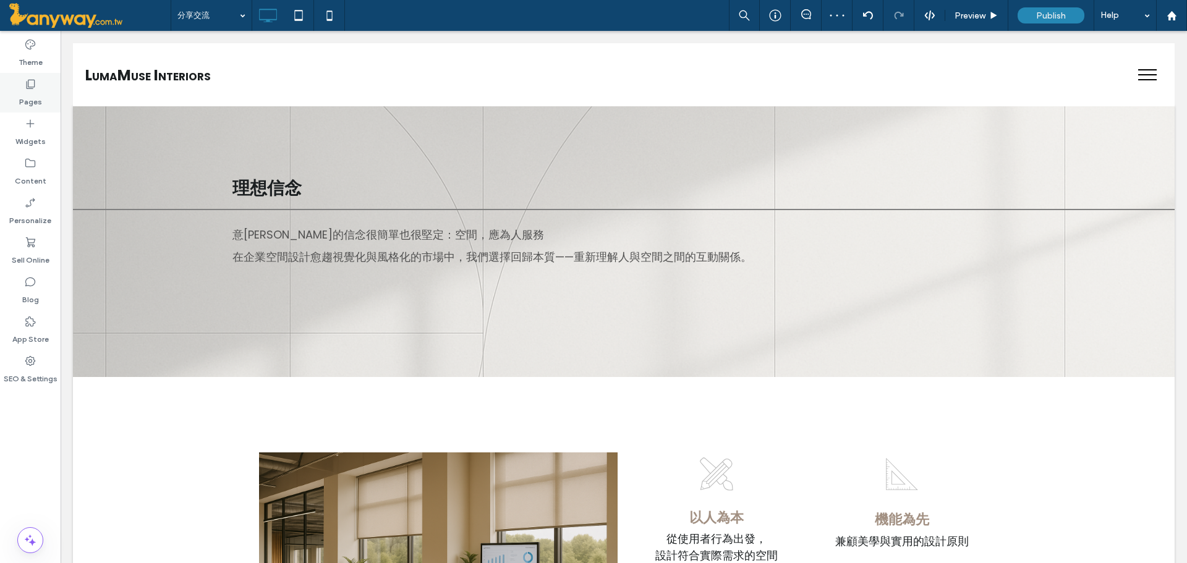
click at [33, 90] on icon at bounding box center [30, 84] width 12 height 12
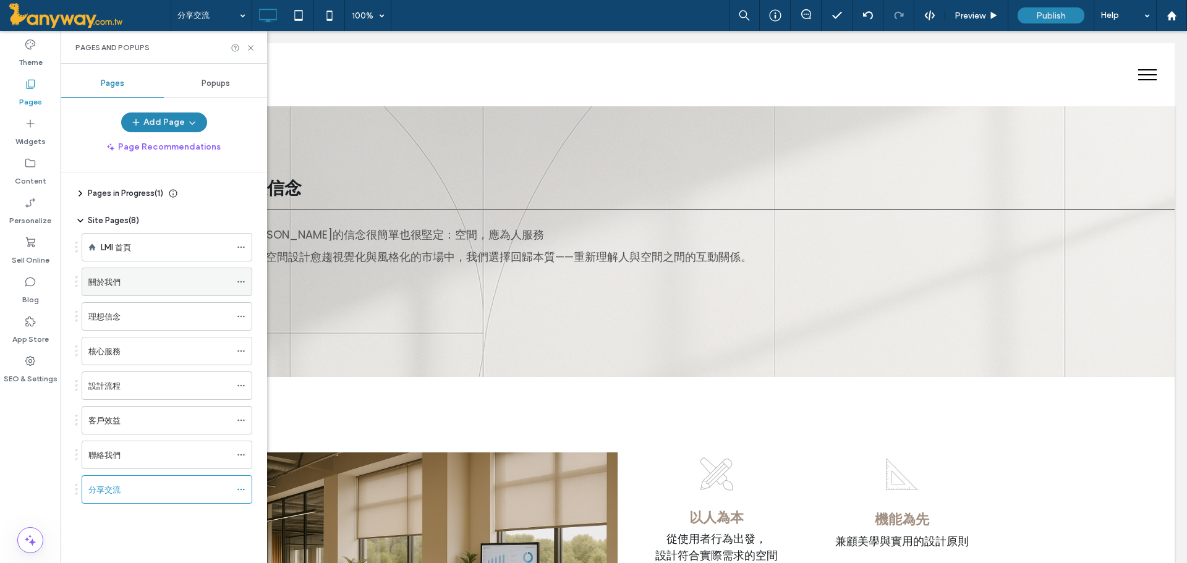
click at [145, 286] on div "關於我們" at bounding box center [159, 282] width 142 height 13
click at [168, 492] on div "分享交流" at bounding box center [159, 490] width 142 height 13
click at [252, 46] on use at bounding box center [250, 47] width 5 height 5
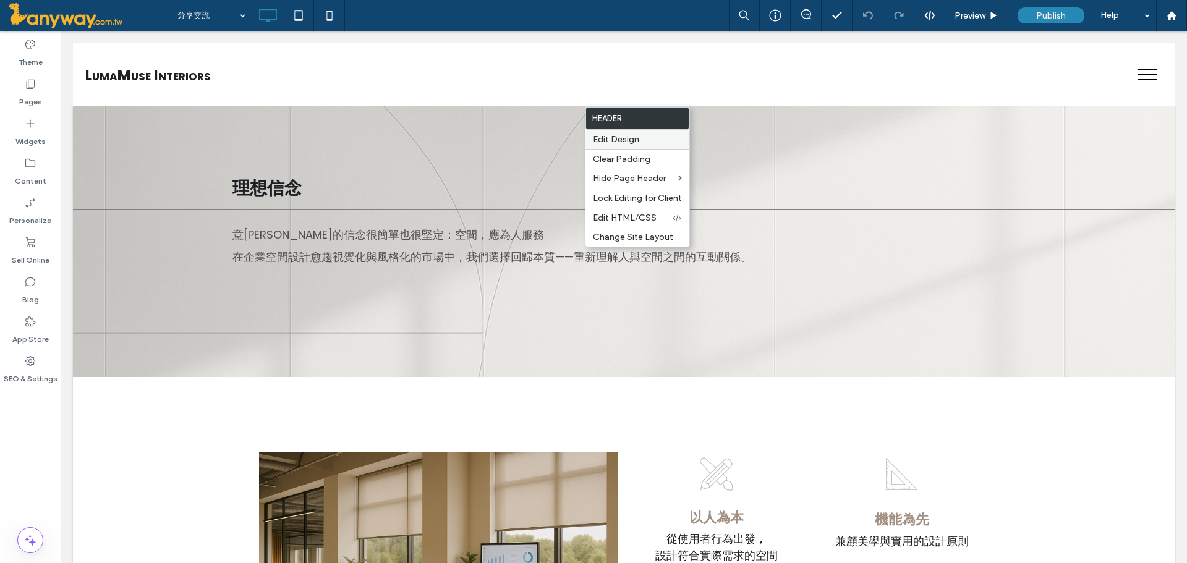
click at [633, 134] on span "Edit Design" at bounding box center [616, 139] width 46 height 11
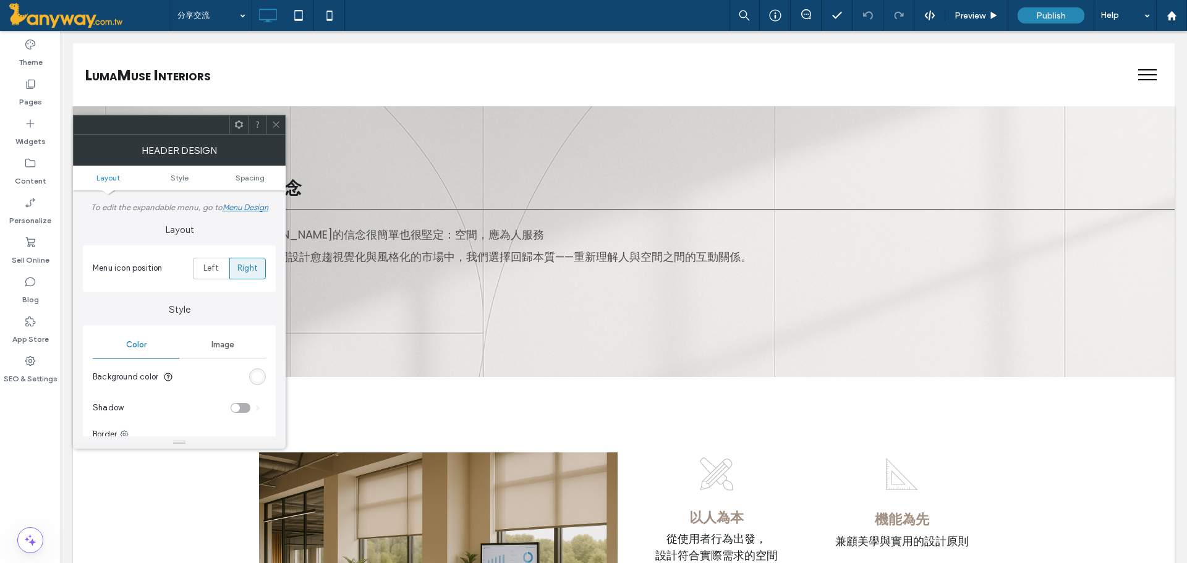
scroll to position [206, 0]
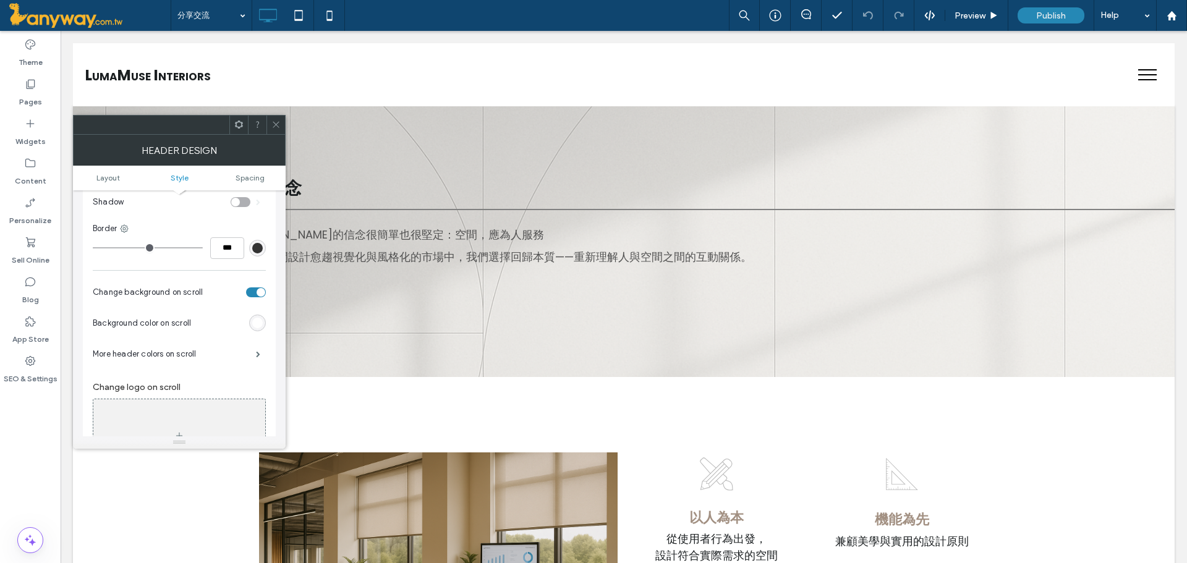
click at [252, 289] on div "toggle" at bounding box center [256, 293] width 20 height 10
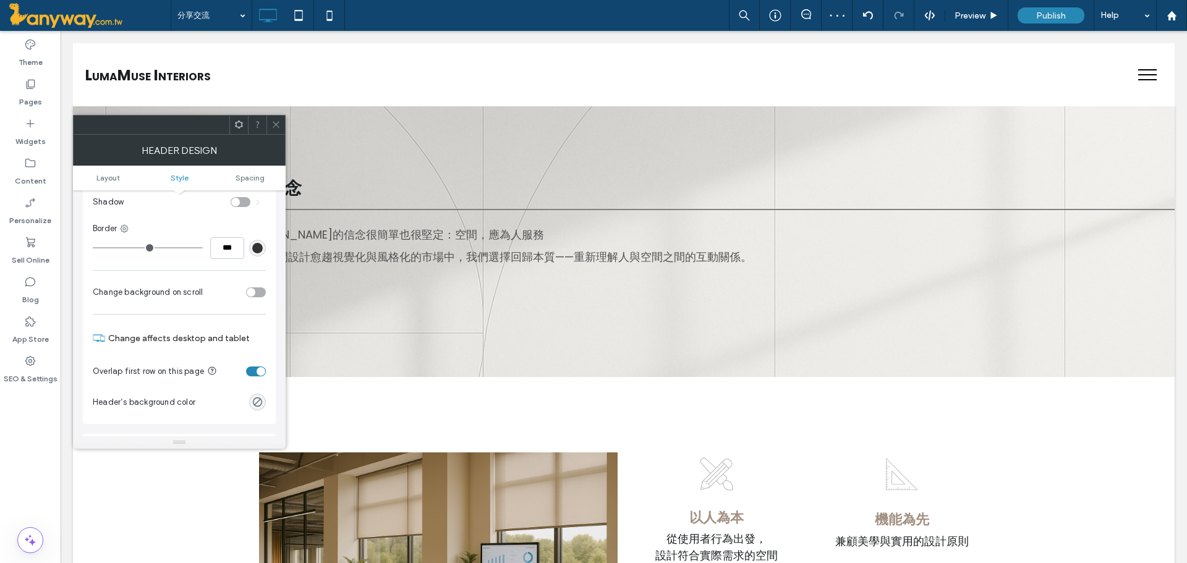
click at [260, 288] on div "toggle" at bounding box center [256, 293] width 20 height 10
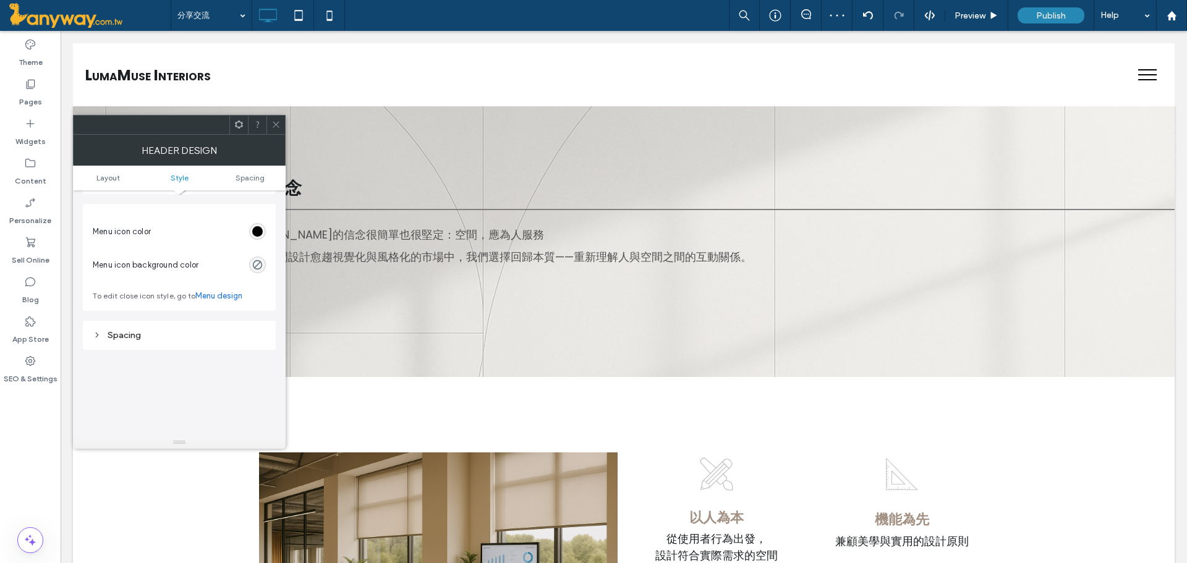
scroll to position [412, 0]
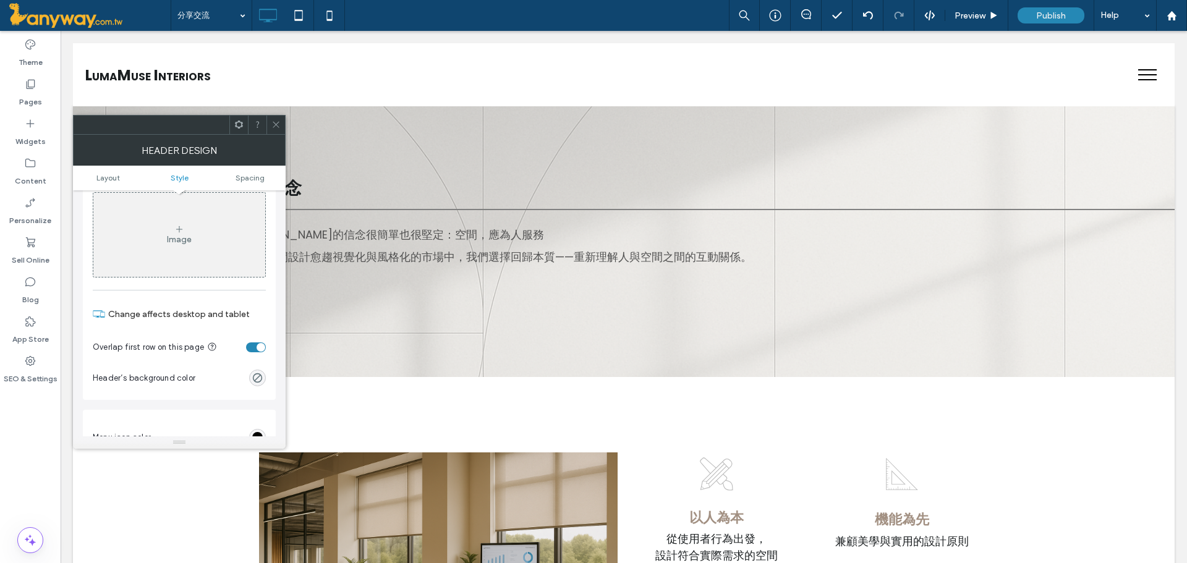
click at [250, 343] on div "toggle" at bounding box center [256, 348] width 20 height 10
click at [278, 119] on span at bounding box center [275, 125] width 9 height 19
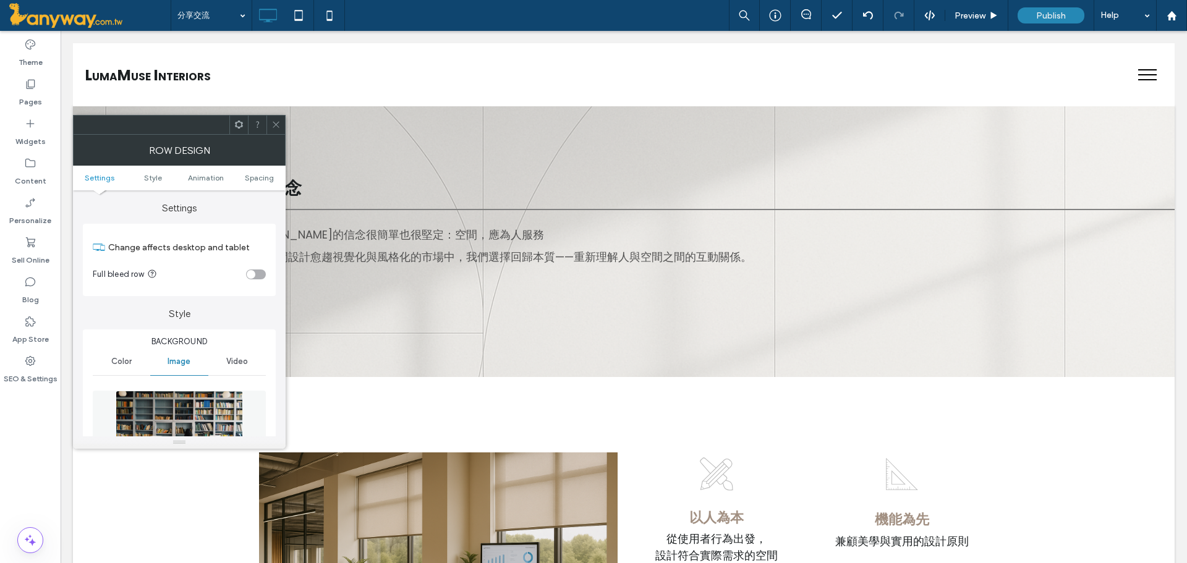
scroll to position [206, 0]
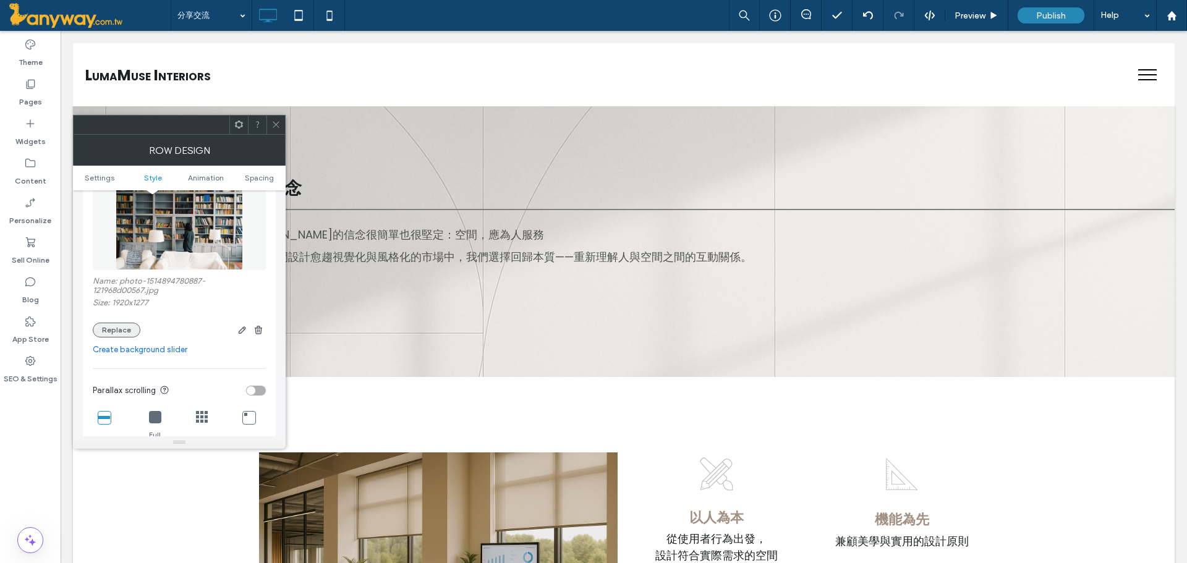
click at [117, 332] on button "Replace" at bounding box center [117, 330] width 48 height 15
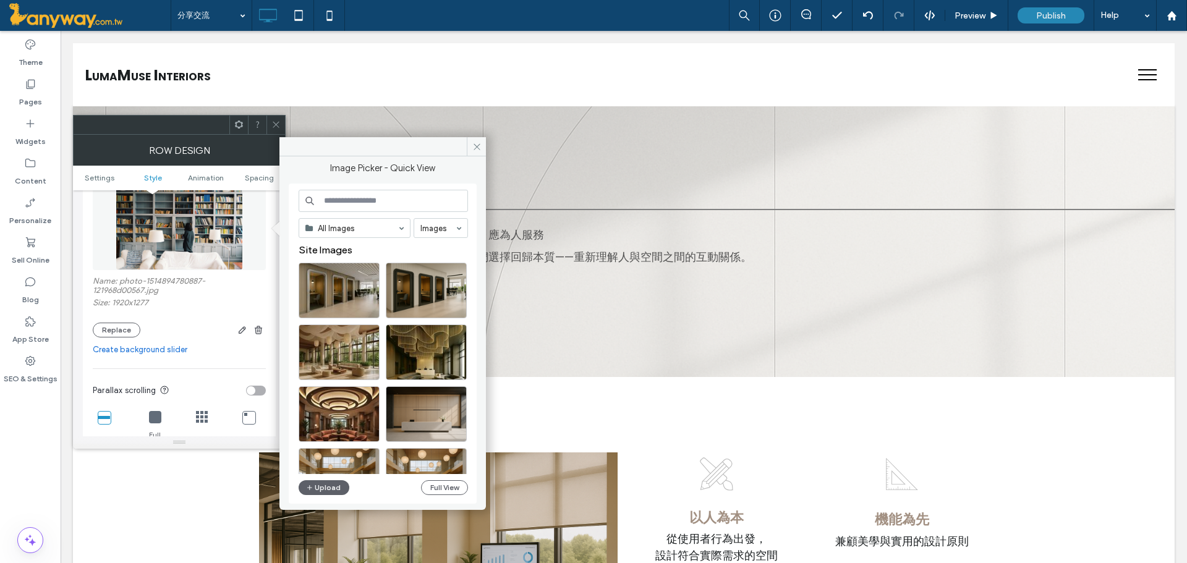
click at [336, 197] on input at bounding box center [383, 201] width 169 height 22
type input "*"
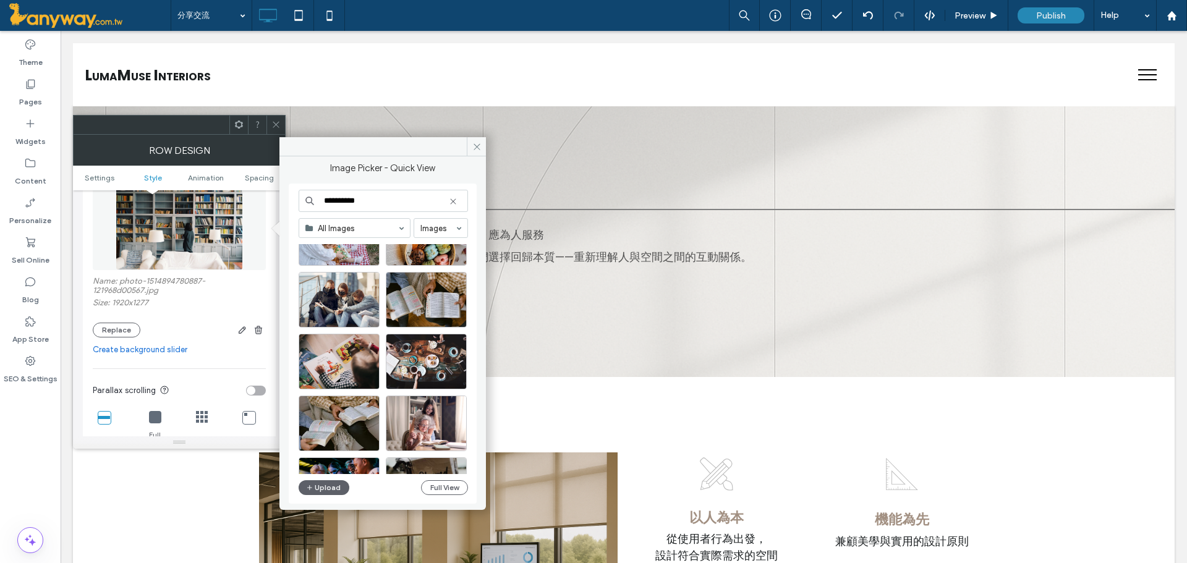
scroll to position [531, 0]
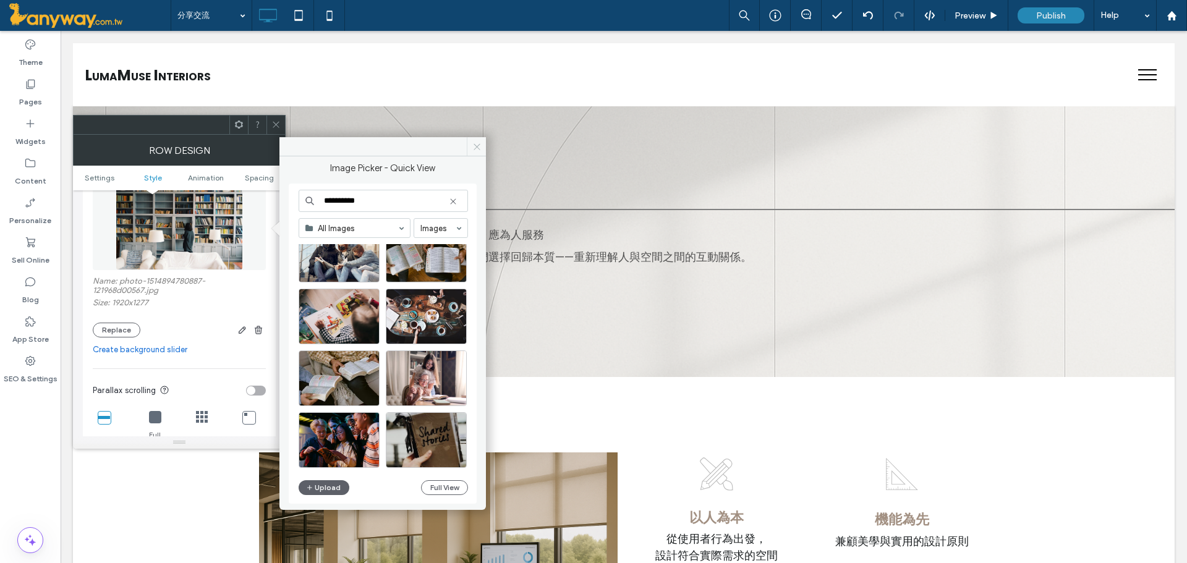
type input "**********"
click at [474, 147] on icon at bounding box center [476, 146] width 9 height 9
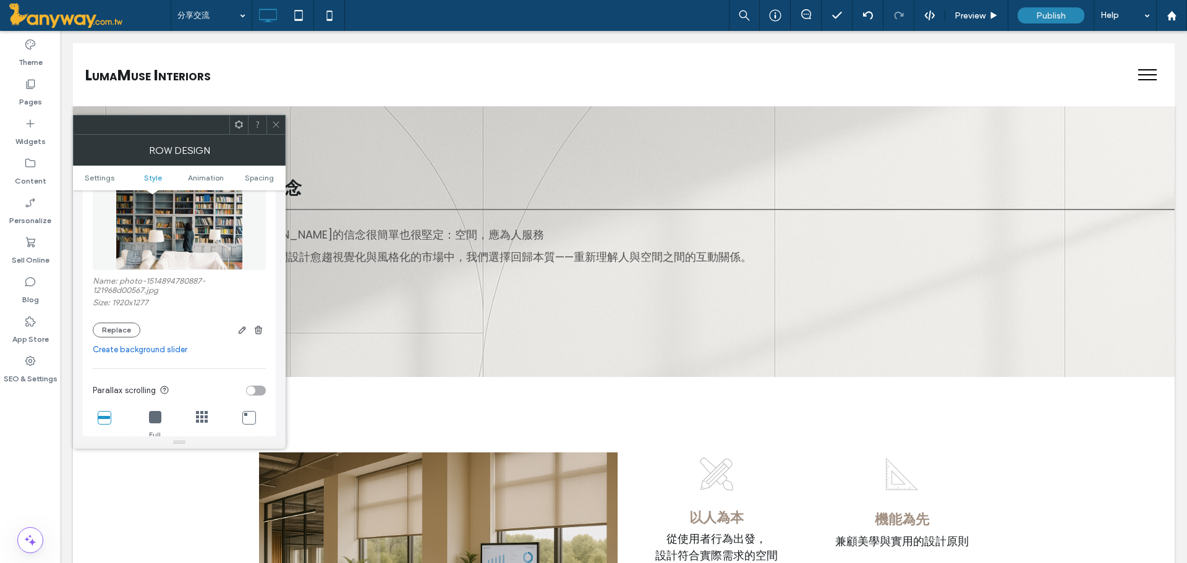
click at [273, 126] on icon at bounding box center [275, 124] width 9 height 9
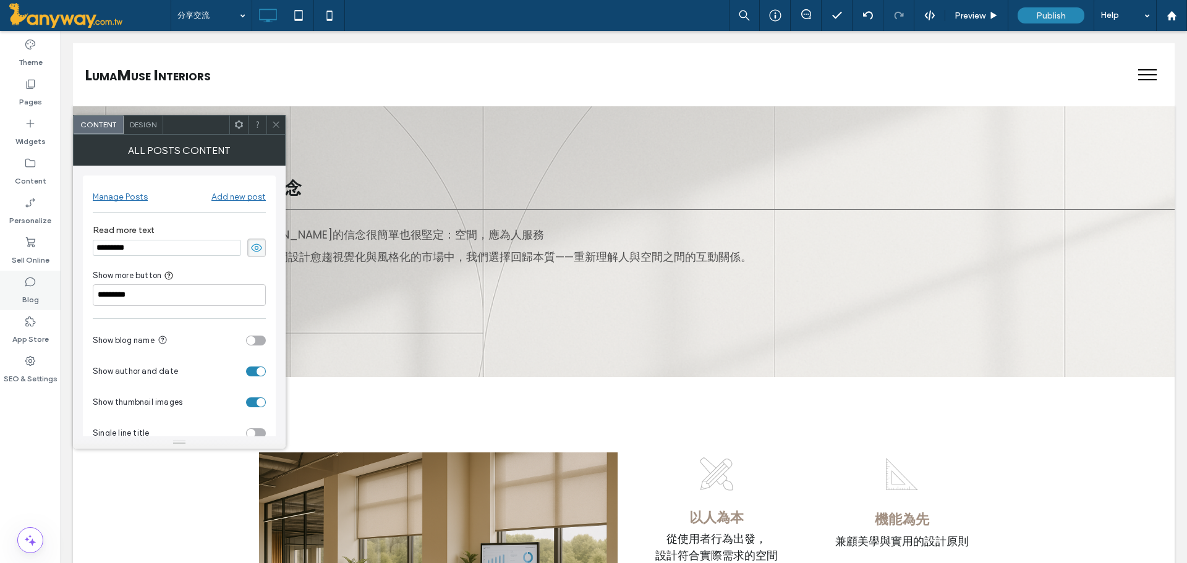
click at [30, 288] on label "Blog" at bounding box center [30, 296] width 17 height 17
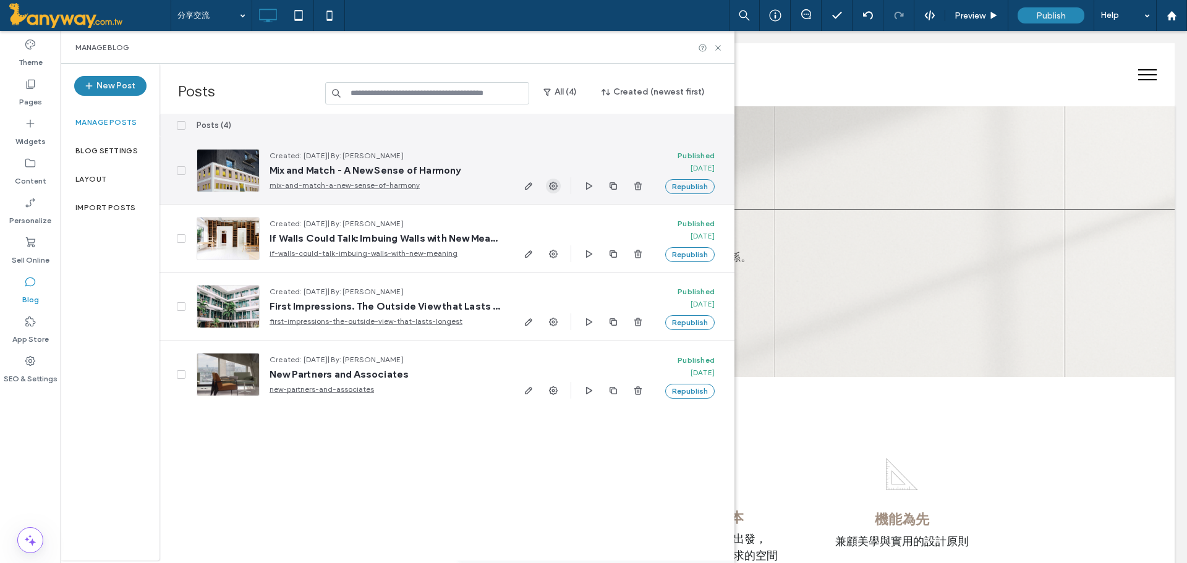
click at [553, 184] on icon "button" at bounding box center [553, 186] width 10 height 10
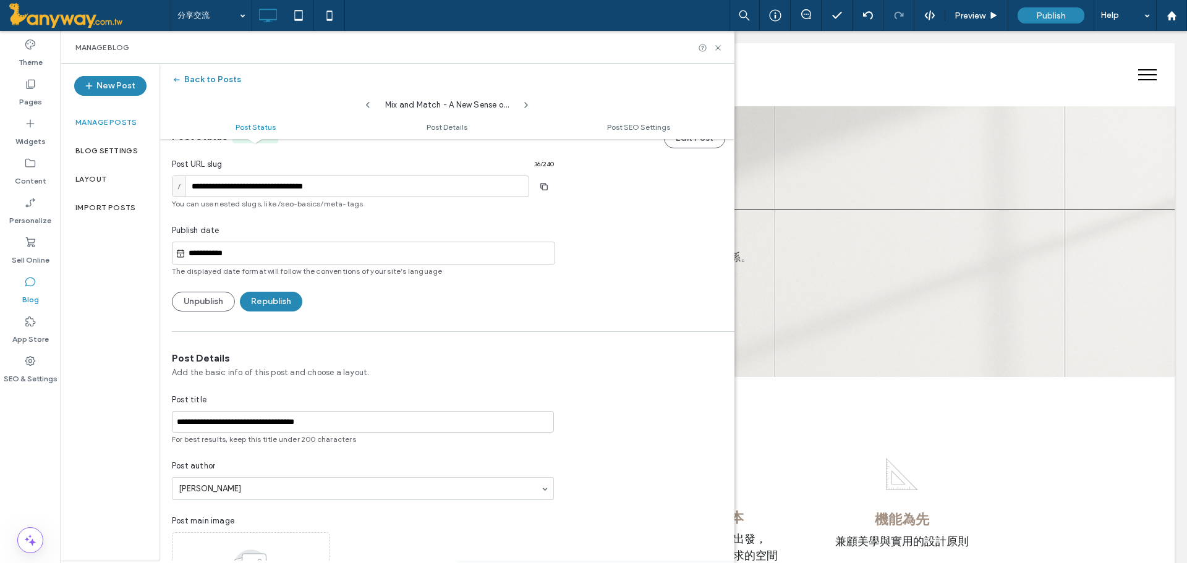
scroll to position [0, 0]
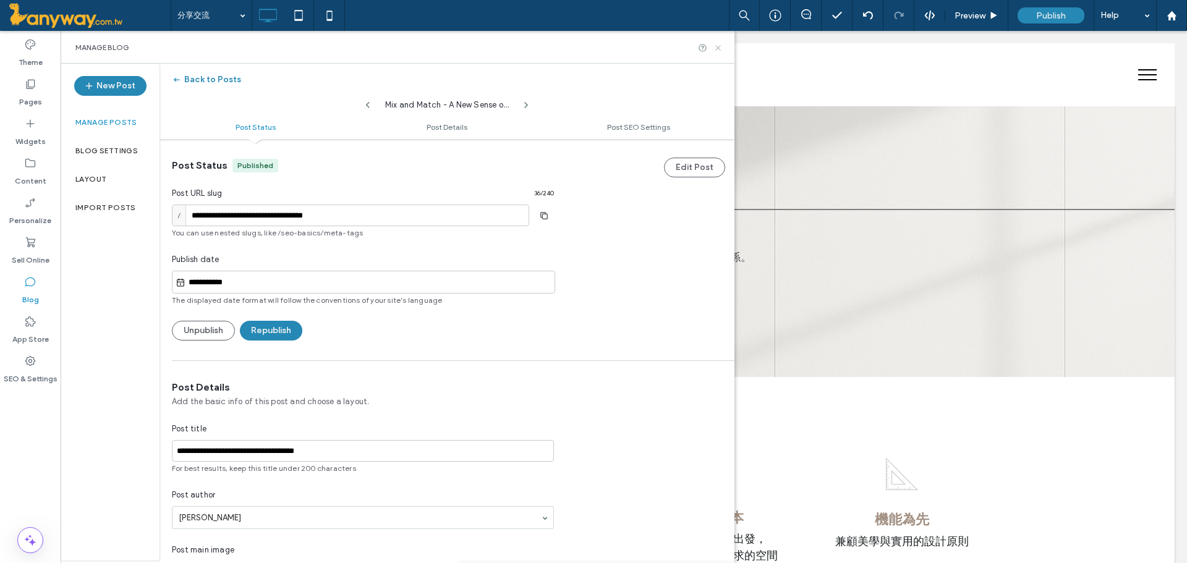
click at [718, 44] on icon at bounding box center [718, 47] width 9 height 9
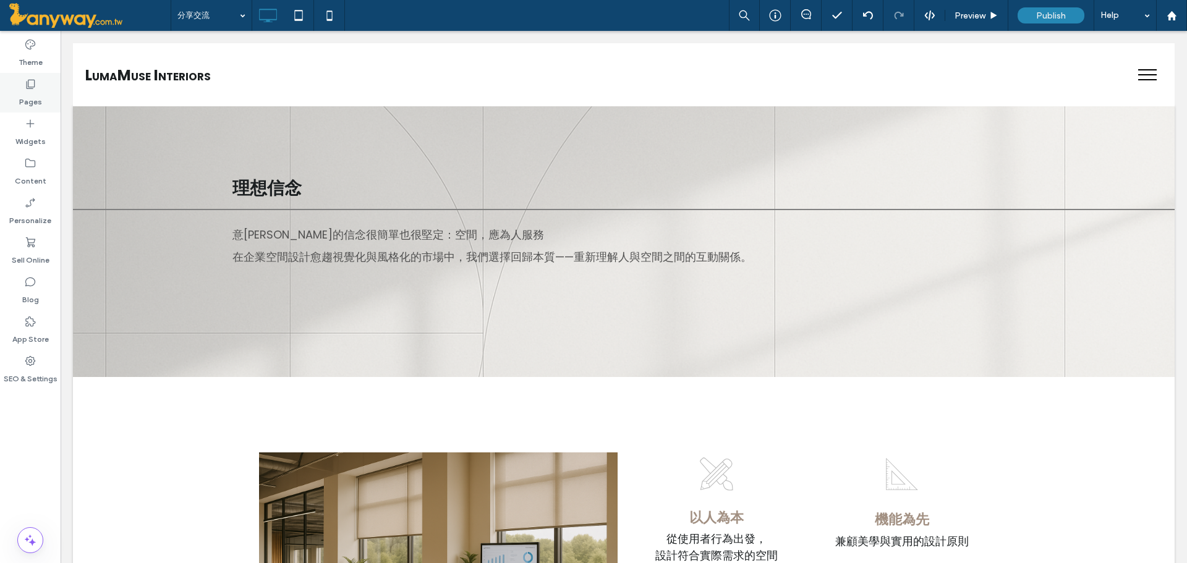
click at [32, 82] on icon at bounding box center [30, 84] width 12 height 12
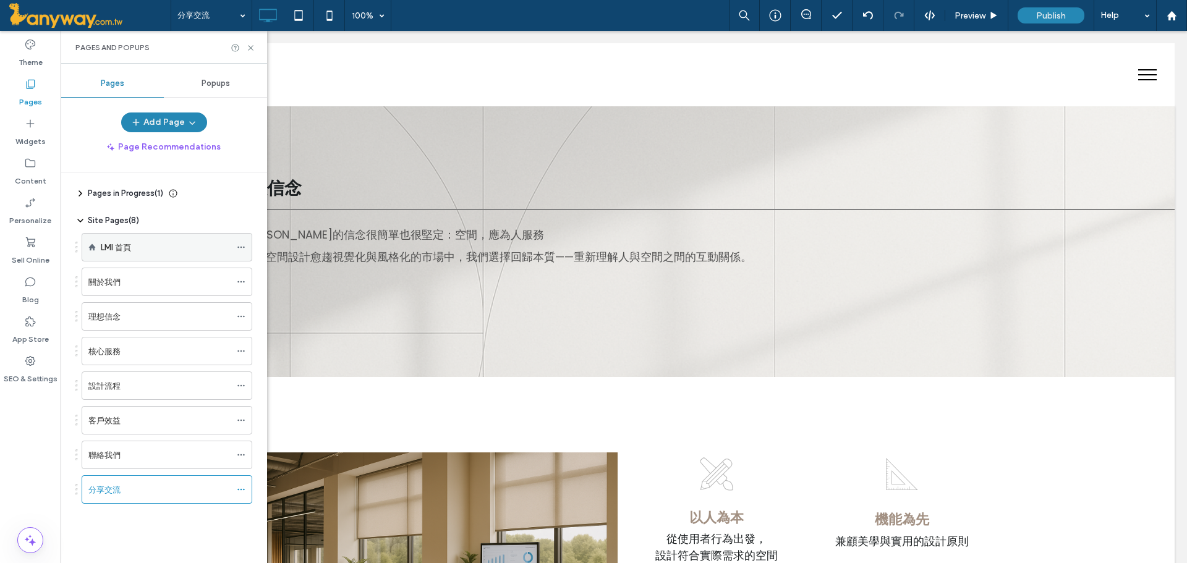
click at [126, 241] on label "LMI 首頁" at bounding box center [116, 248] width 30 height 22
click at [30, 291] on label "Blog" at bounding box center [30, 296] width 17 height 17
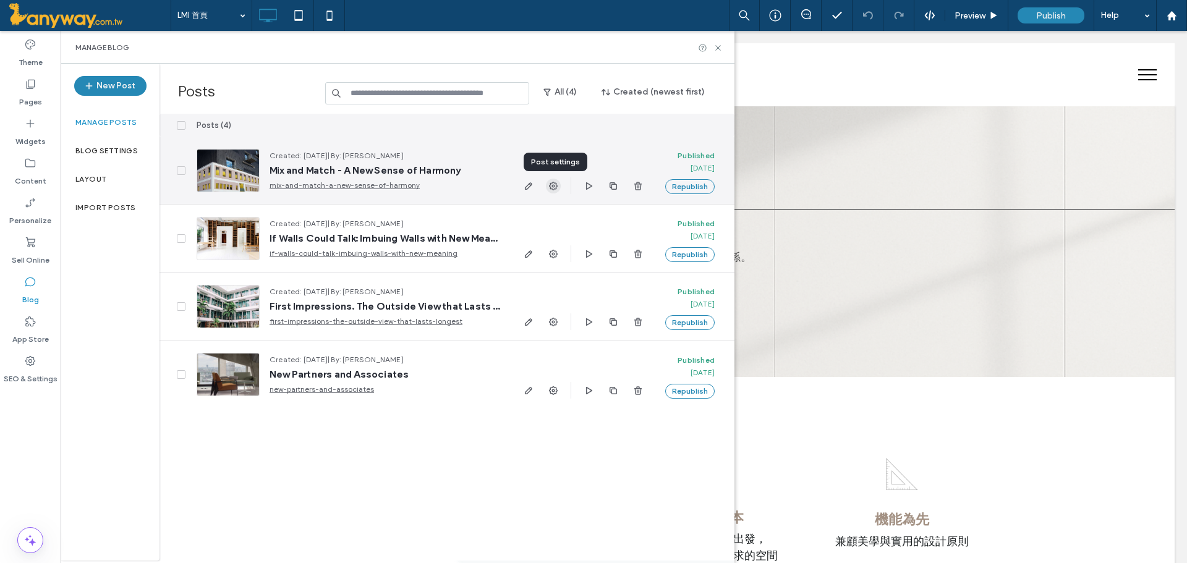
click at [555, 188] on icon "button" at bounding box center [553, 186] width 10 height 10
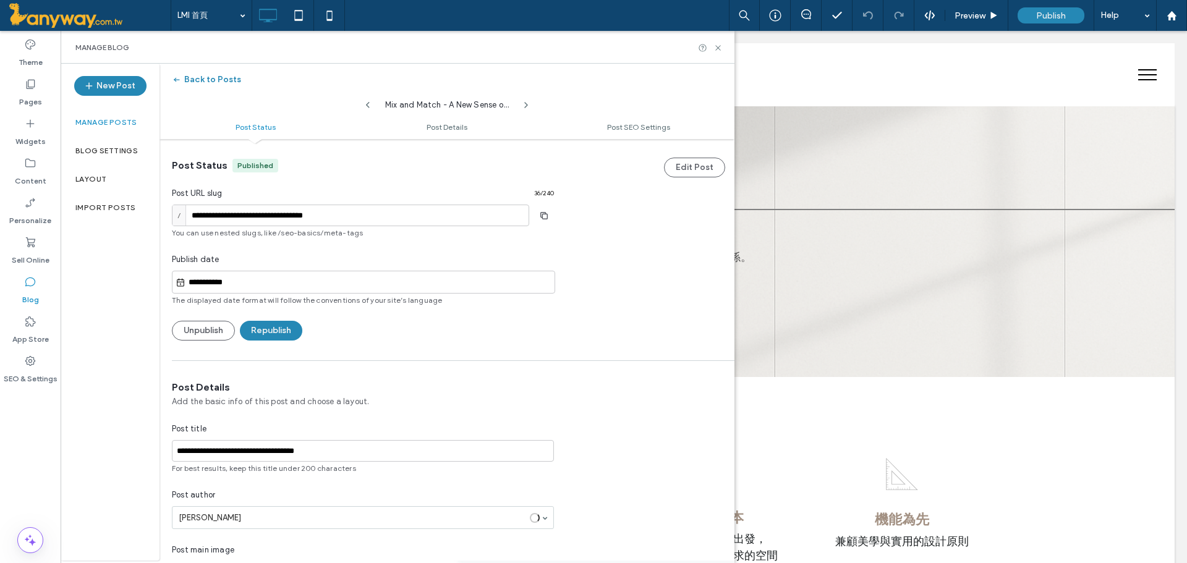
scroll to position [1, 0]
click at [31, 281] on icon at bounding box center [30, 282] width 12 height 12
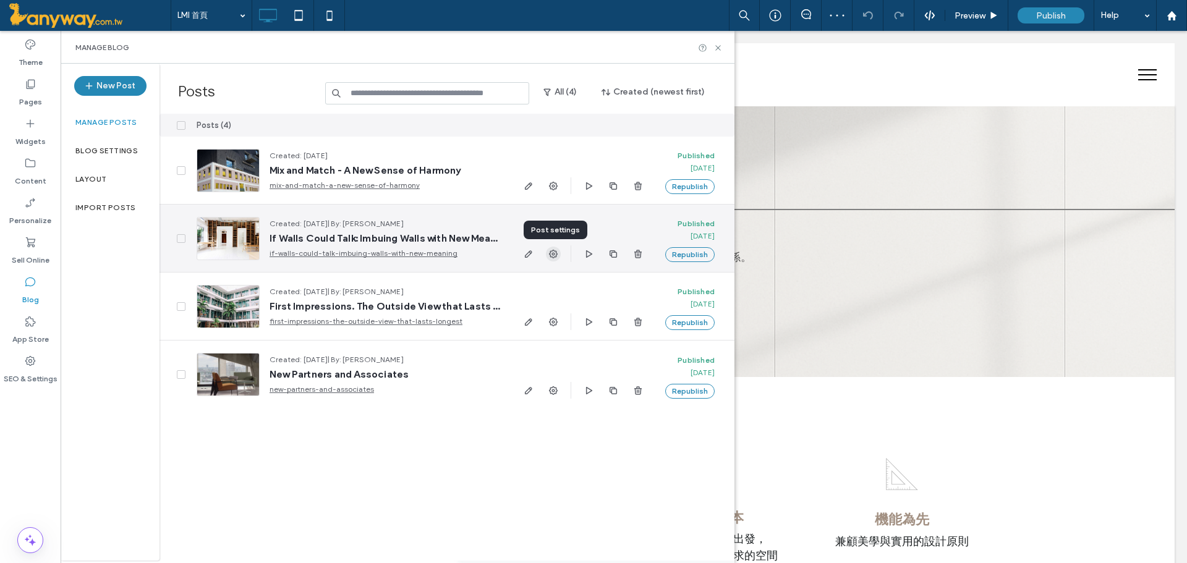
click at [549, 258] on icon "button" at bounding box center [553, 254] width 10 height 10
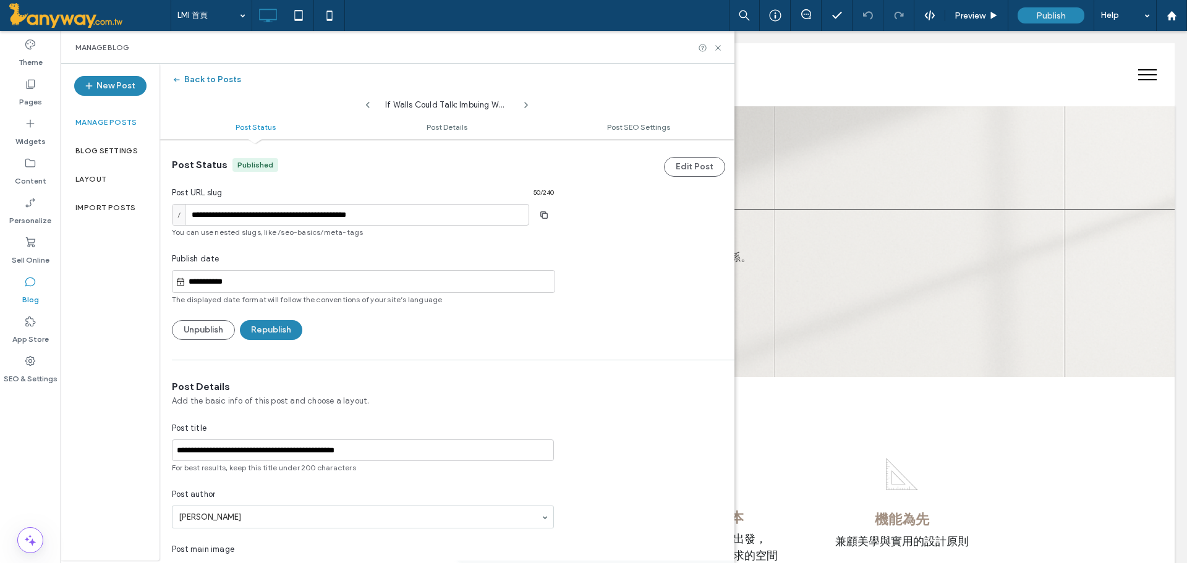
scroll to position [207, 0]
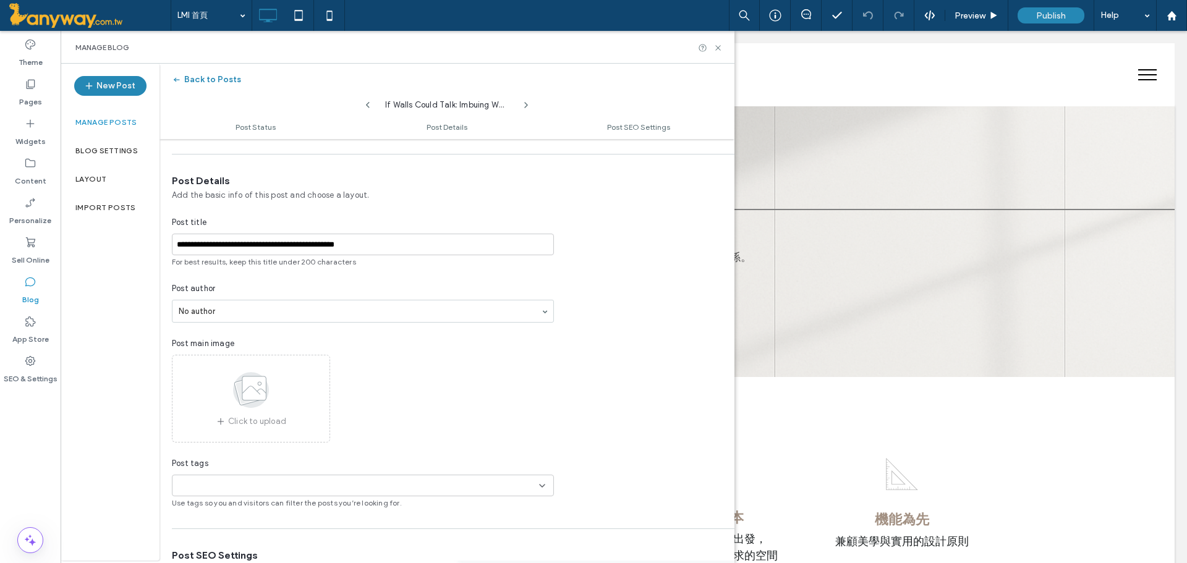
click at [28, 281] on icon at bounding box center [30, 282] width 12 height 12
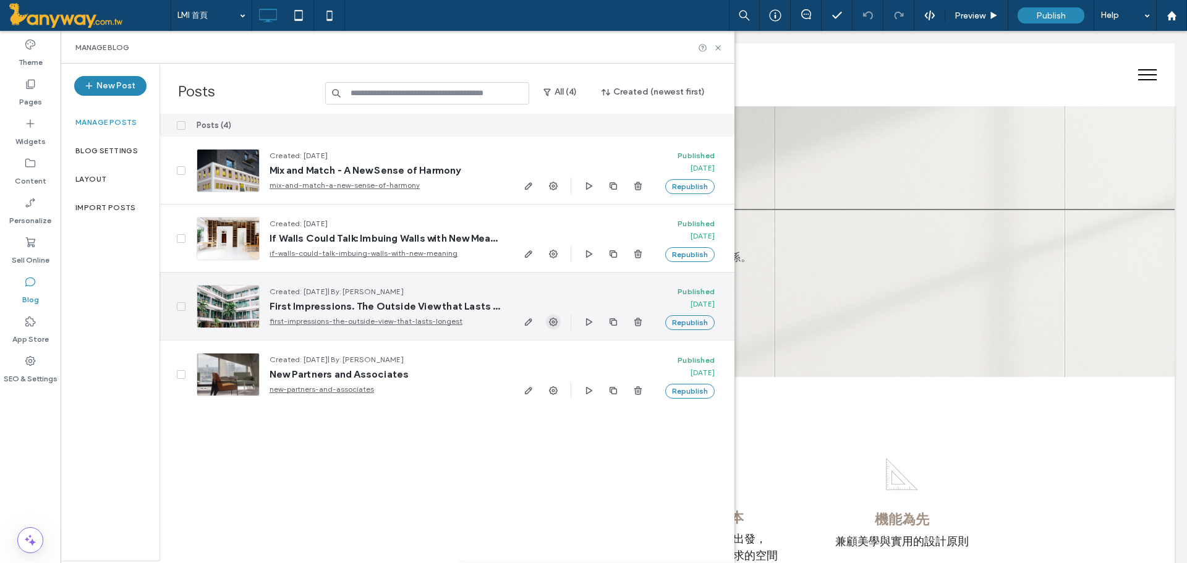
click at [557, 321] on use "button" at bounding box center [553, 322] width 9 height 9
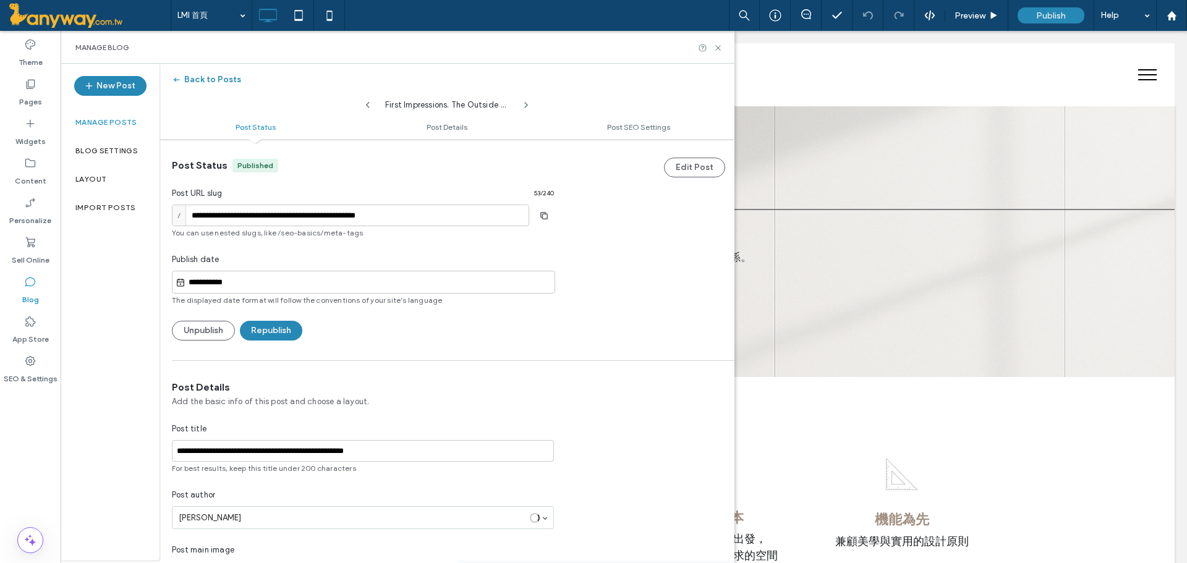
scroll to position [1, 0]
drag, startPoint x: 397, startPoint y: 446, endPoint x: 119, endPoint y: 446, distance: 278.2
click at [119, 446] on div "**********" at bounding box center [398, 312] width 674 height 497
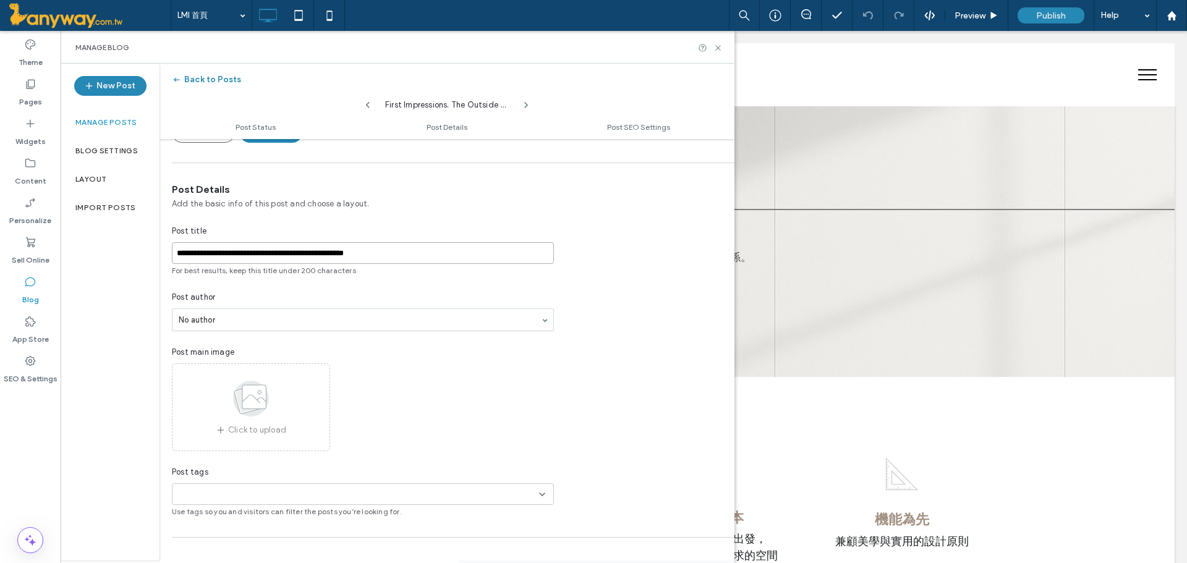
scroll to position [207, 0]
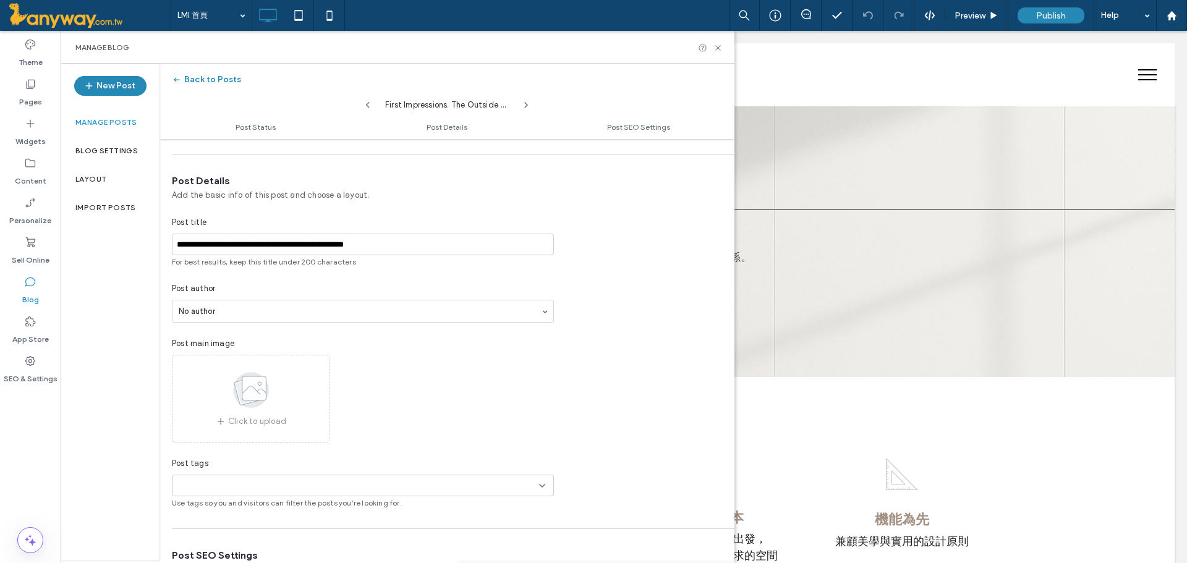
click at [39, 283] on div "Blog" at bounding box center [30, 291] width 61 height 40
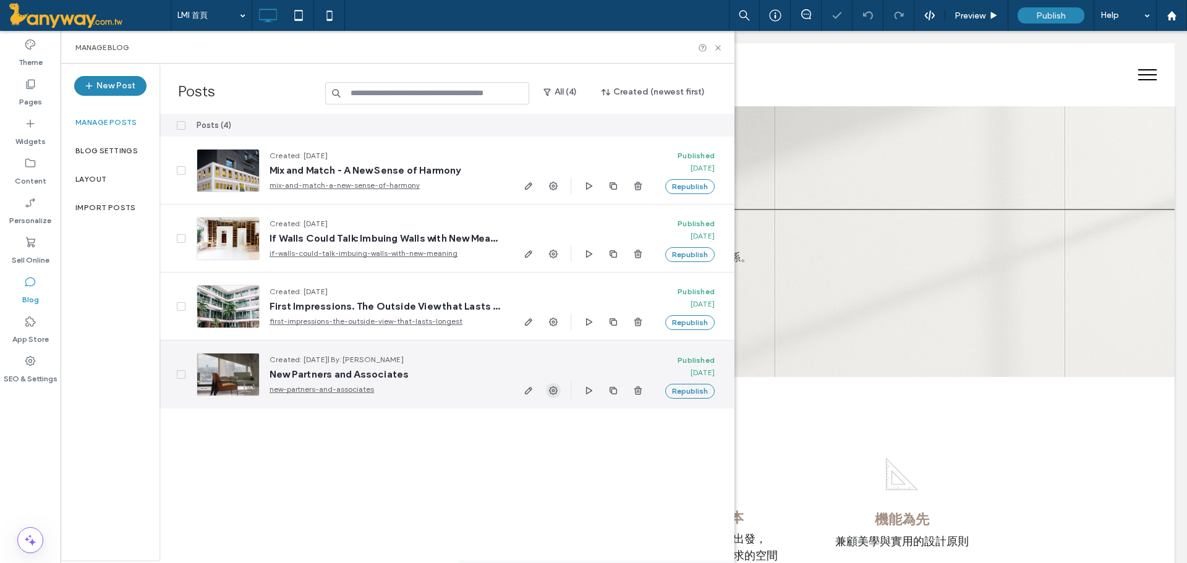
click at [555, 386] on icon "button" at bounding box center [553, 391] width 10 height 10
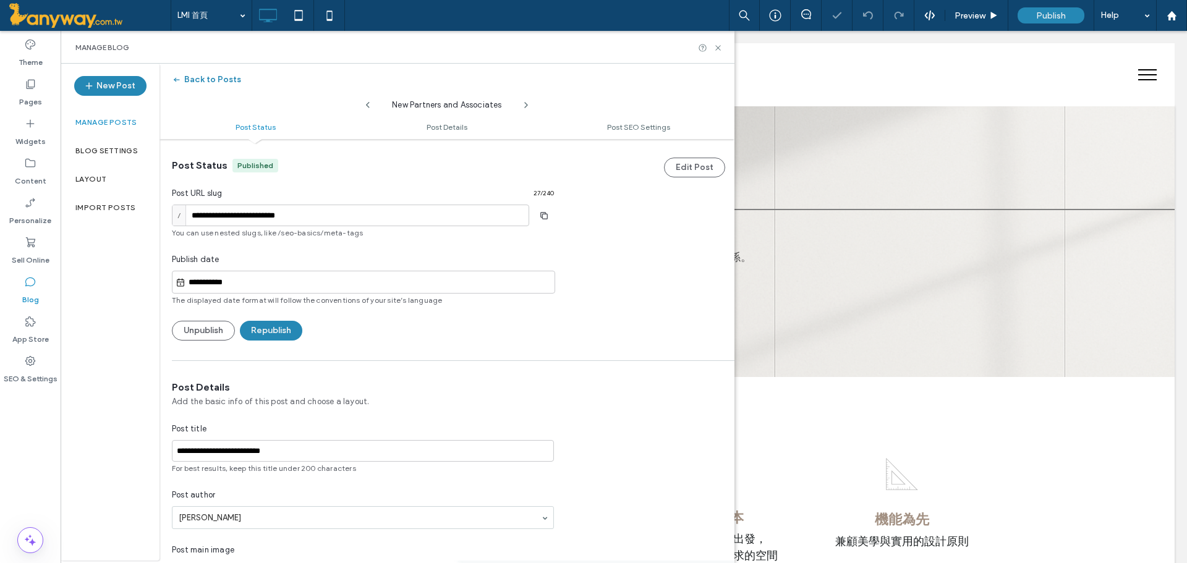
scroll to position [1, 0]
click at [713, 53] on div "Manage Blog" at bounding box center [398, 47] width 674 height 33
click at [966, 22] on div "Preview" at bounding box center [976, 15] width 63 height 31
click at [975, 14] on span "Preview" at bounding box center [970, 16] width 31 height 11
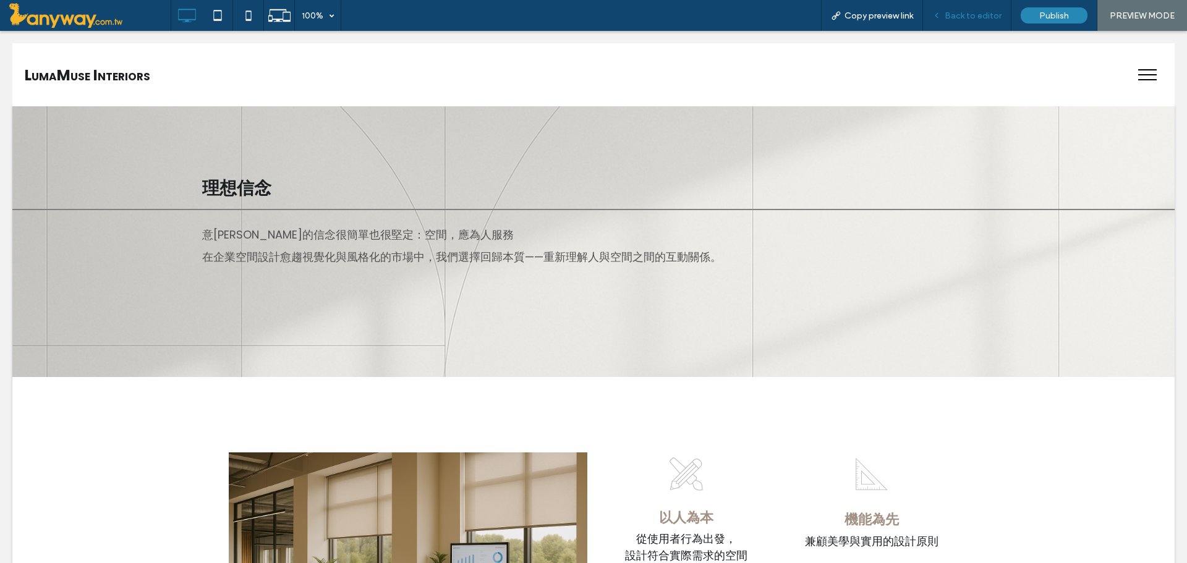
click at [949, 15] on span "Back to editor" at bounding box center [973, 16] width 57 height 11
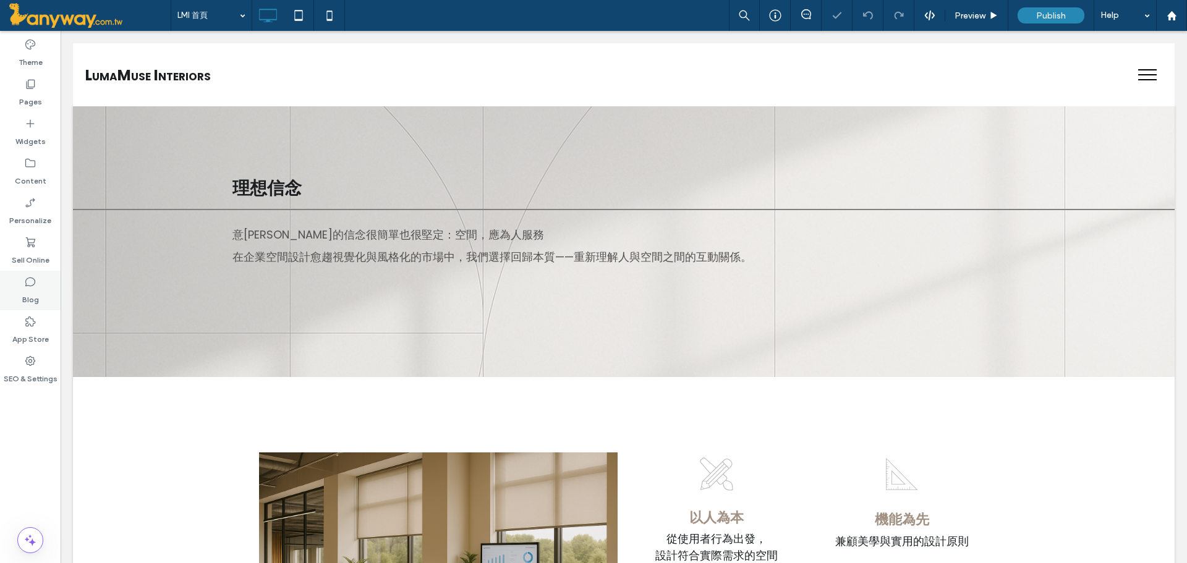
click at [11, 284] on div "Blog" at bounding box center [30, 291] width 61 height 40
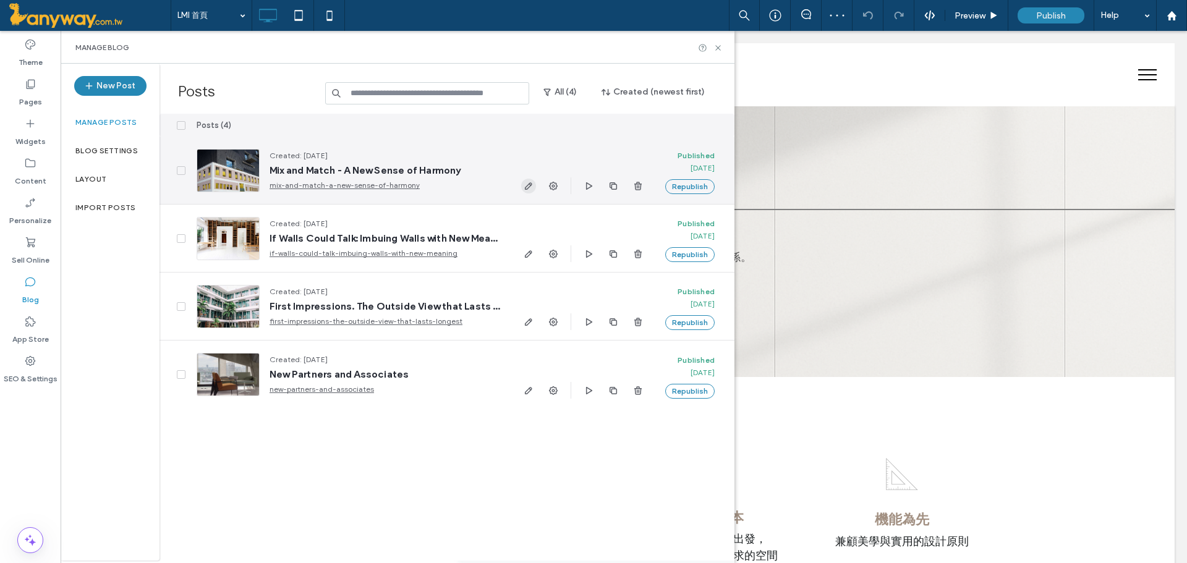
click at [531, 189] on icon "button" at bounding box center [529, 186] width 10 height 10
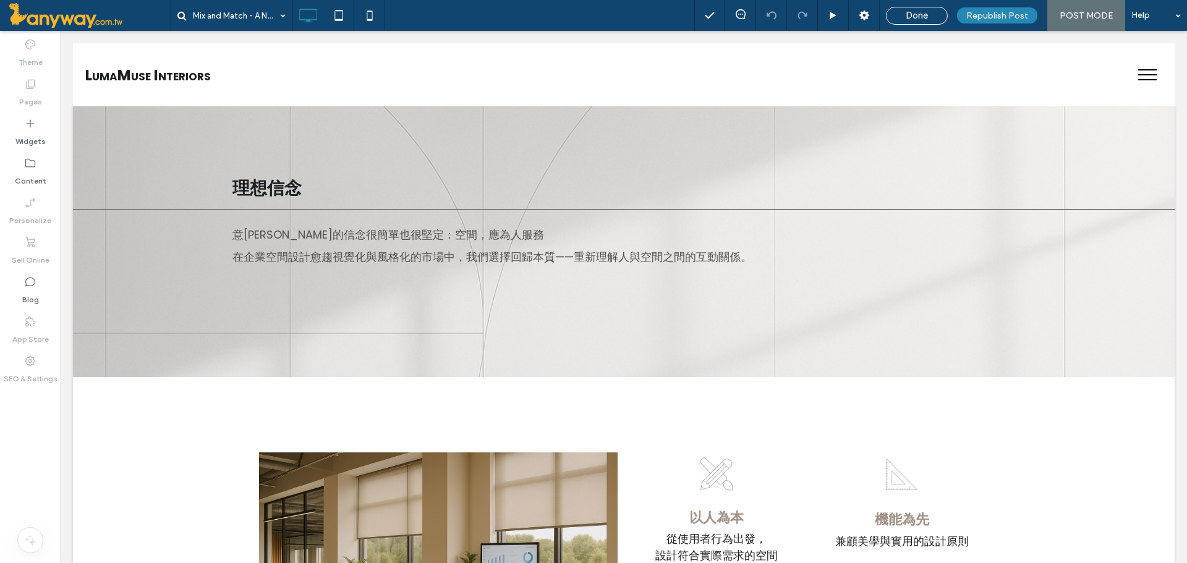
type input "*******"
type input "**"
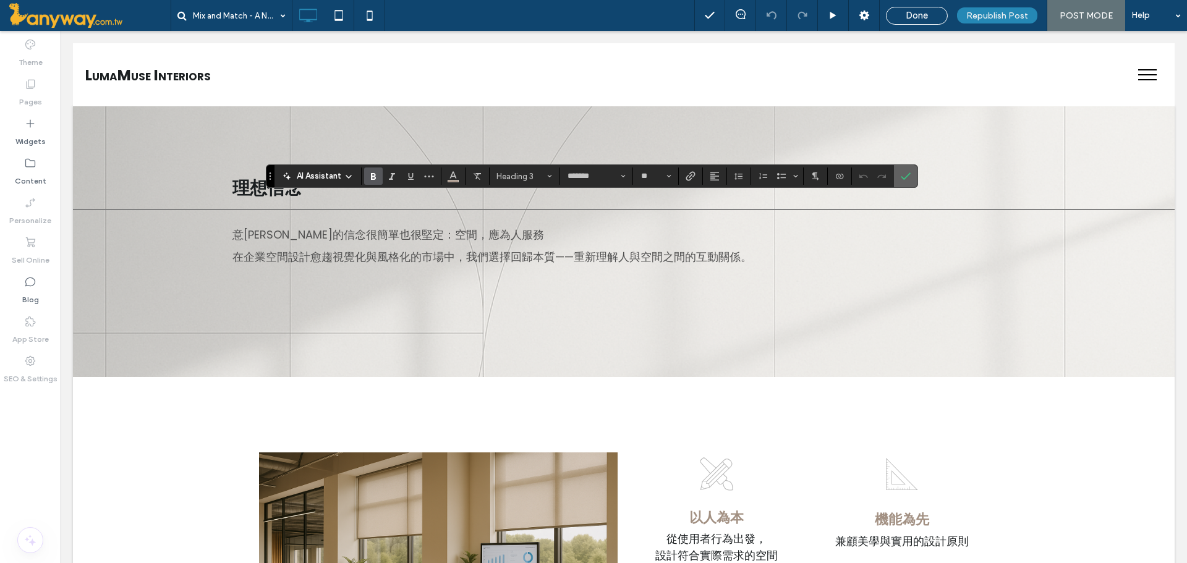
click at [916, 172] on section at bounding box center [905, 176] width 23 height 22
click at [926, 16] on span "Done" at bounding box center [917, 15] width 22 height 11
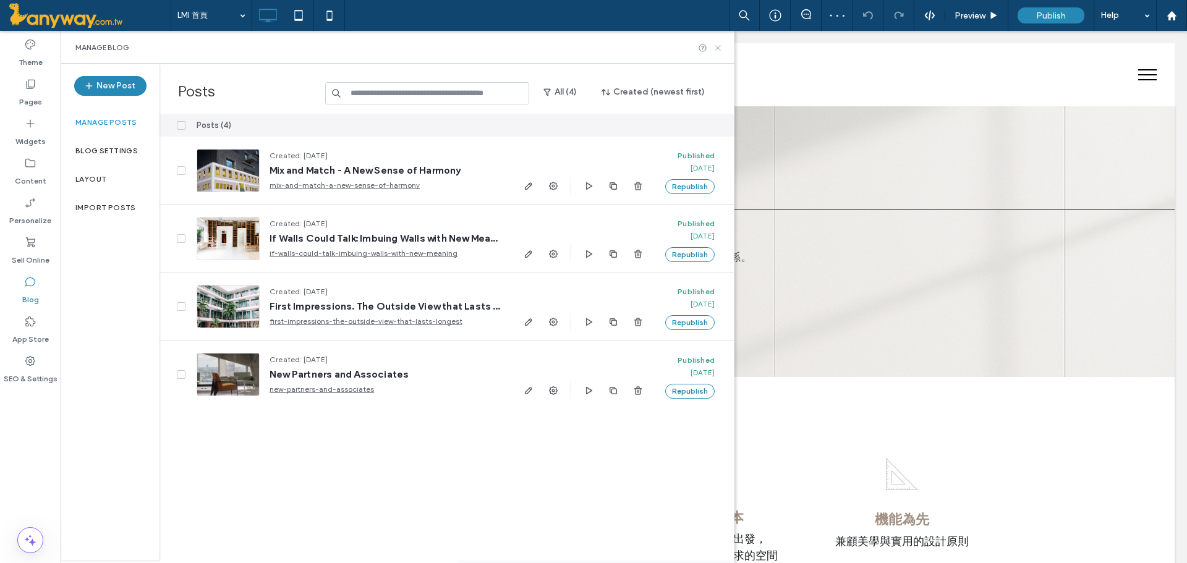
click at [720, 49] on use at bounding box center [717, 47] width 5 height 5
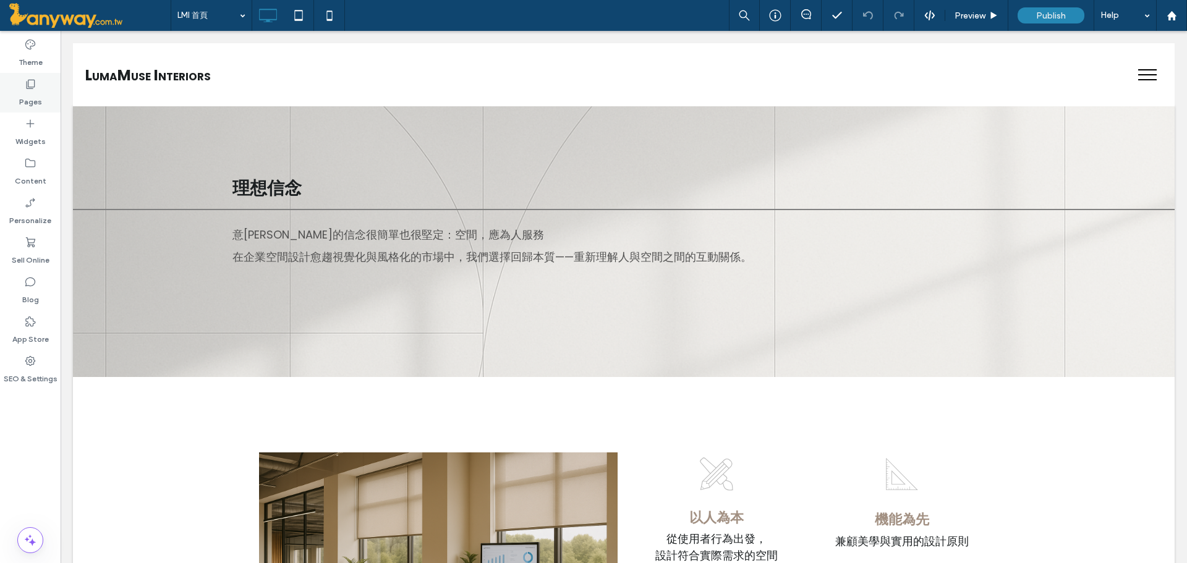
click at [36, 98] on label "Pages" at bounding box center [30, 98] width 23 height 17
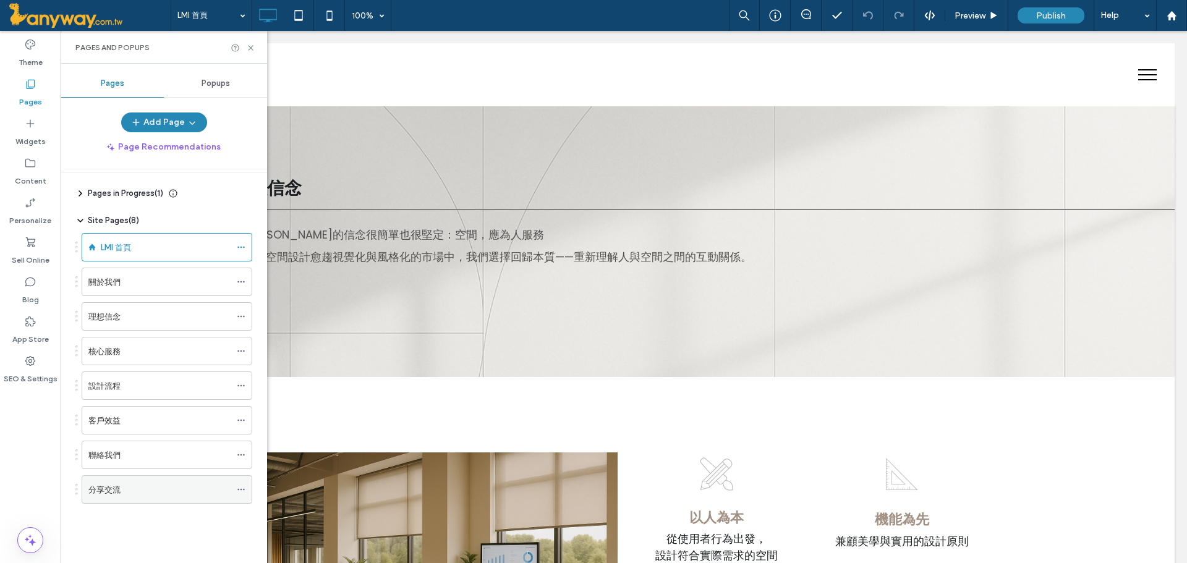
click at [238, 492] on icon at bounding box center [241, 489] width 9 height 9
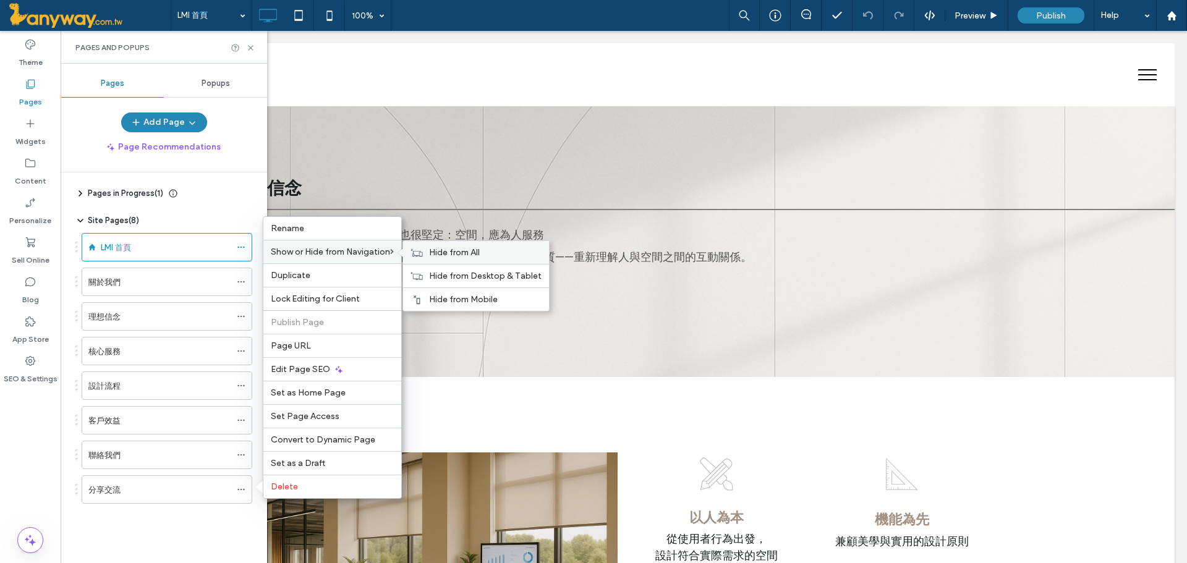
click at [446, 247] on span "Hide from All" at bounding box center [454, 252] width 51 height 11
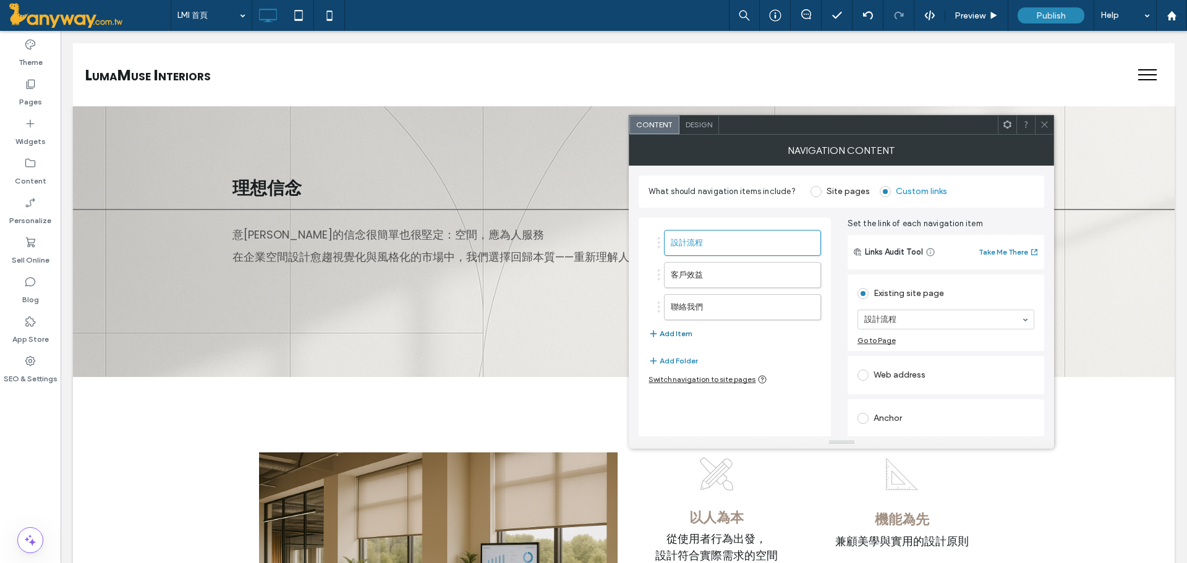
click at [688, 333] on button "Add Item" at bounding box center [671, 333] width 44 height 15
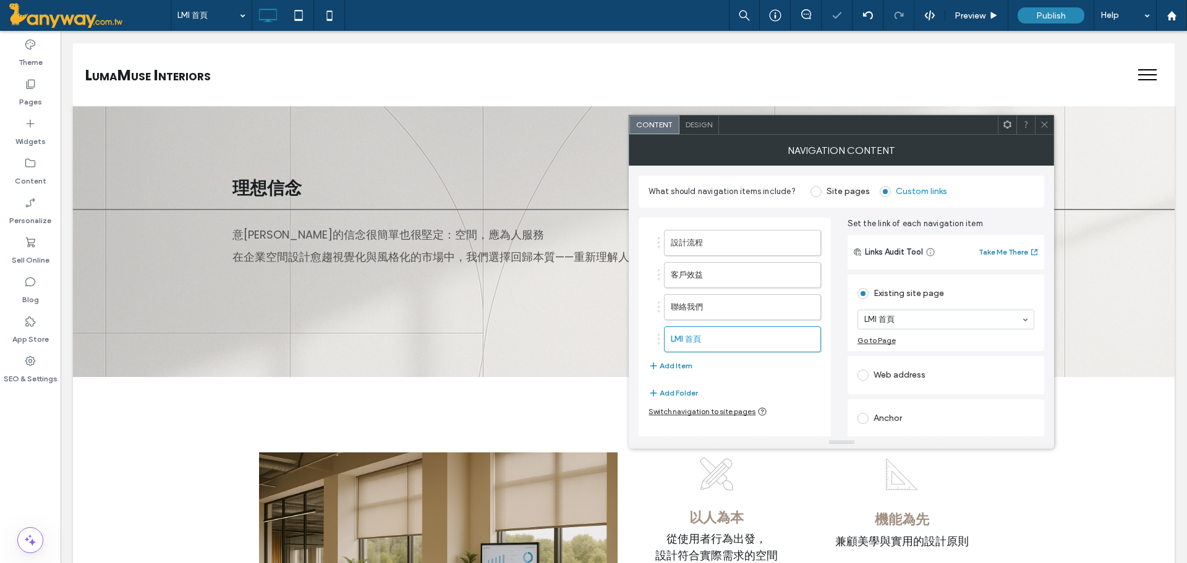
click at [922, 331] on section "LMI 首頁" at bounding box center [946, 320] width 177 height 32
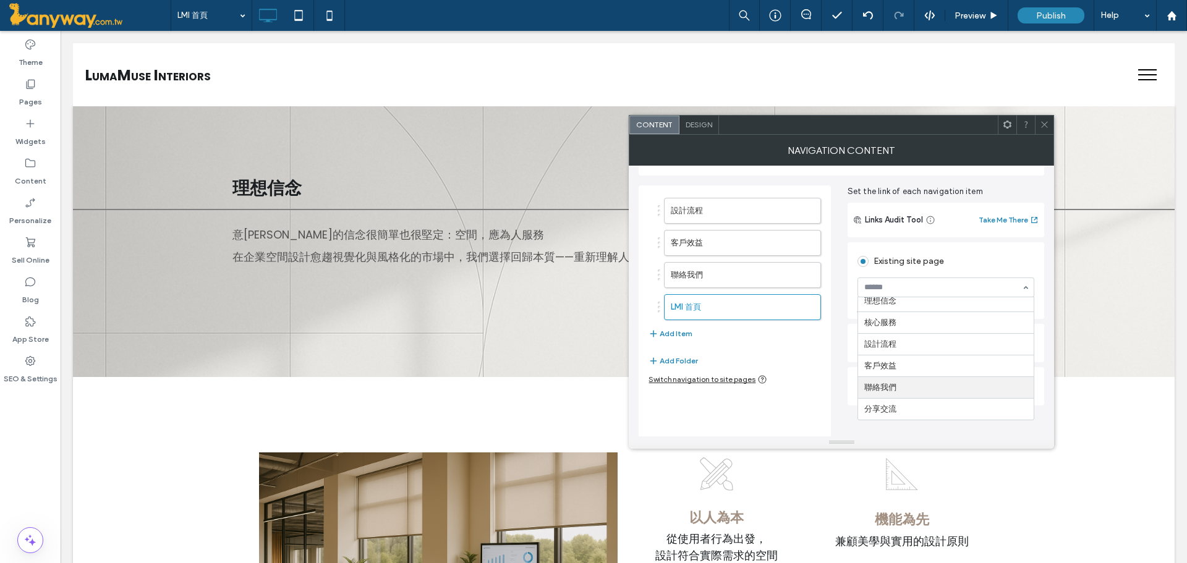
scroll to position [46, 0]
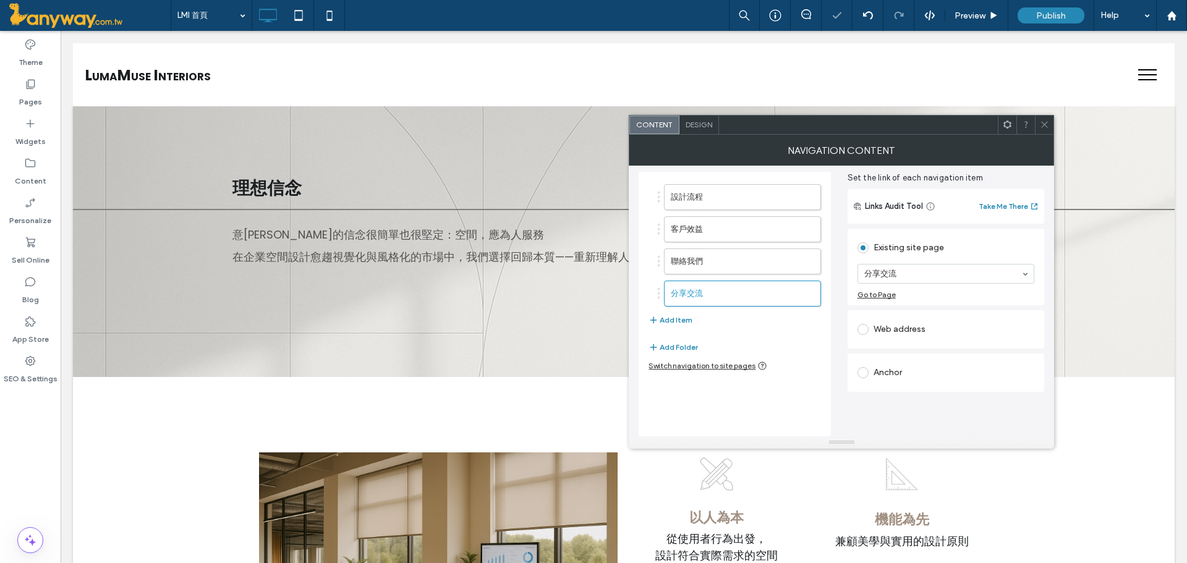
drag, startPoint x: 899, startPoint y: 391, endPoint x: 895, endPoint y: 355, distance: 36.7
drag, startPoint x: 748, startPoint y: 288, endPoint x: 744, endPoint y: 259, distance: 29.2
drag, startPoint x: 727, startPoint y: 260, endPoint x: 735, endPoint y: 321, distance: 61.7
drag, startPoint x: 718, startPoint y: 301, endPoint x: 718, endPoint y: 278, distance: 23.5
click at [1045, 121] on icon at bounding box center [1044, 124] width 9 height 9
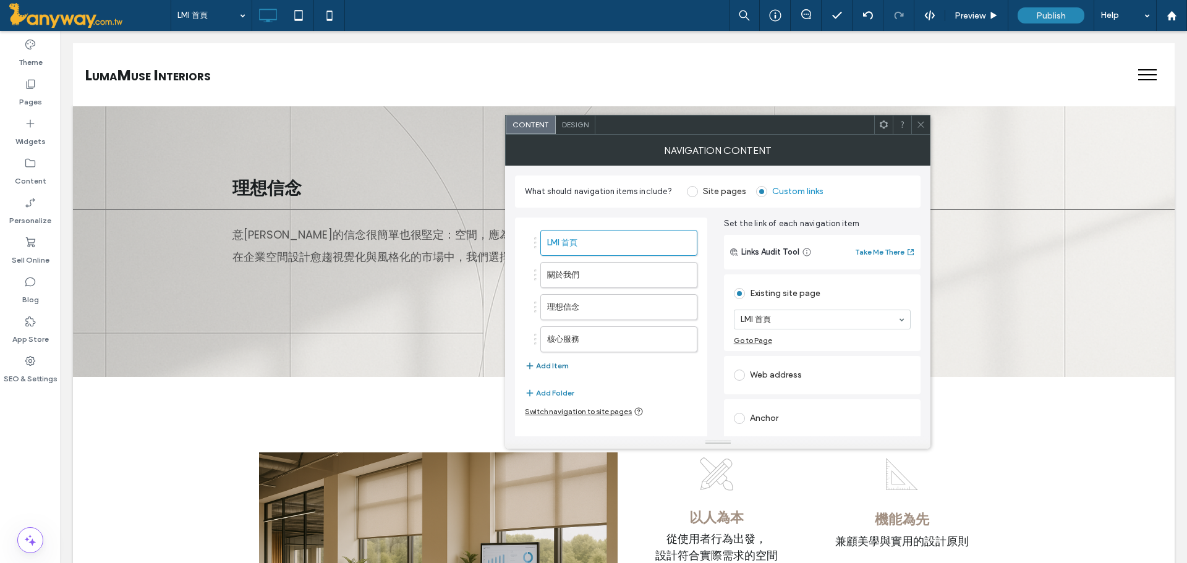
click at [566, 361] on button "Add Item" at bounding box center [547, 366] width 44 height 15
click at [925, 120] on icon at bounding box center [920, 124] width 9 height 9
click at [573, 375] on label "LMI 首頁" at bounding box center [598, 371] width 103 height 25
click at [917, 127] on icon at bounding box center [920, 124] width 9 height 9
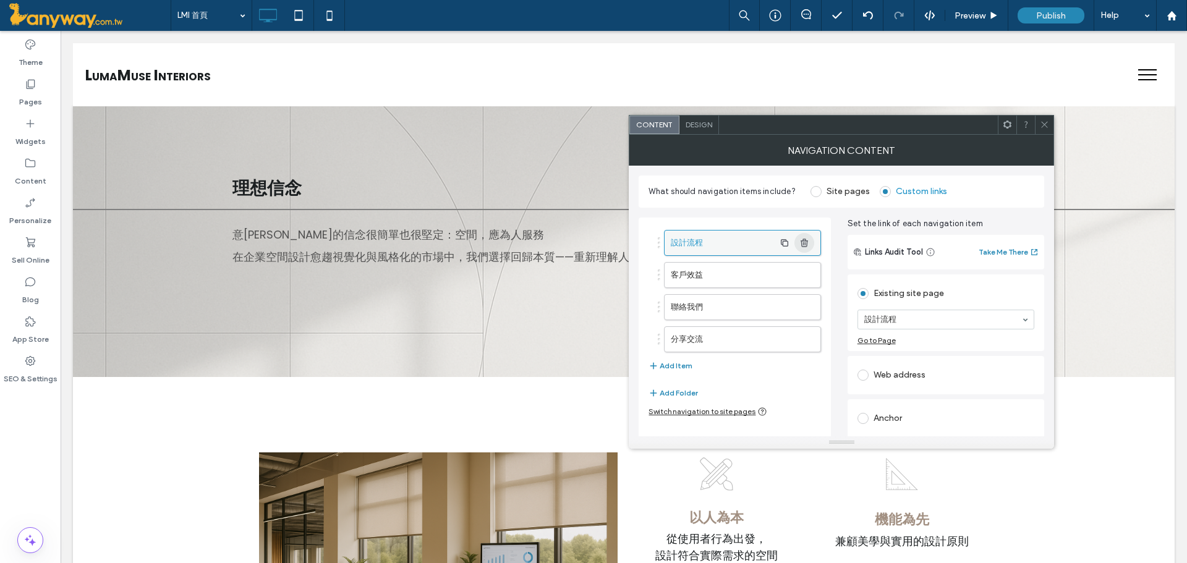
click at [803, 235] on span "button" at bounding box center [805, 243] width 20 height 20
click at [1039, 122] on div at bounding box center [1044, 125] width 19 height 19
